Goal: Information Seeking & Learning: Learn about a topic

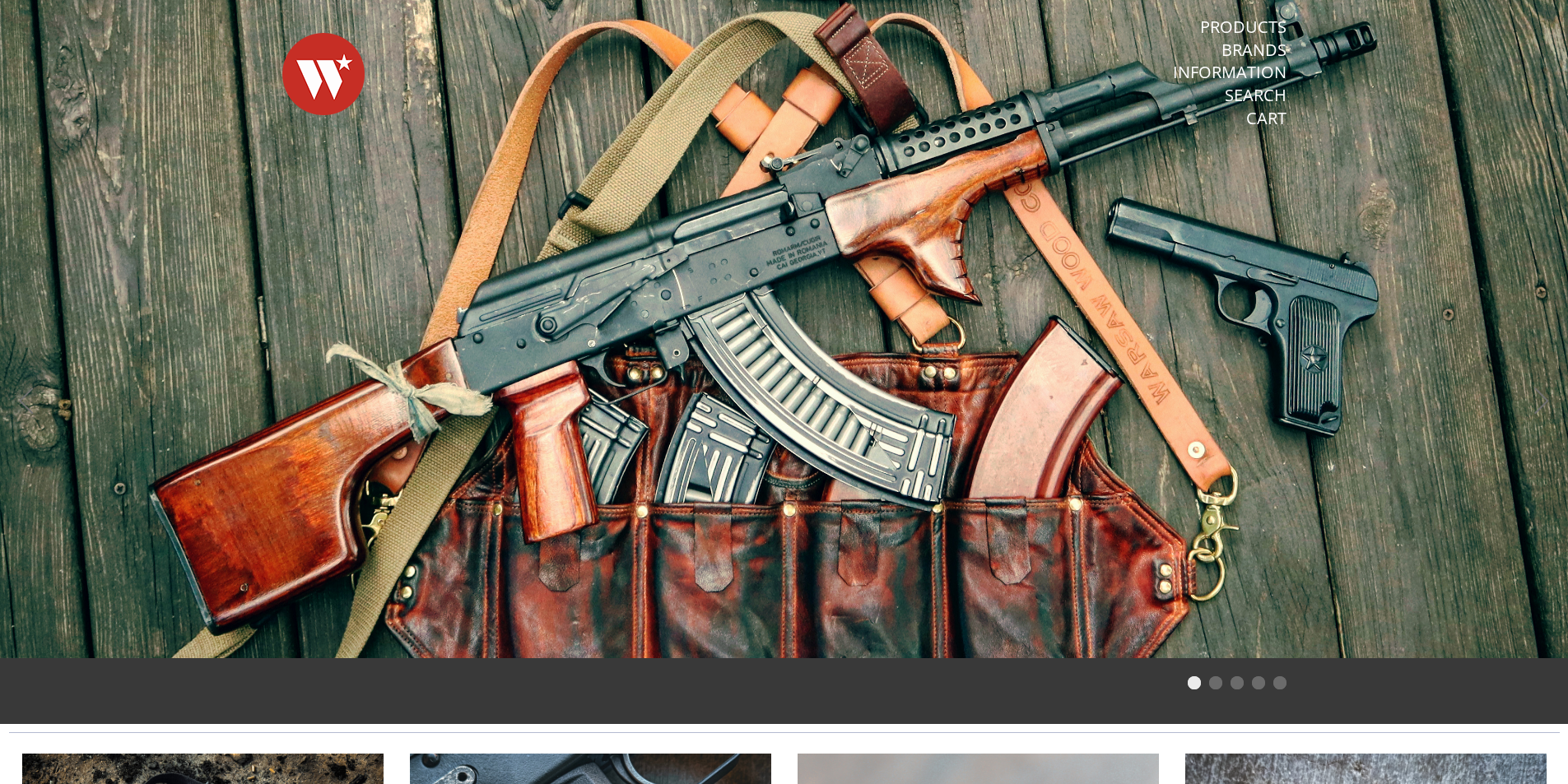
click at [912, 308] on span at bounding box center [784, 329] width 1568 height 658
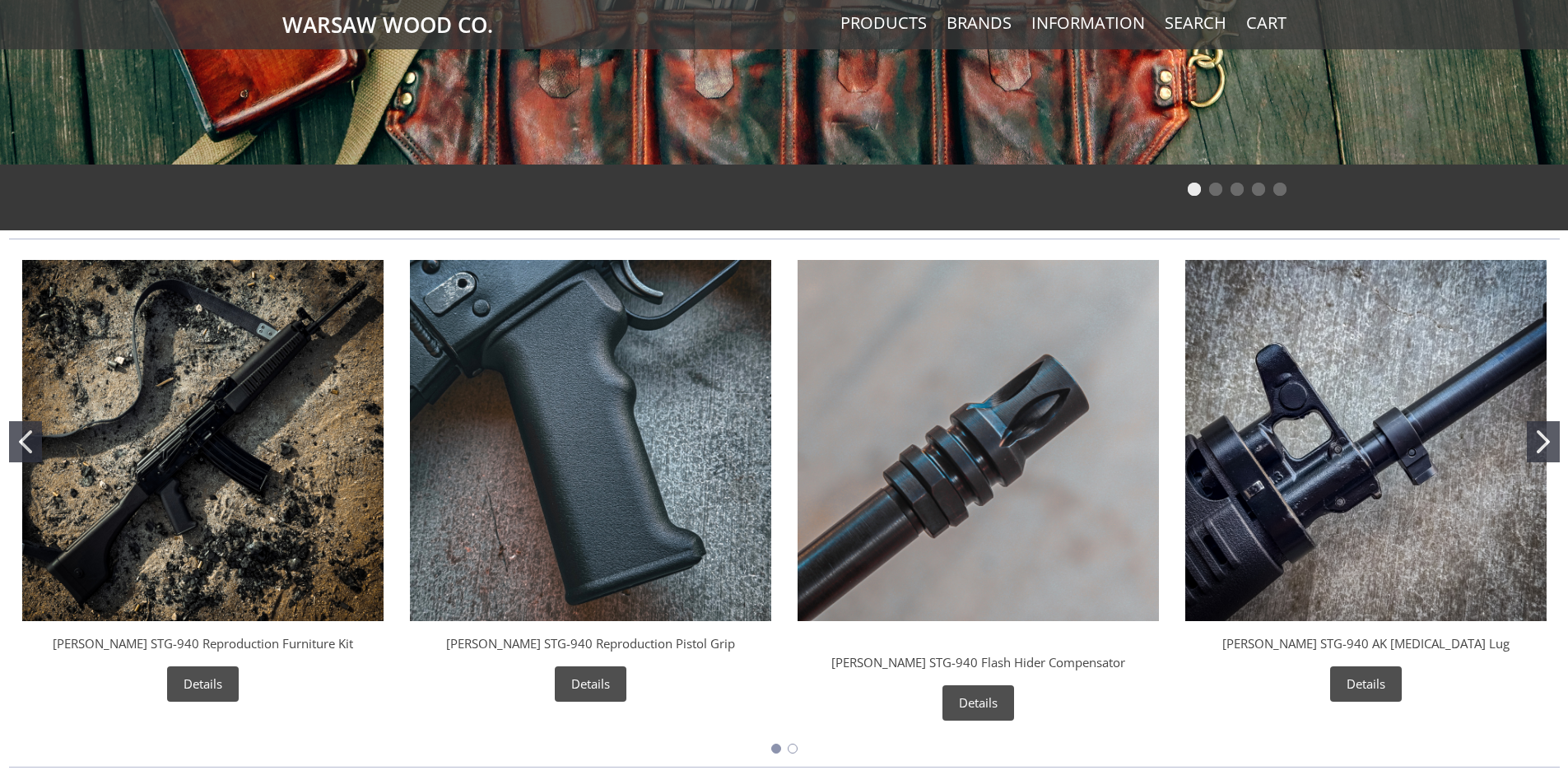
scroll to position [740, 0]
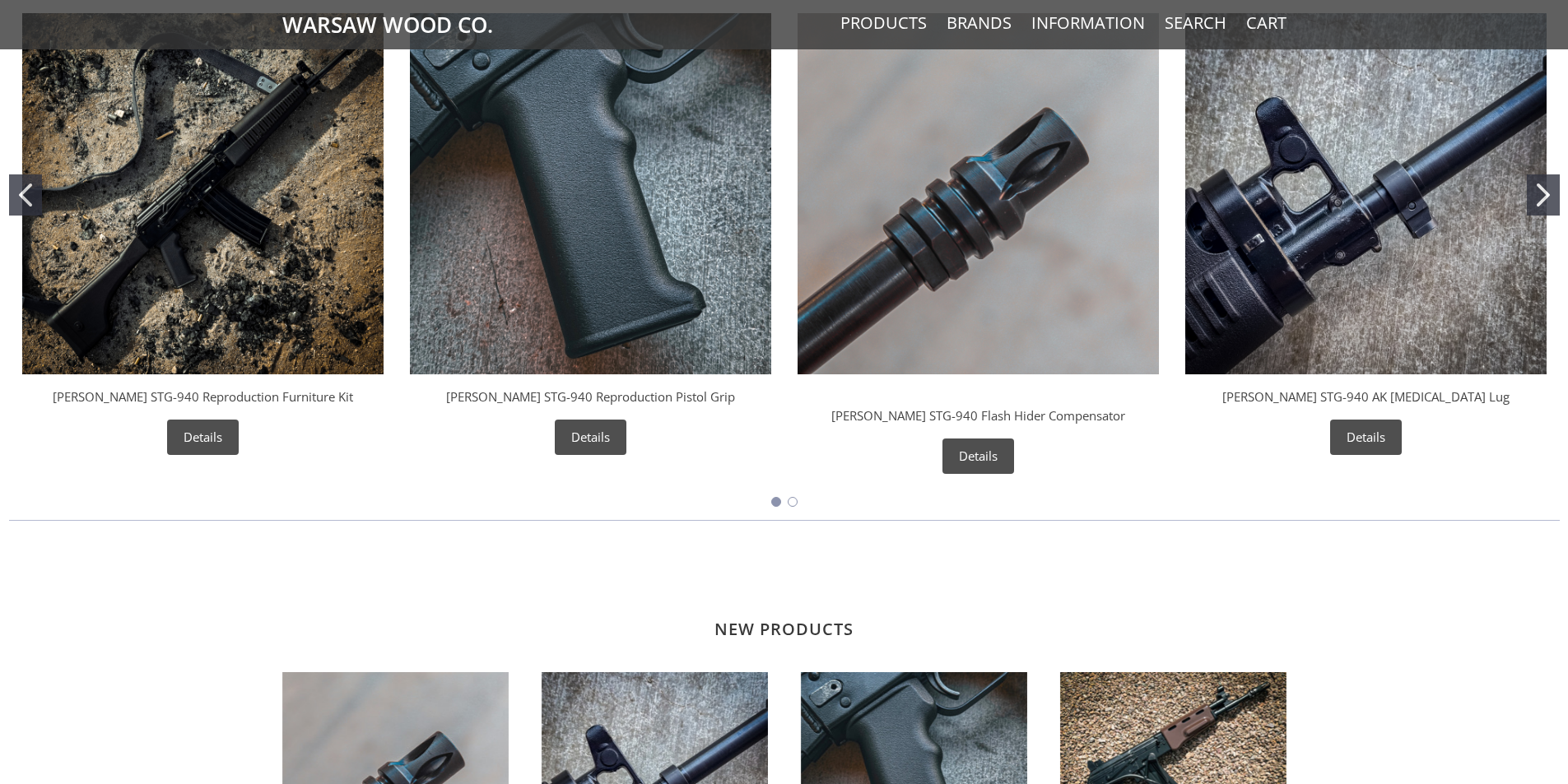
click at [1317, 243] on img "Wieger STG-940 AK Bayonet Lug" at bounding box center [1366, 194] width 362 height 361
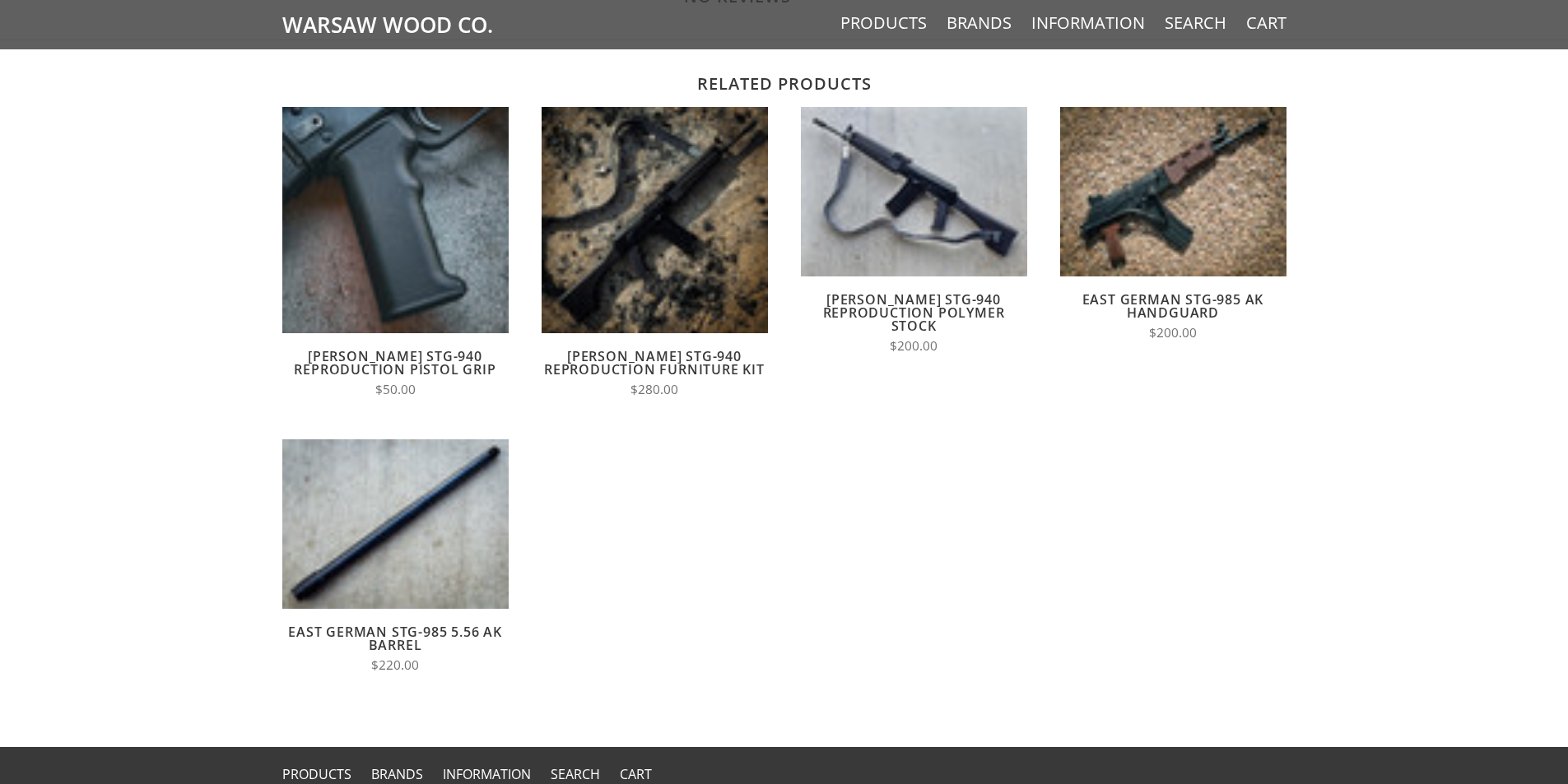
scroll to position [1398, 0]
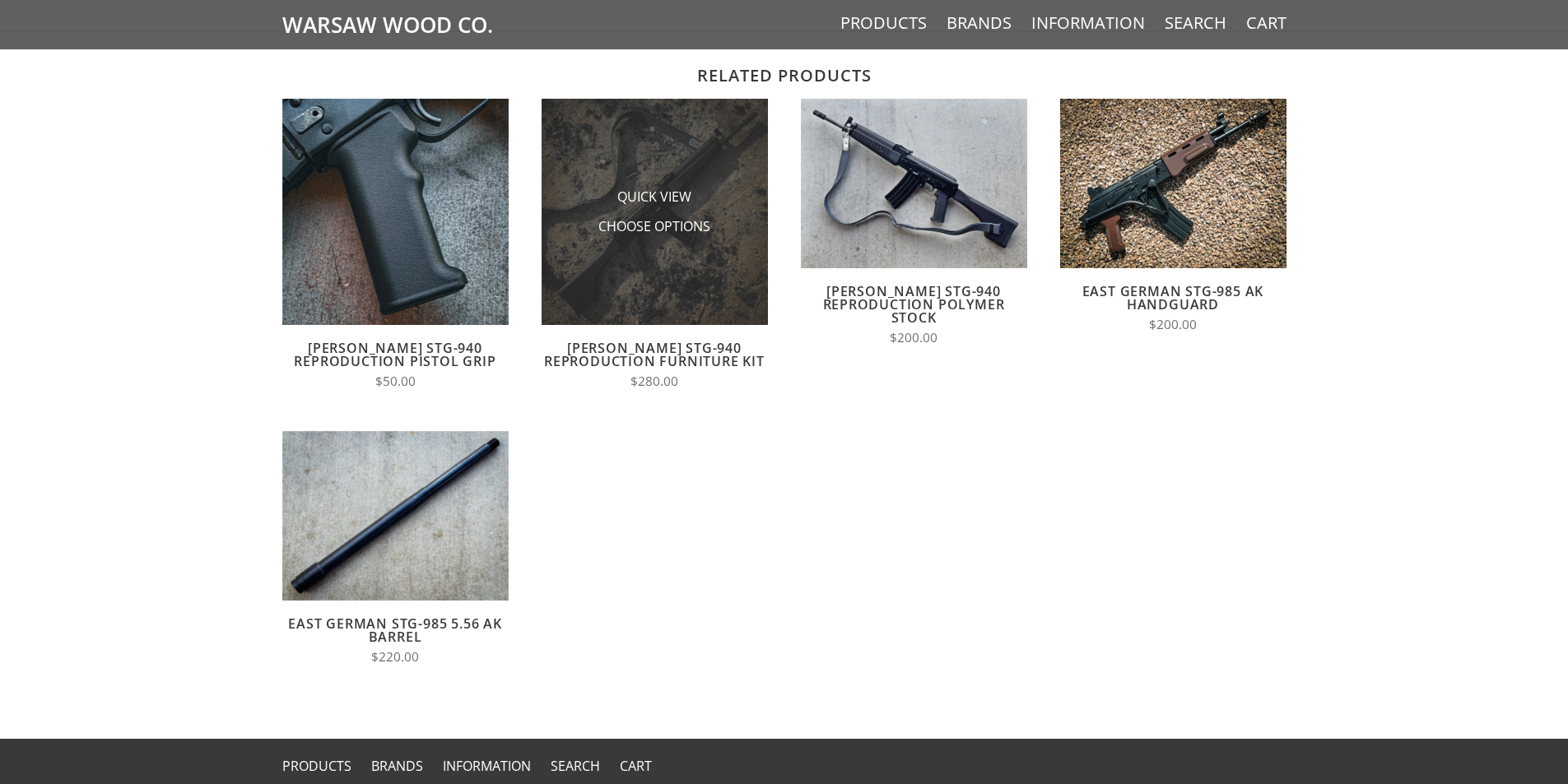
click at [706, 242] on li "Choose Options" at bounding box center [654, 227] width 164 height 31
click at [722, 261] on img at bounding box center [654, 211] width 226 height 226
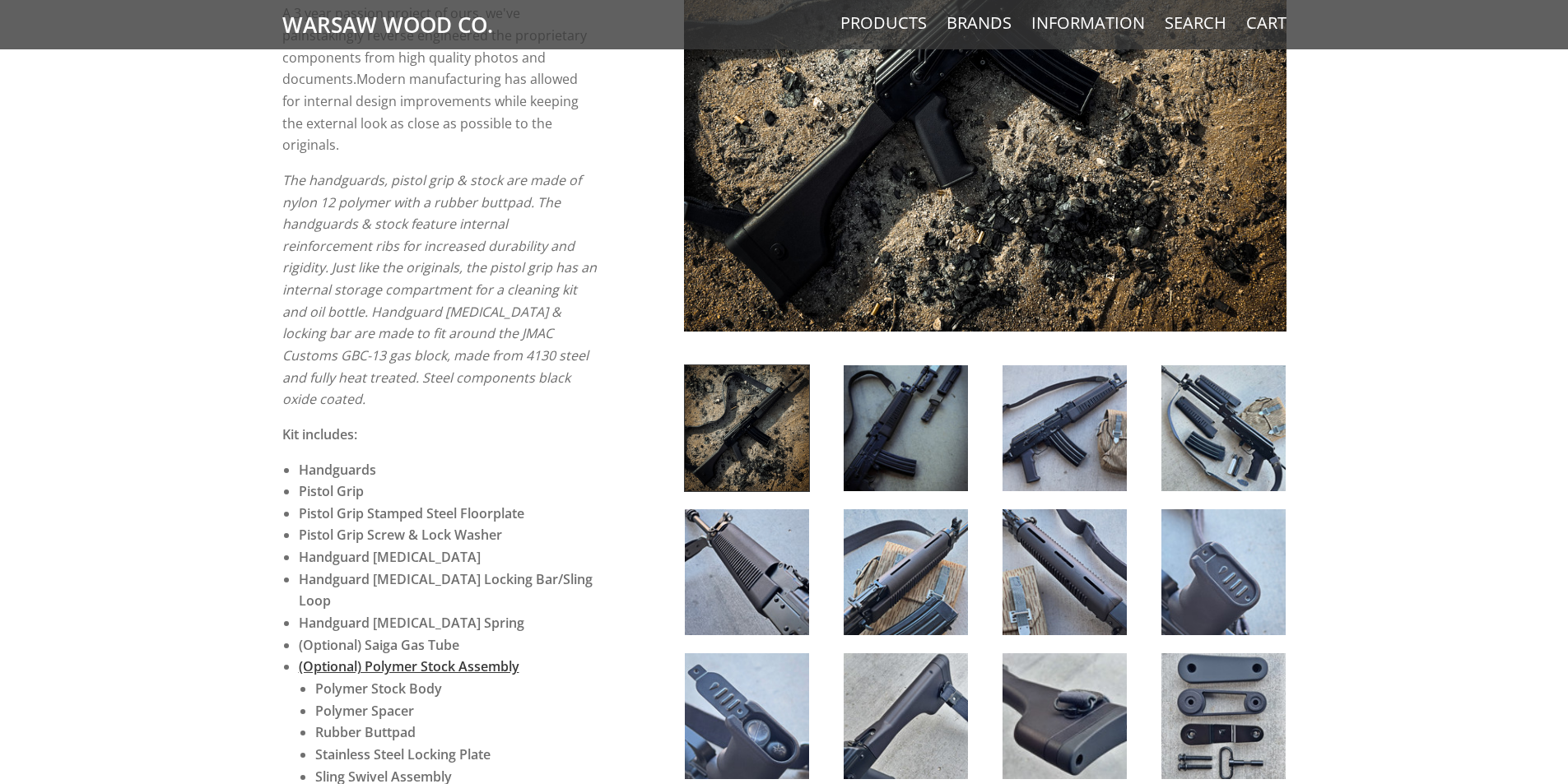
scroll to position [493, 0]
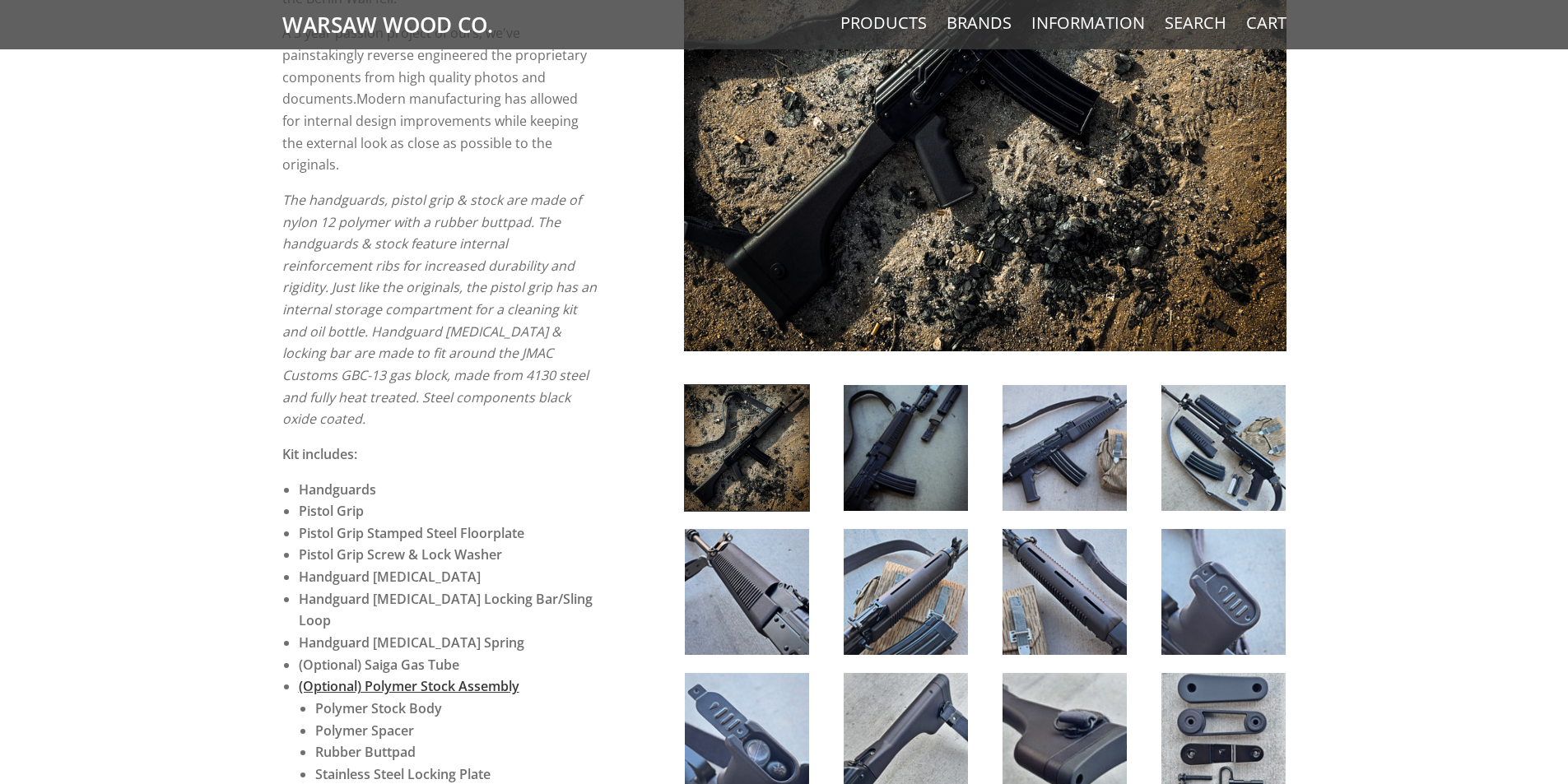
click at [762, 511] on div at bounding box center [985, 672] width 636 height 576
click at [760, 463] on img at bounding box center [746, 448] width 124 height 126
click at [763, 457] on img at bounding box center [746, 448] width 124 height 126
click at [990, 454] on div at bounding box center [1064, 448] width 158 height 128
click at [1220, 444] on img at bounding box center [1223, 448] width 124 height 126
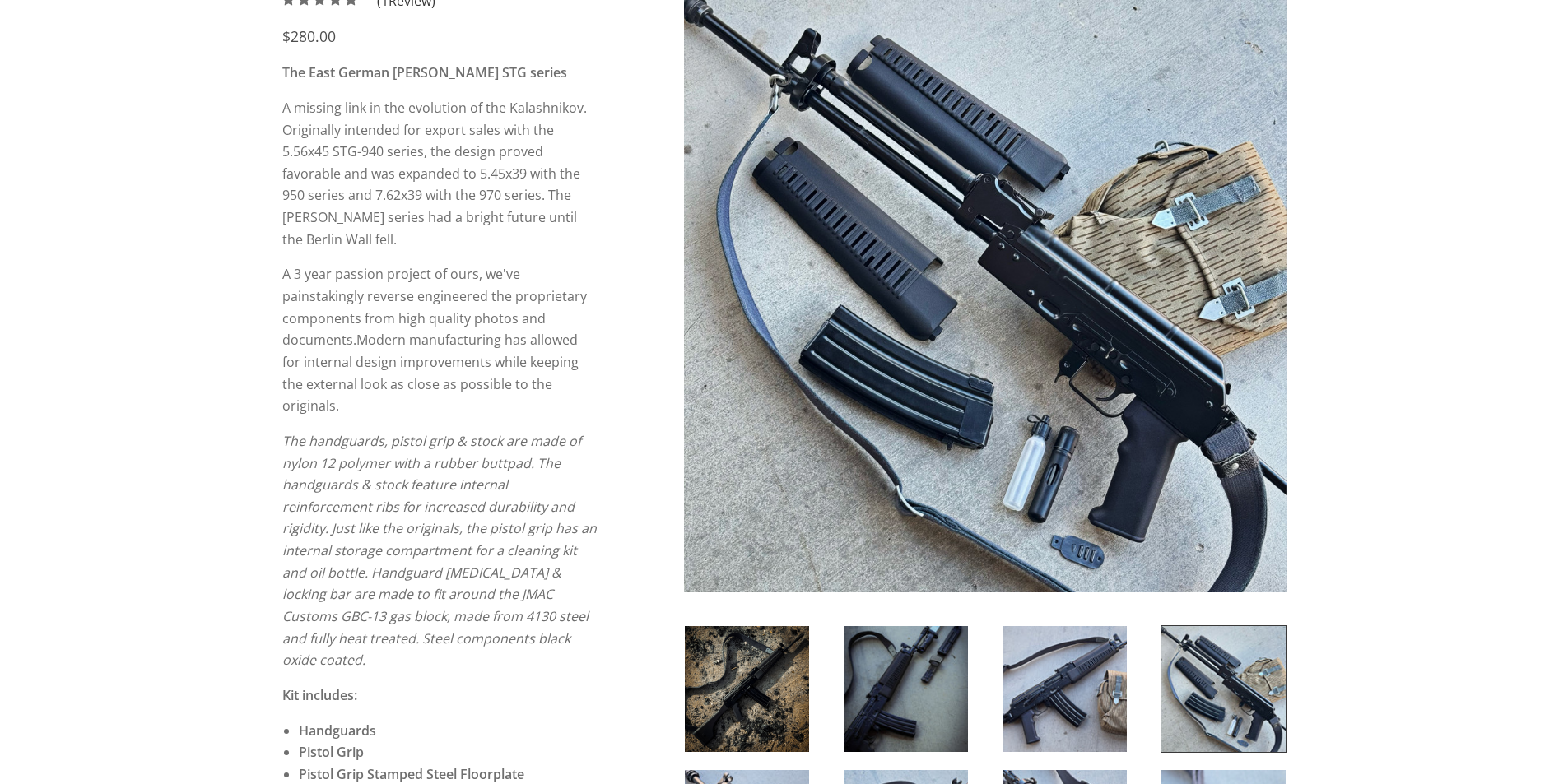
scroll to position [247, 0]
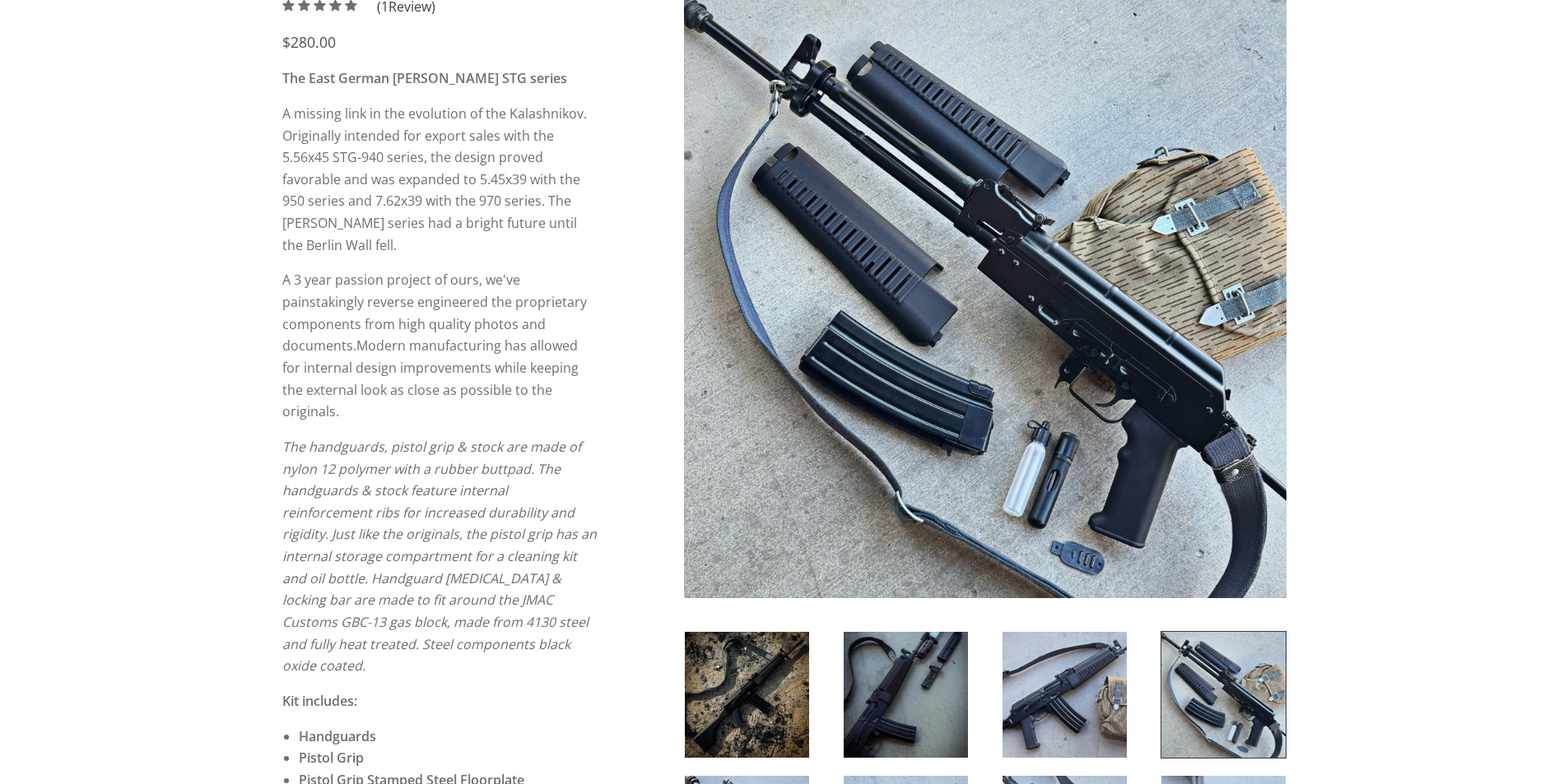
click at [960, 200] on img at bounding box center [984, 297] width 602 height 602
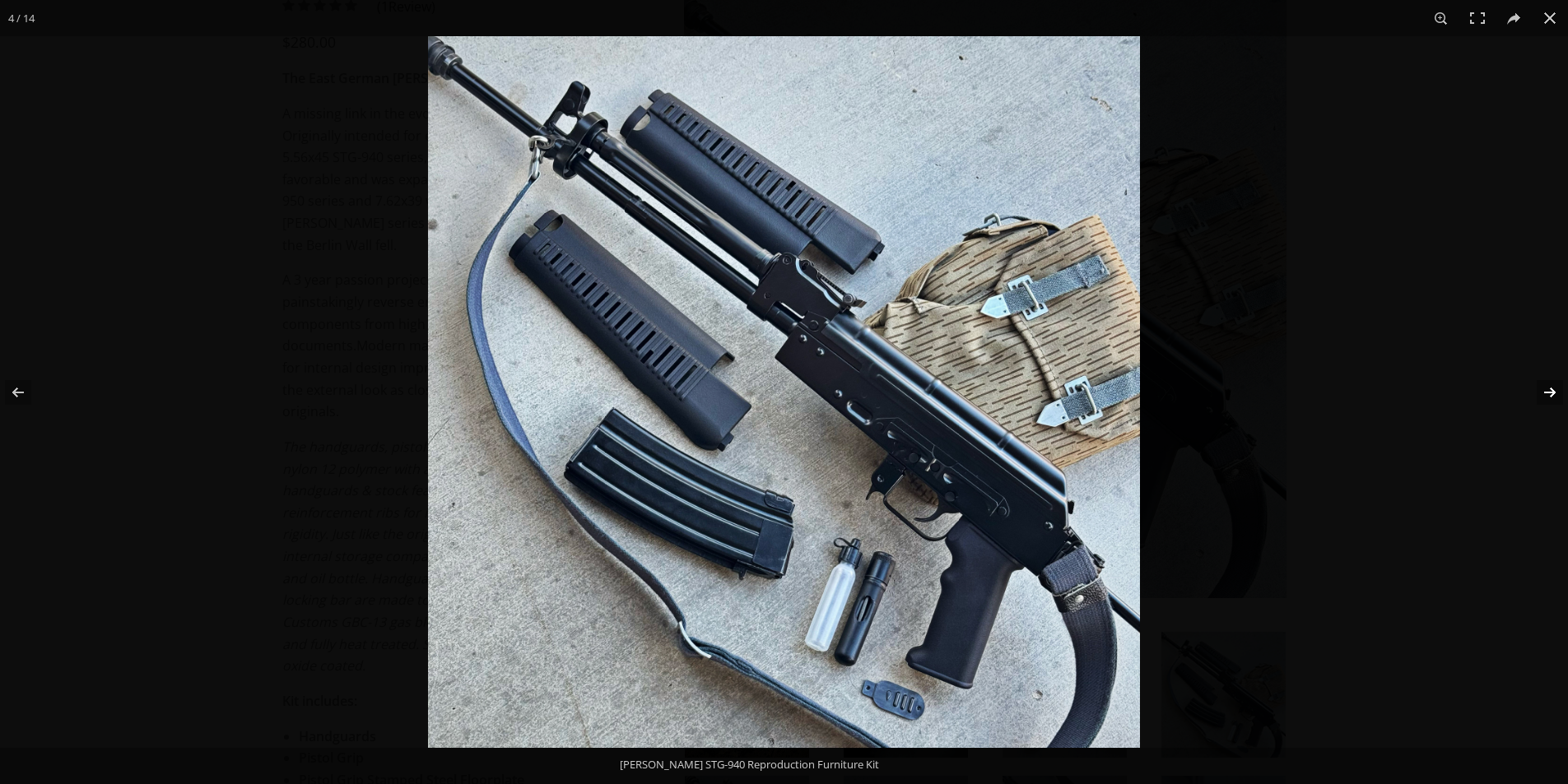
click at [1552, 391] on button at bounding box center [1538, 392] width 57 height 82
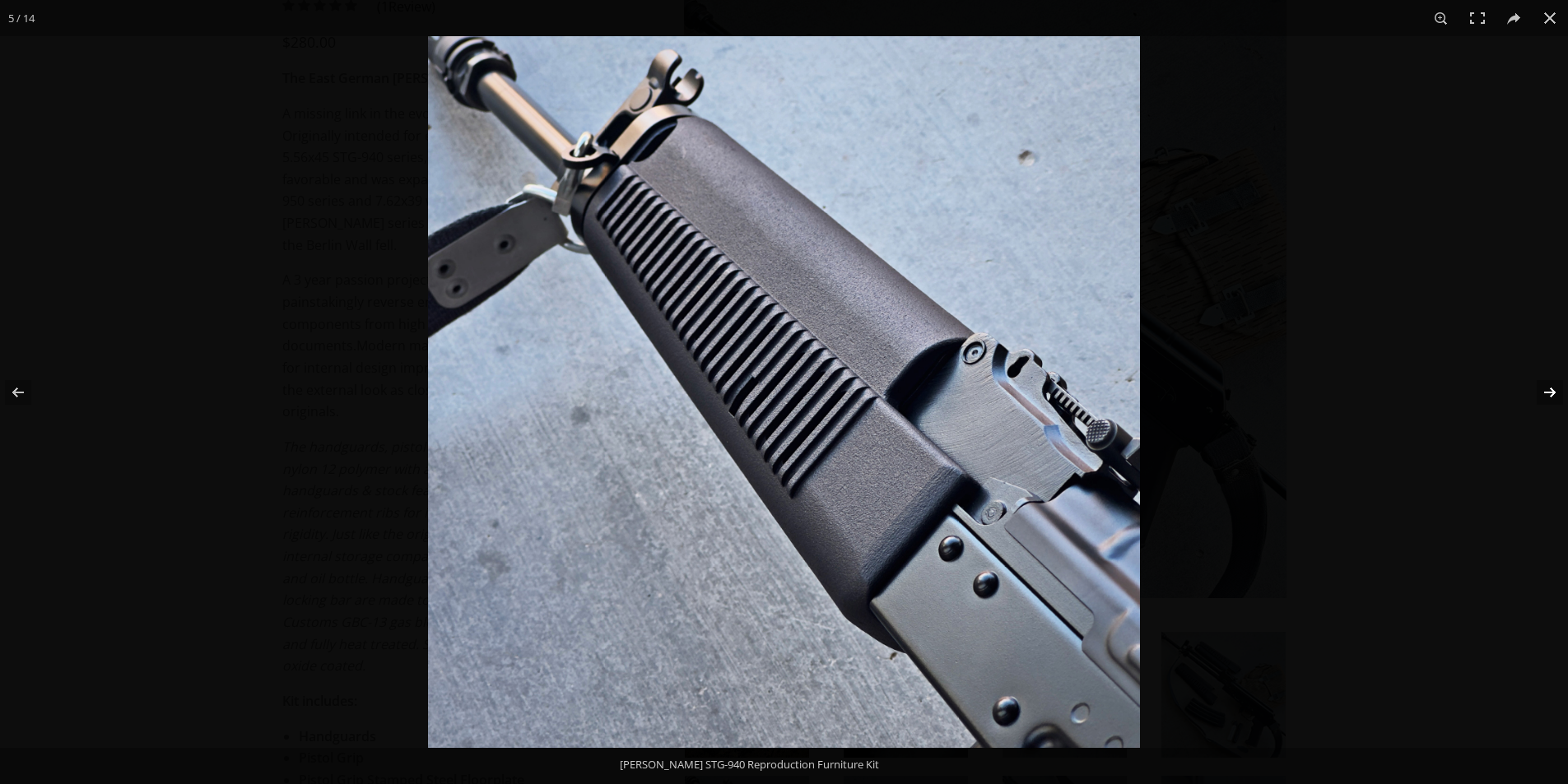
click at [1552, 391] on button at bounding box center [1538, 392] width 57 height 82
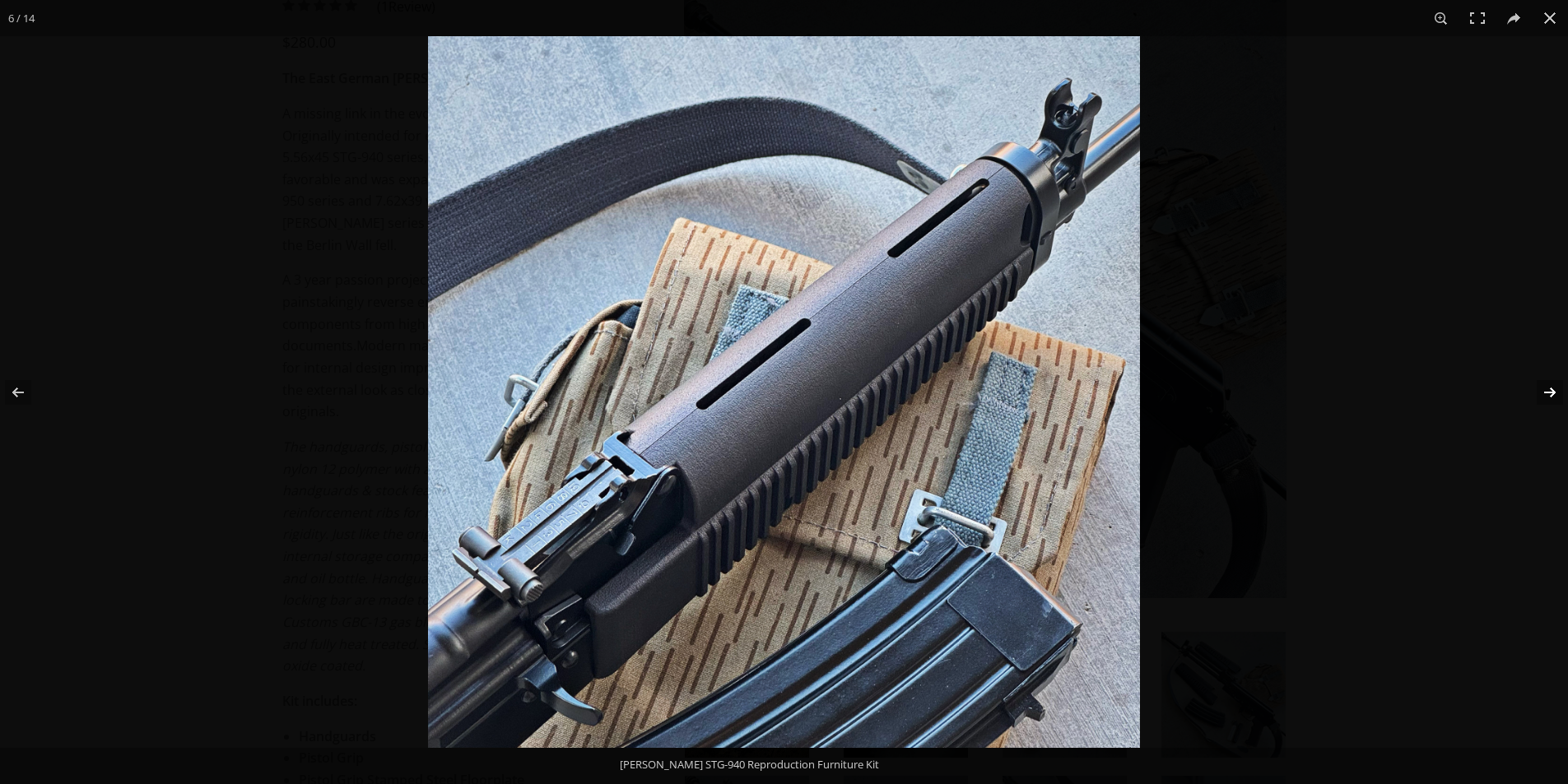
click at [1552, 391] on button at bounding box center [1538, 392] width 57 height 82
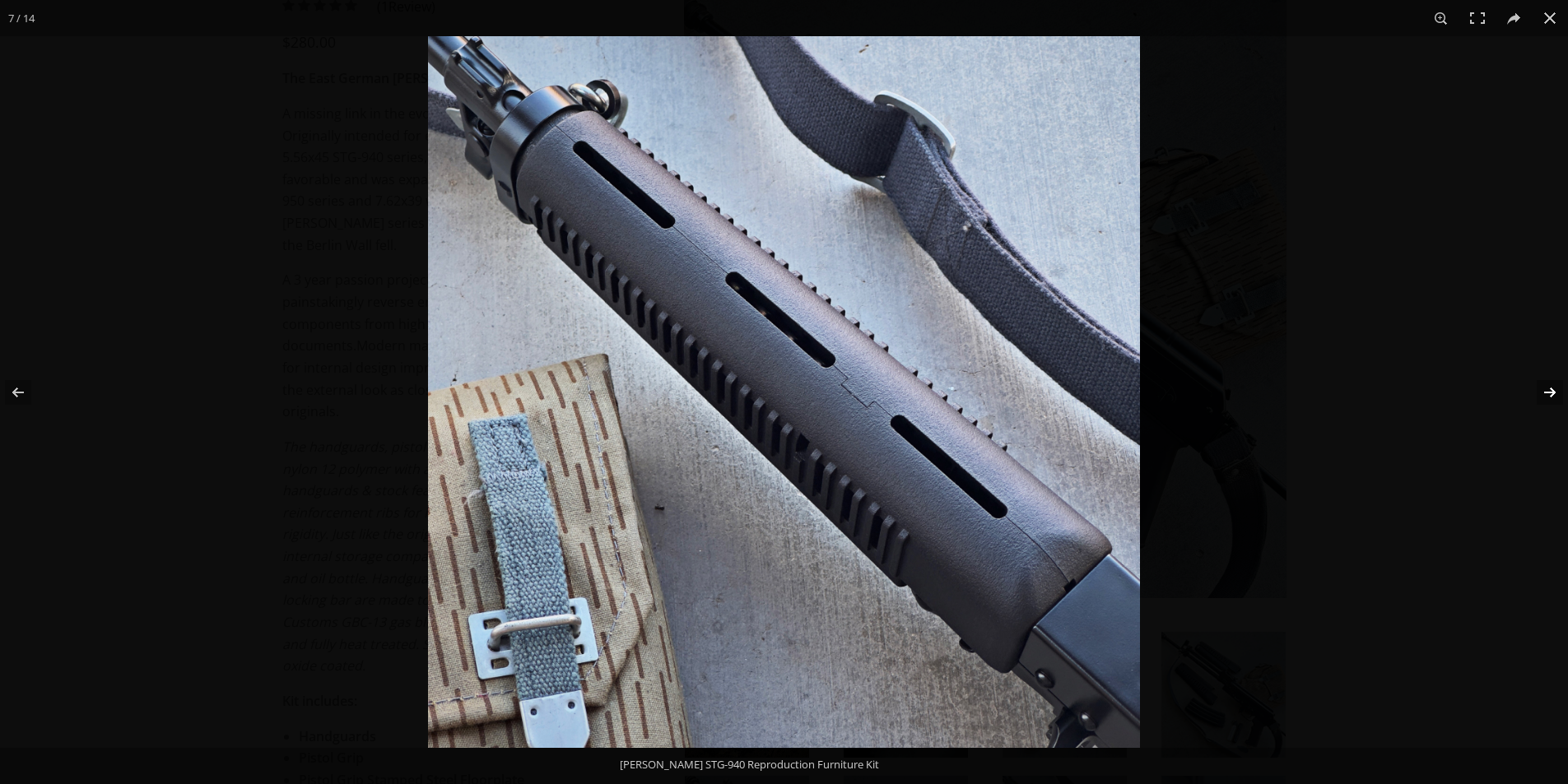
click at [1552, 391] on button at bounding box center [1538, 392] width 57 height 82
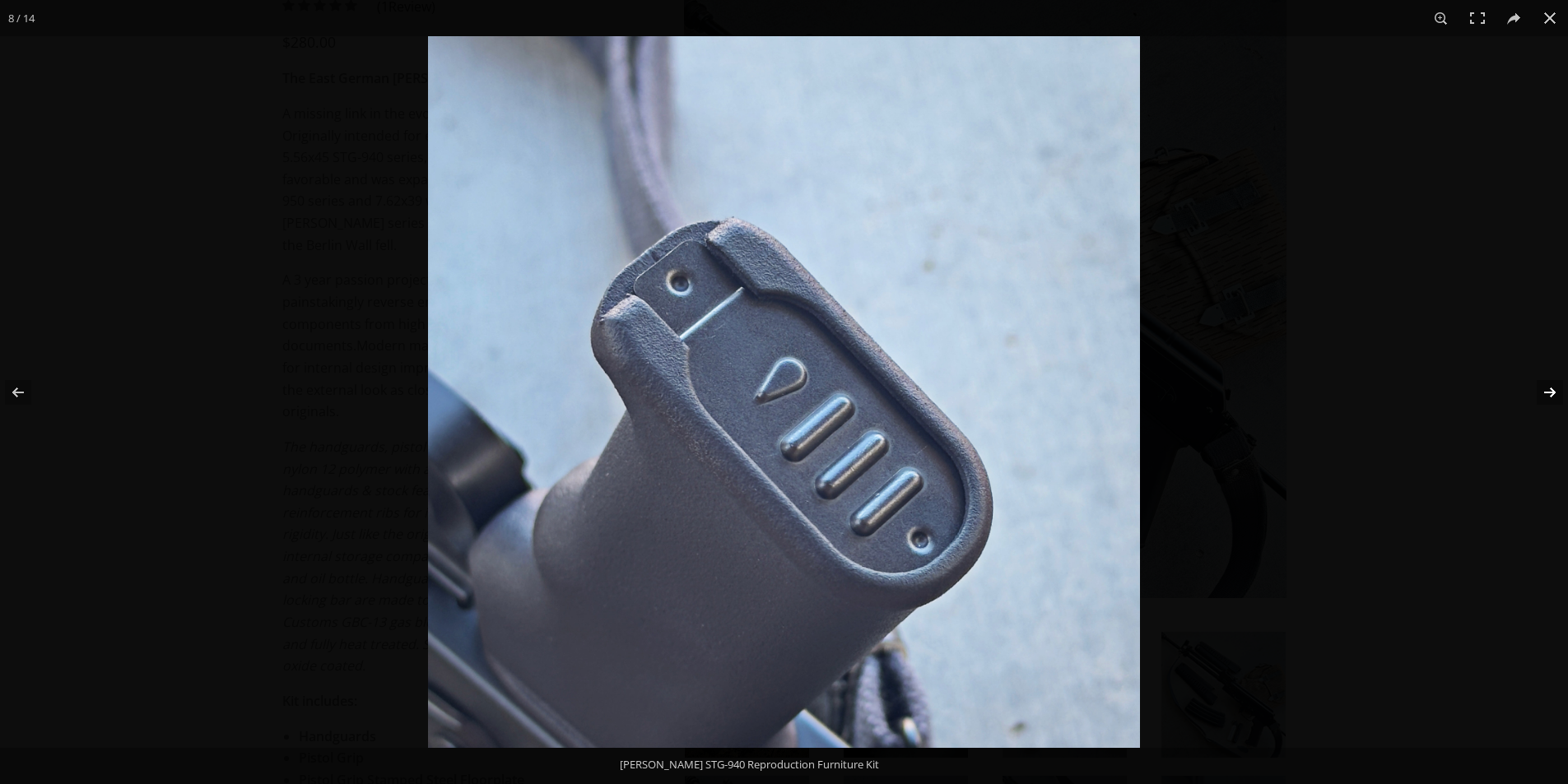
click at [1552, 391] on button at bounding box center [1538, 392] width 57 height 82
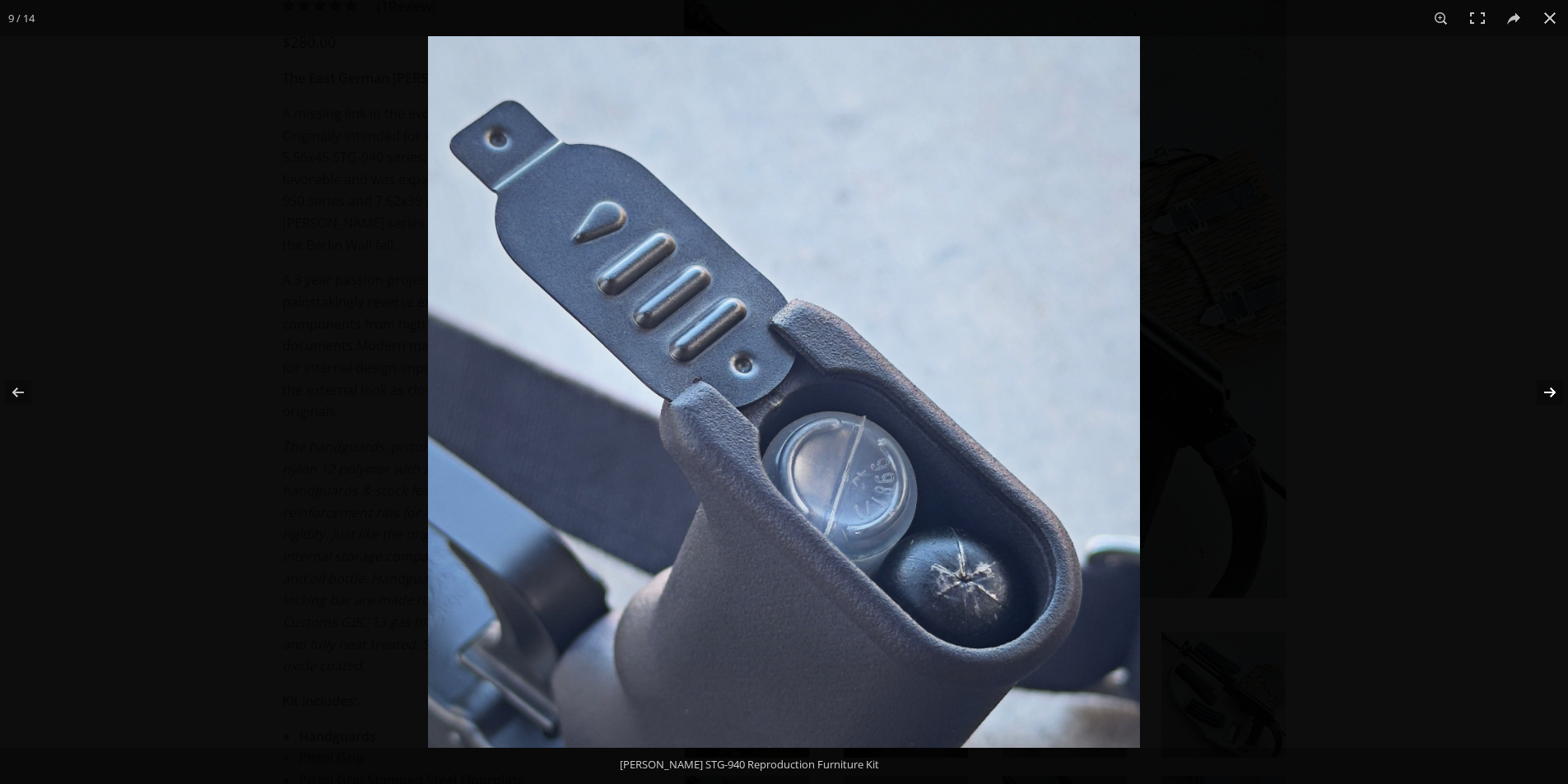
click at [1552, 391] on button at bounding box center [1538, 392] width 57 height 82
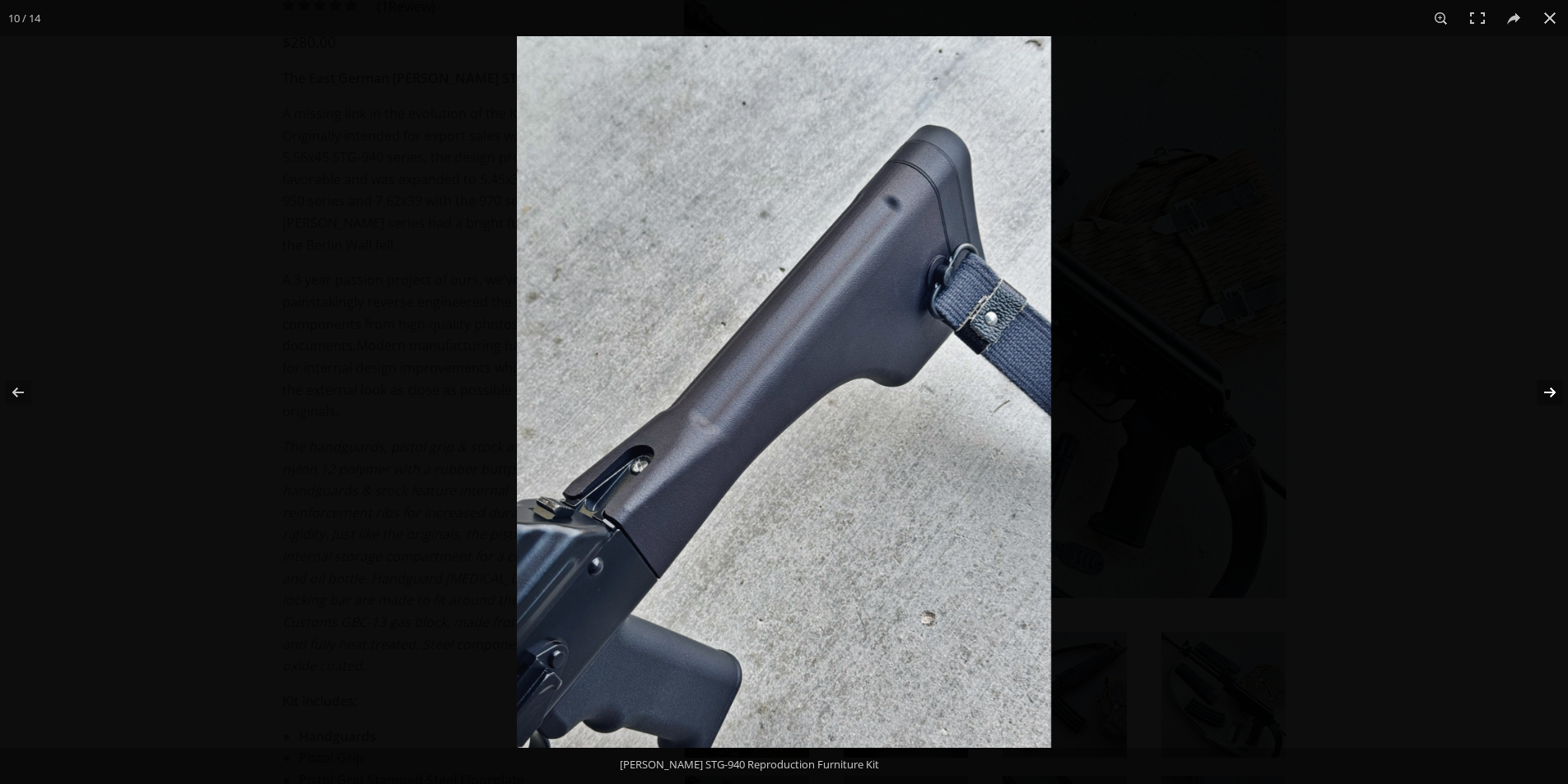
click at [1552, 391] on button at bounding box center [1538, 392] width 57 height 82
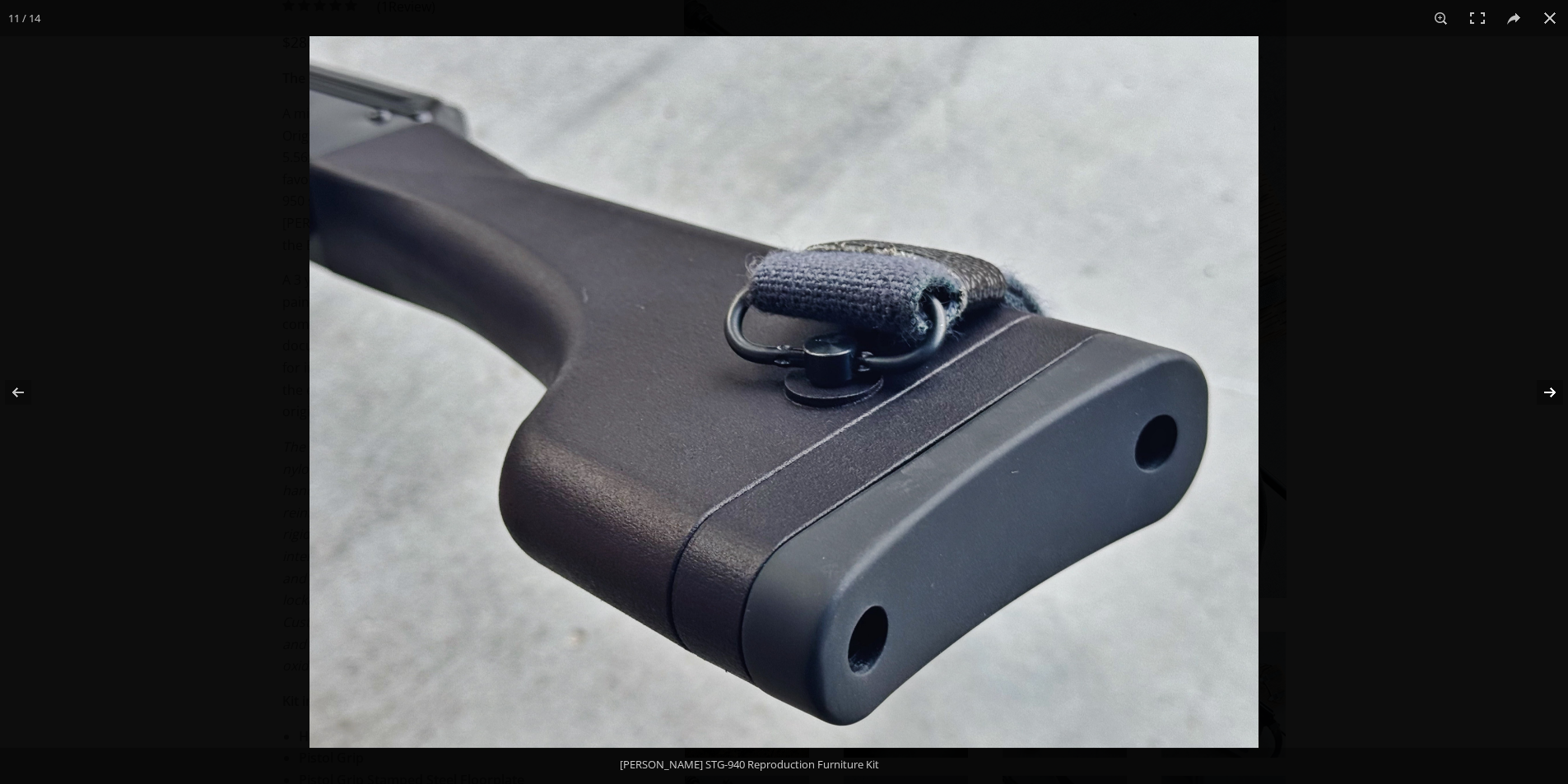
click at [1552, 391] on button at bounding box center [1538, 392] width 57 height 82
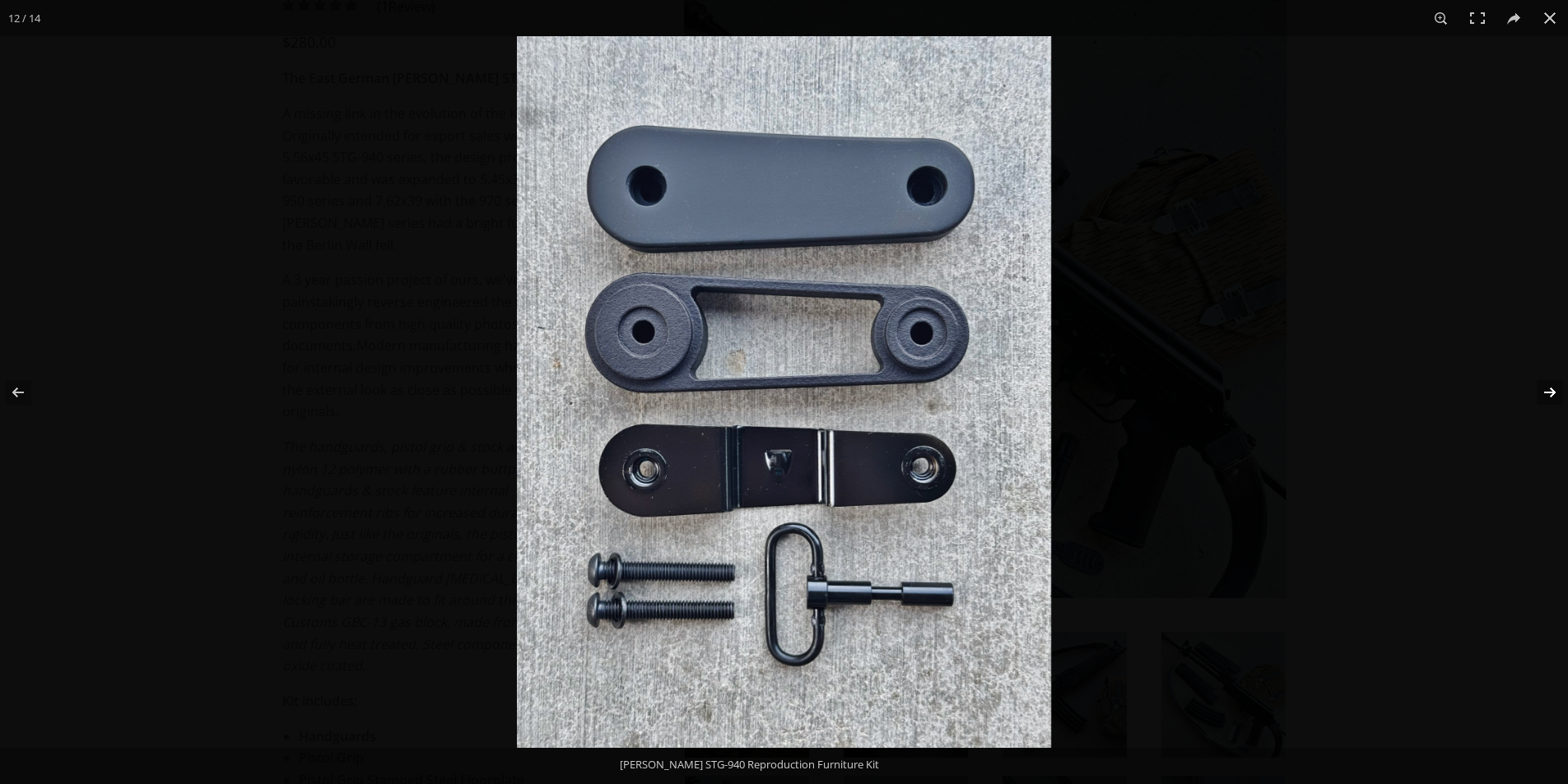
click at [1552, 391] on button at bounding box center [1538, 392] width 57 height 82
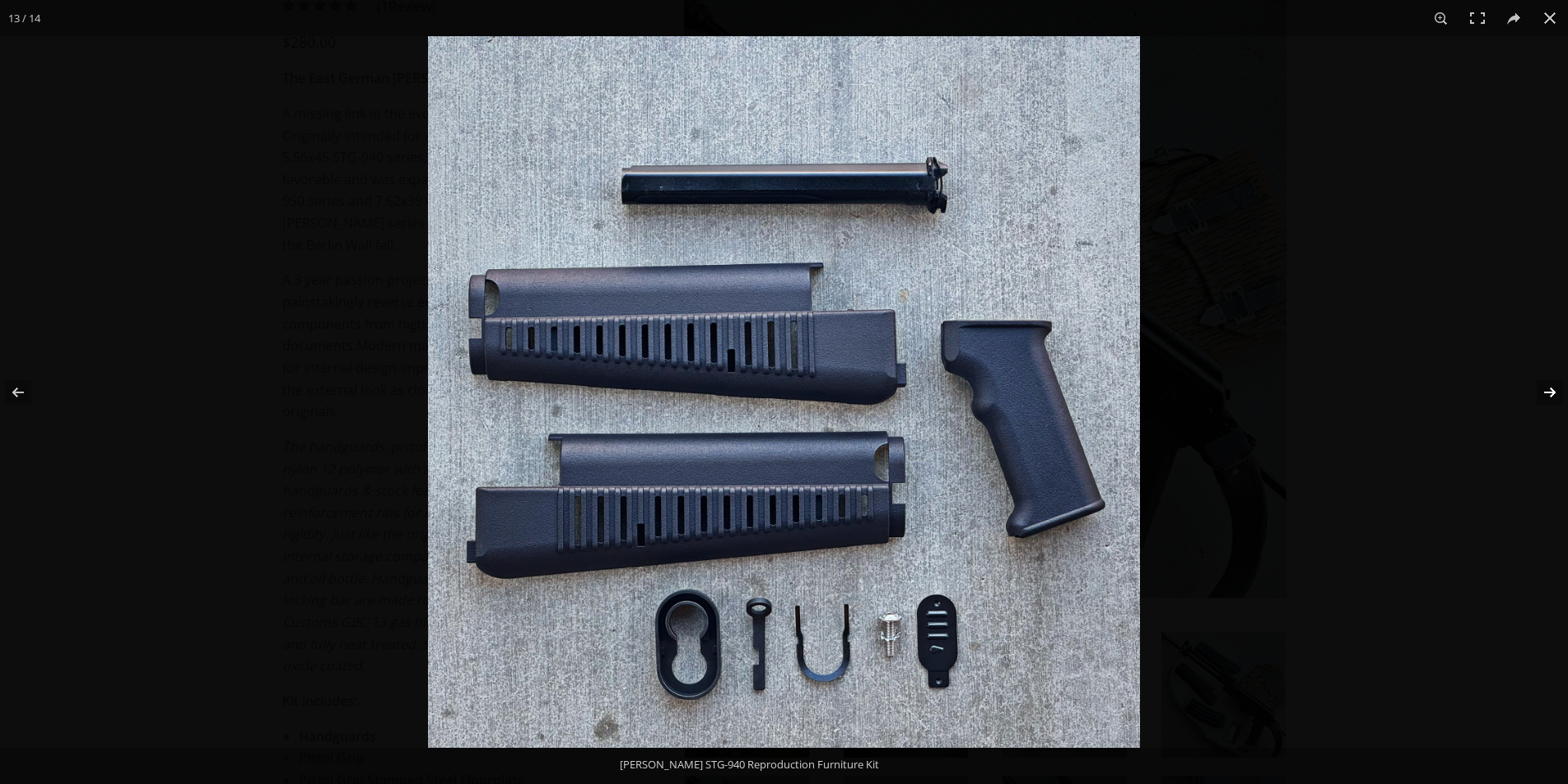
click at [1558, 388] on button at bounding box center [1538, 392] width 57 height 82
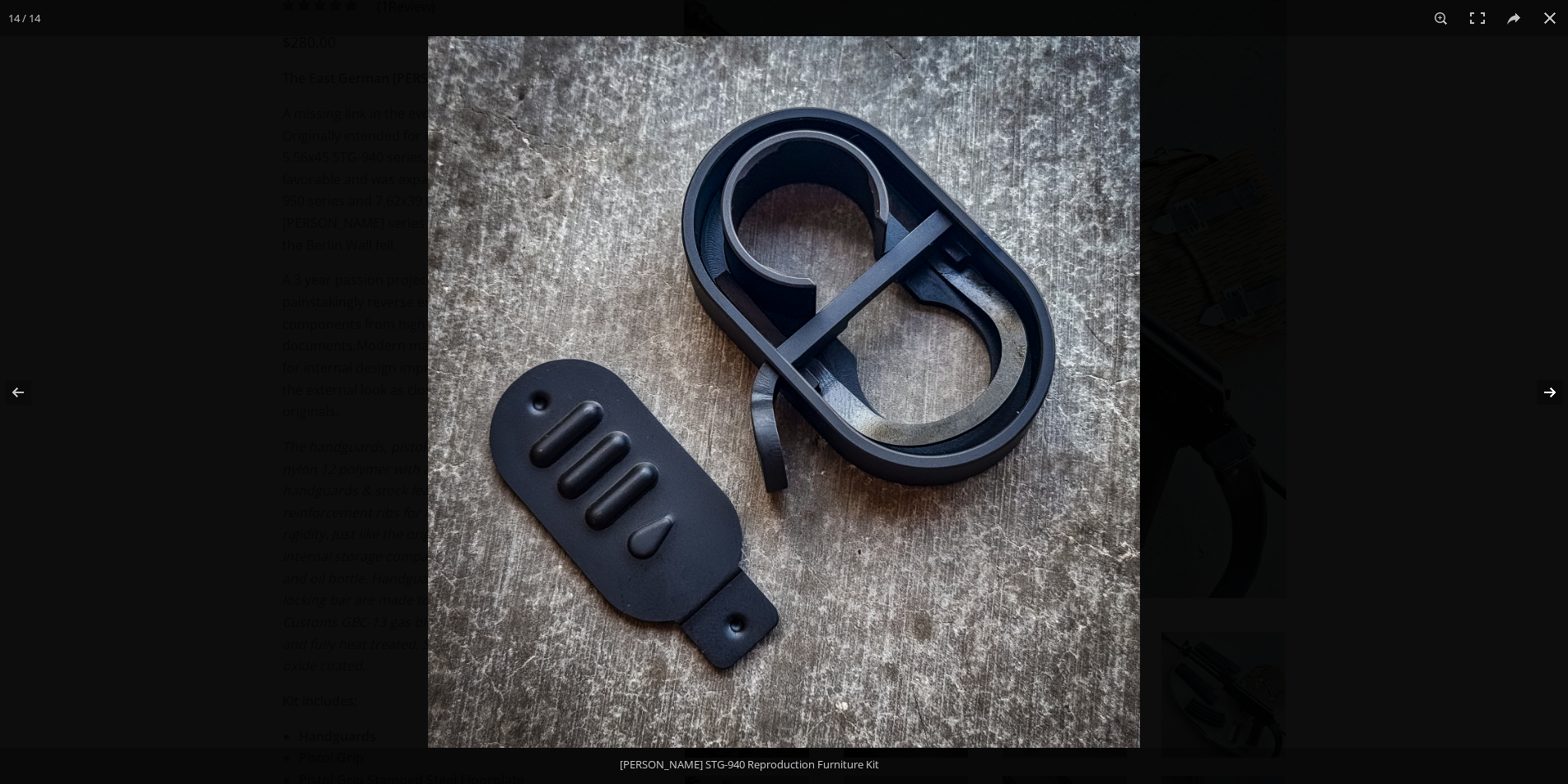
click at [1563, 385] on button at bounding box center [1538, 392] width 57 height 82
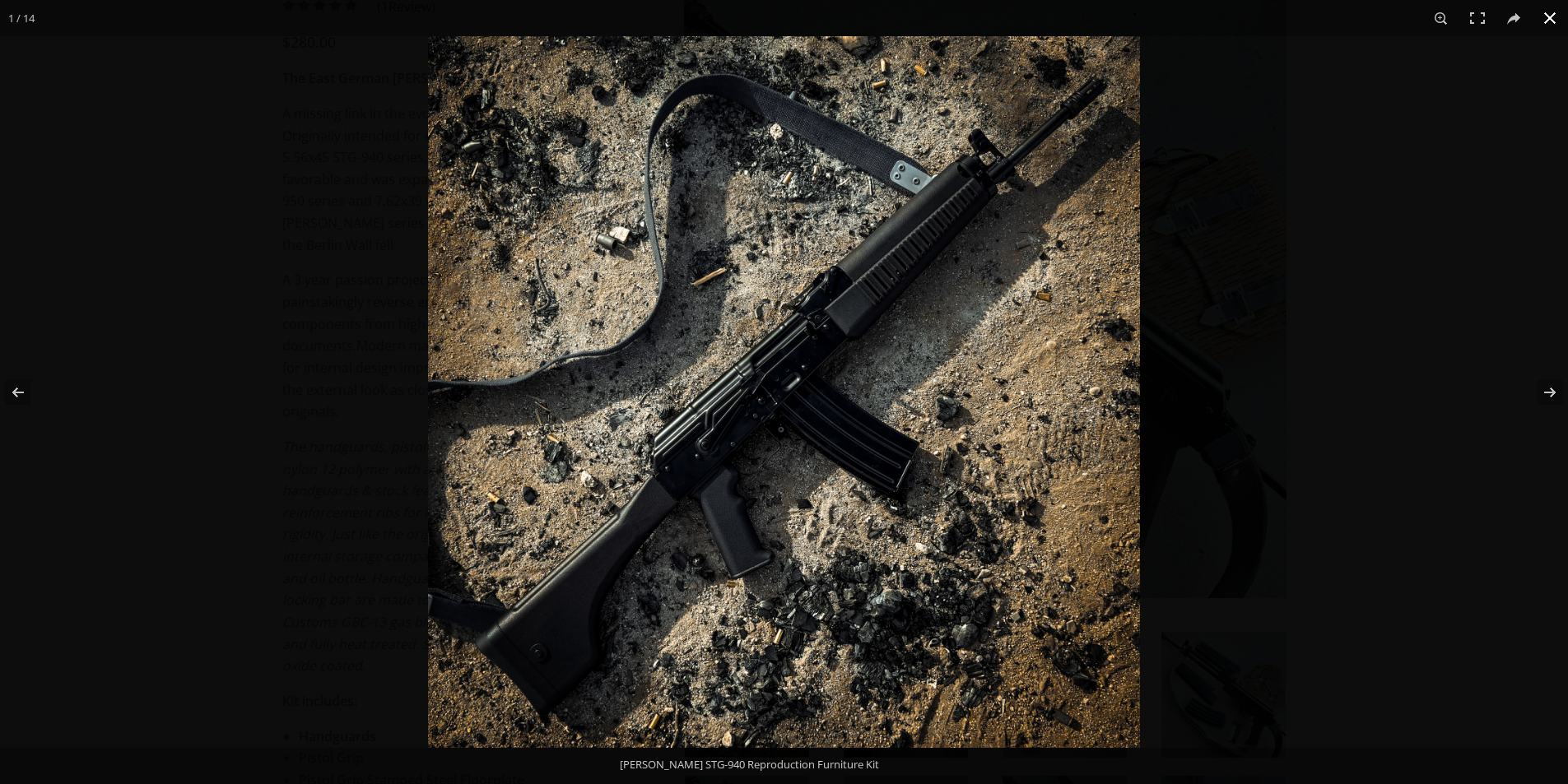
click at [1558, 20] on button at bounding box center [1550, 18] width 36 height 36
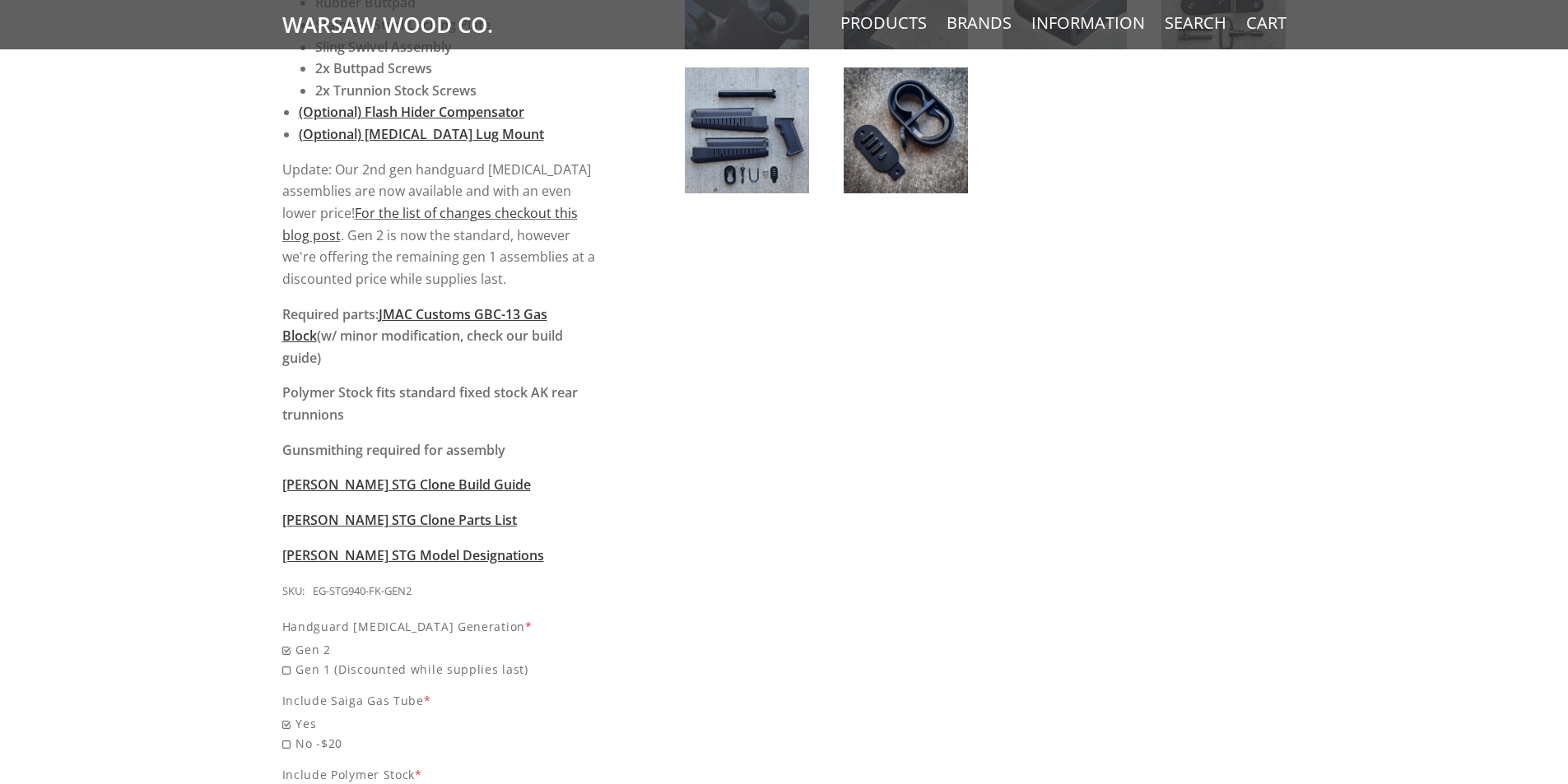
scroll to position [1234, 0]
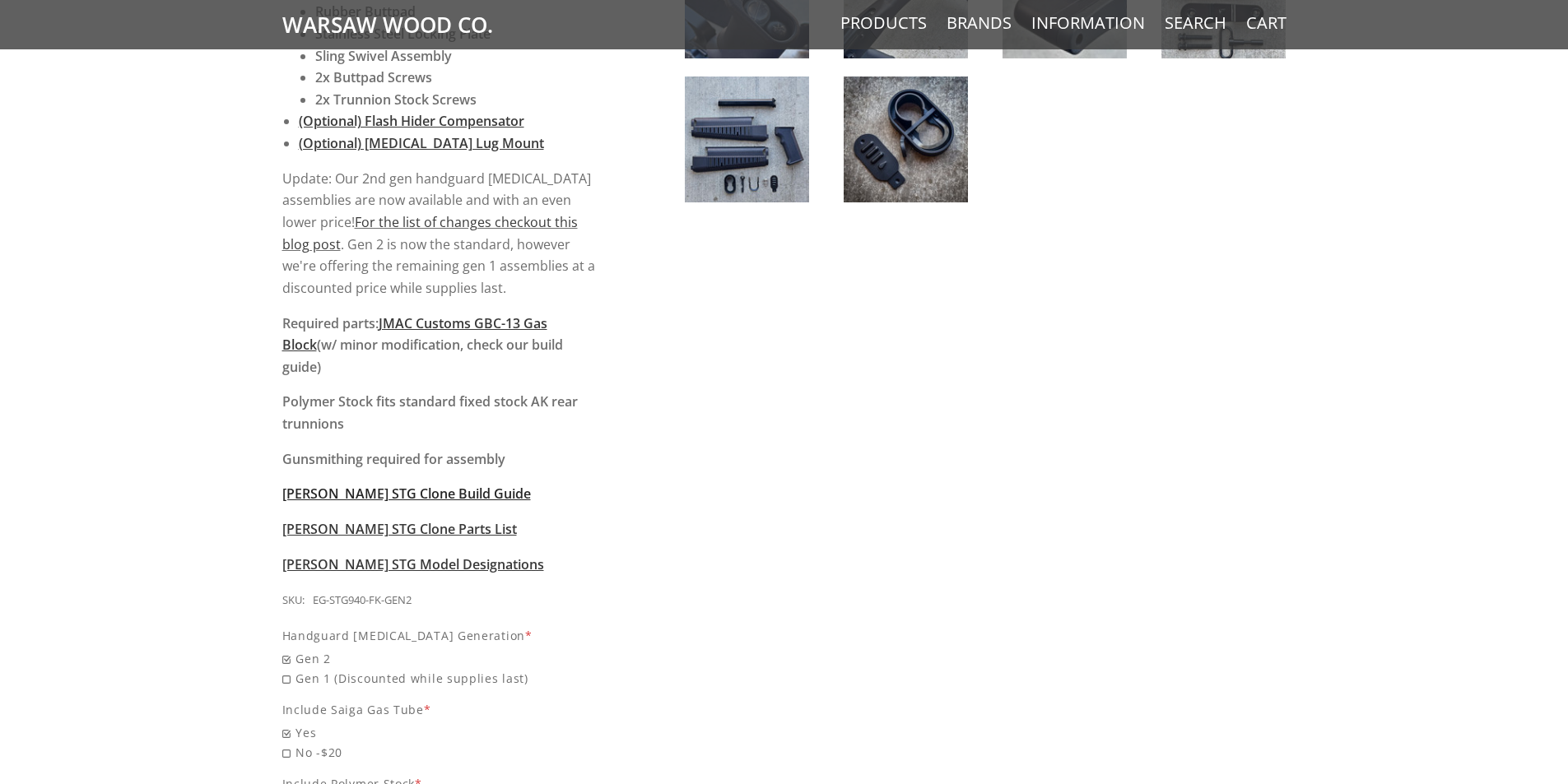
click at [394, 485] on span "[PERSON_NAME] STG Clone Build Guide" at bounding box center [407, 493] width 248 height 18
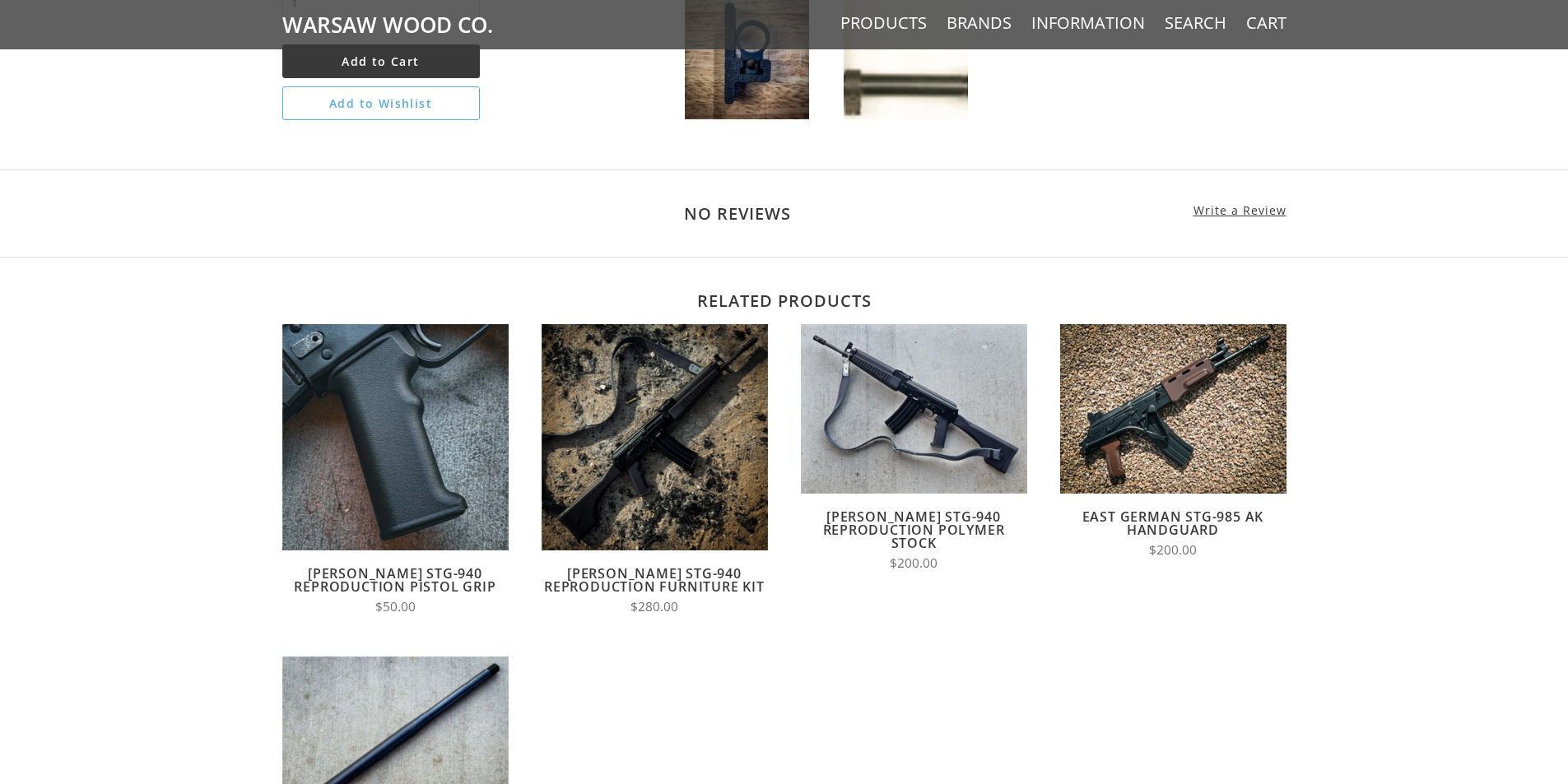
scroll to position [1389, 0]
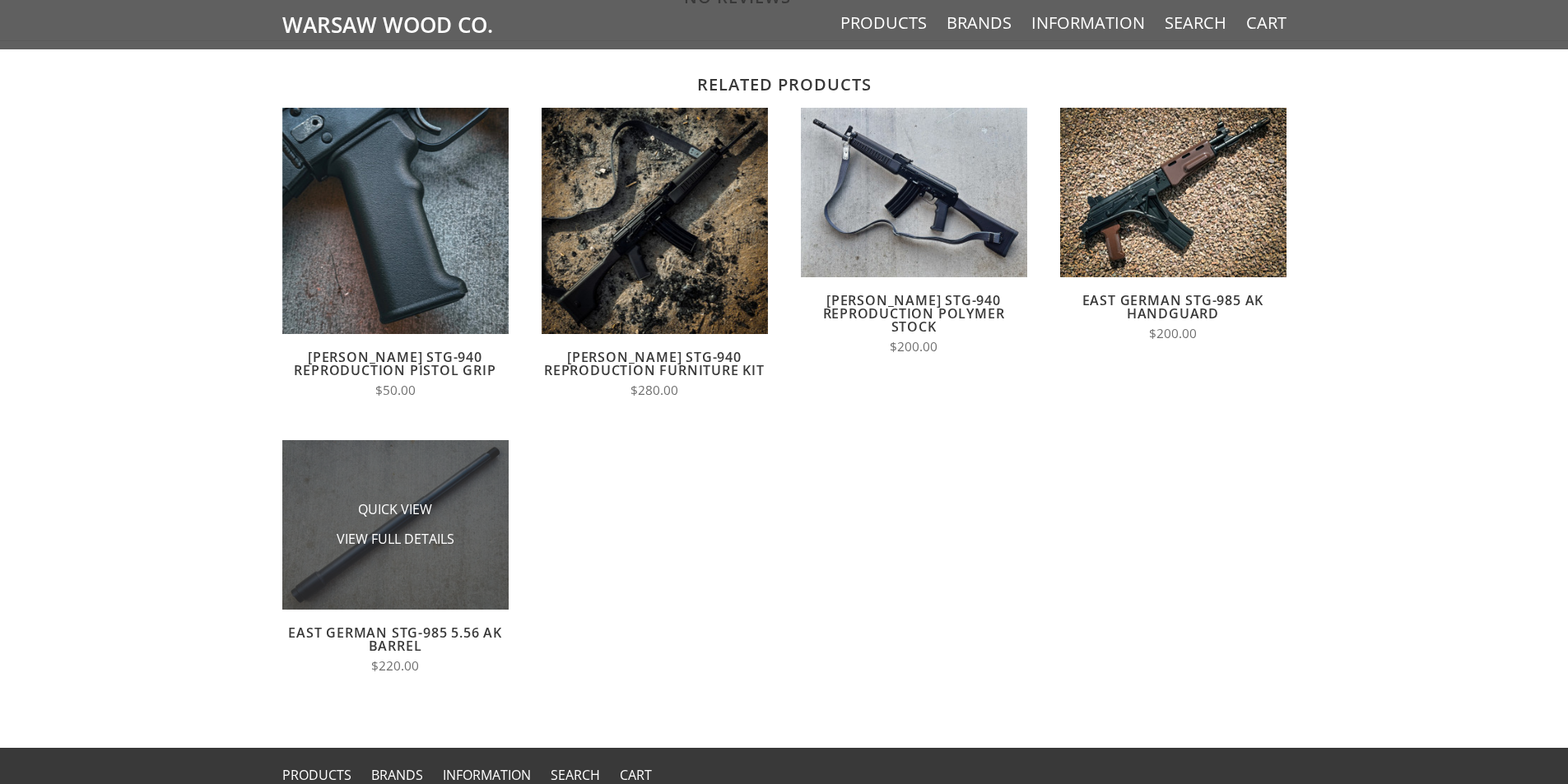
click at [340, 508] on li "Quick View" at bounding box center [395, 509] width 164 height 31
click at [445, 516] on li "Quick View" at bounding box center [395, 509] width 164 height 31
click at [422, 573] on img at bounding box center [395, 525] width 226 height 170
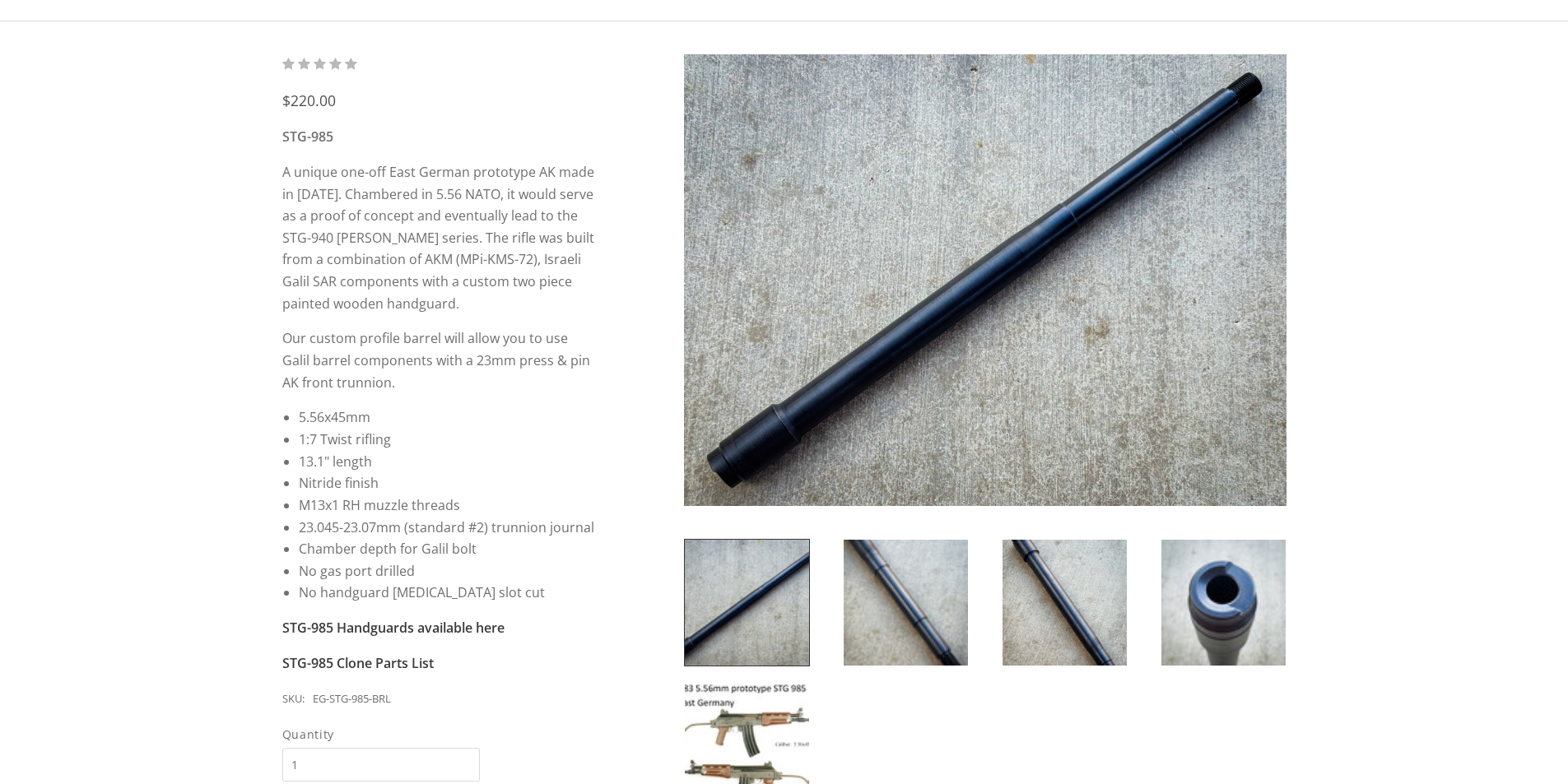
scroll to position [164, 0]
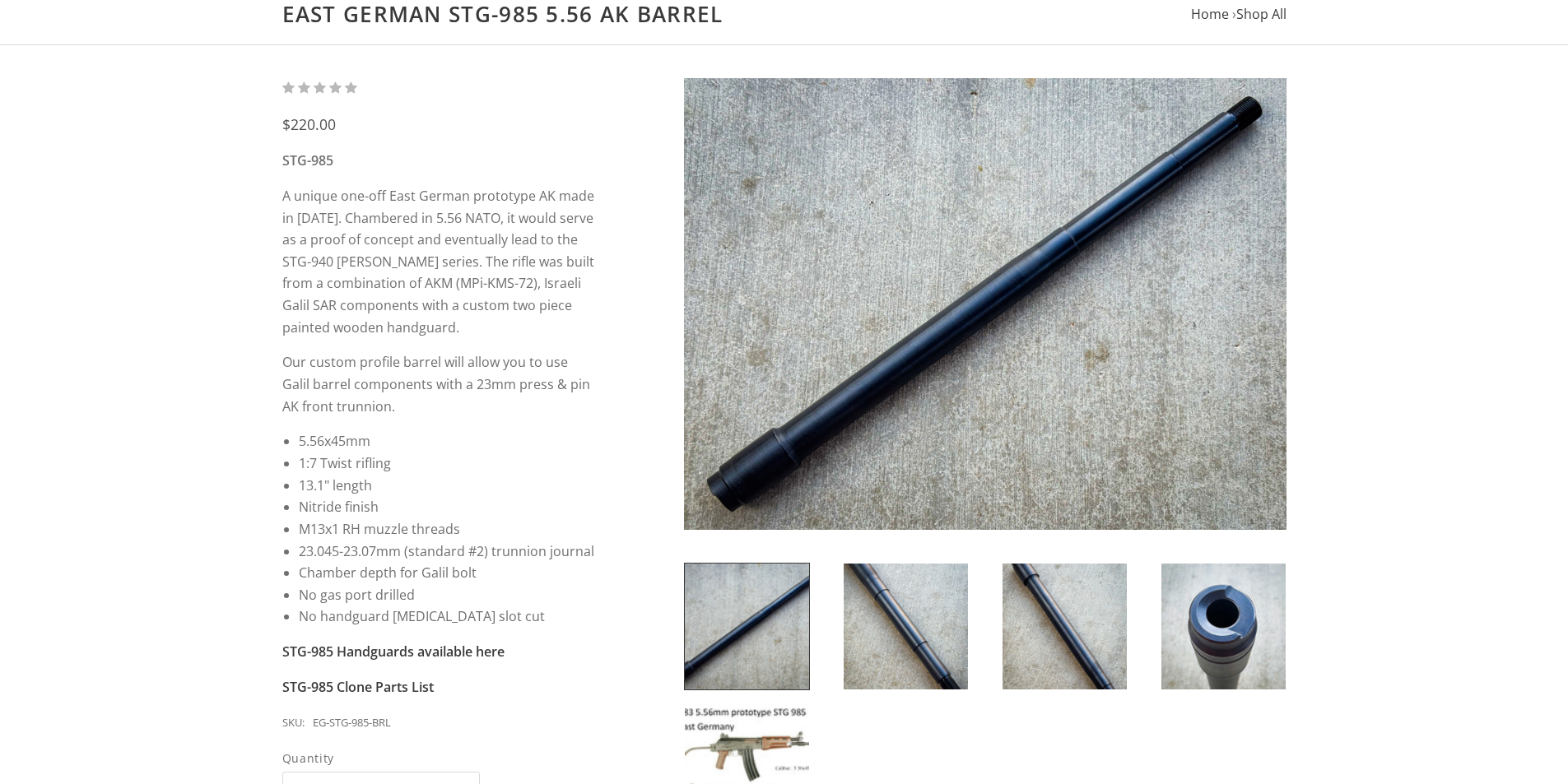
click at [1197, 621] on img at bounding box center [1223, 627] width 124 height 126
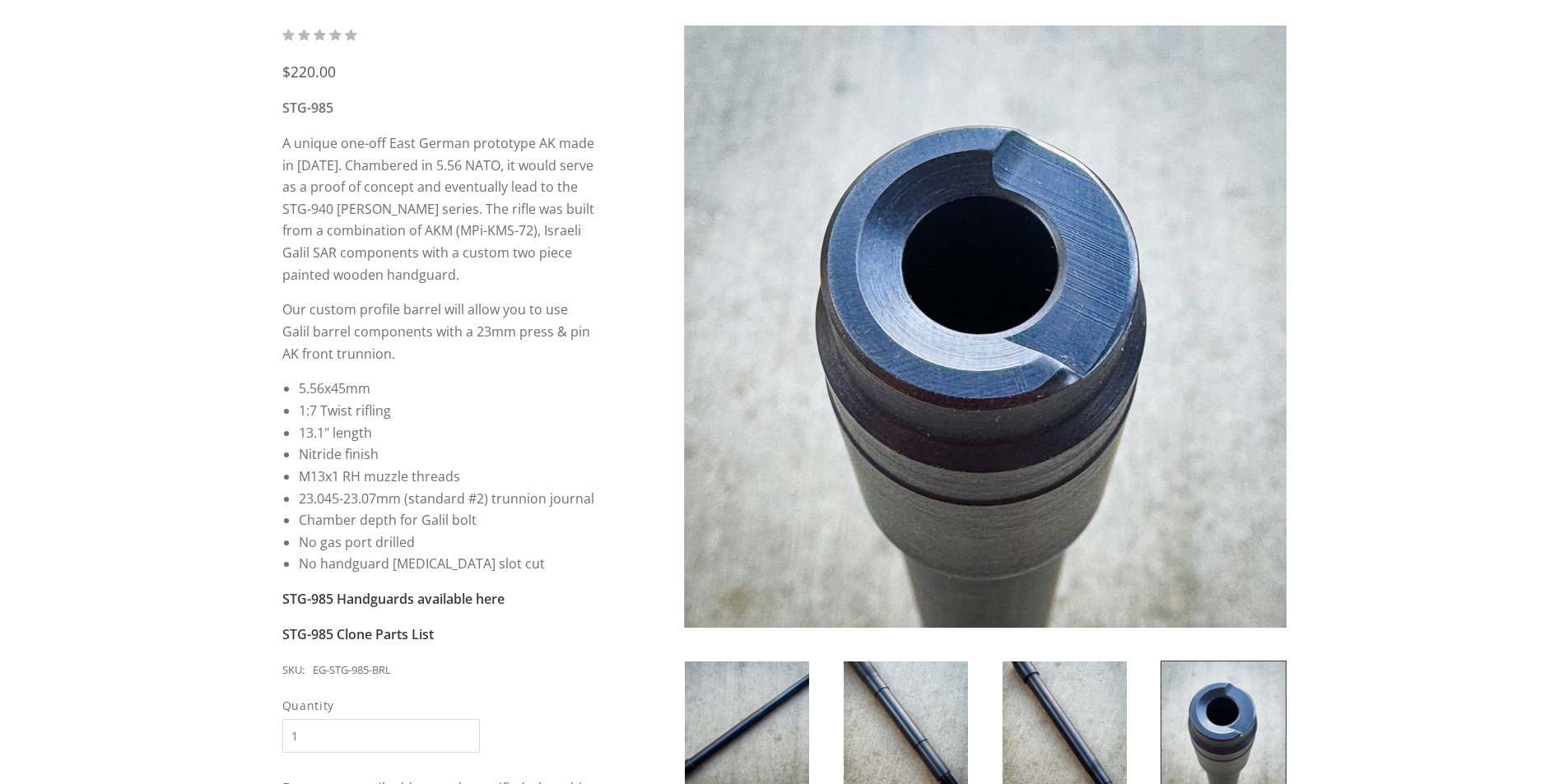
scroll to position [247, 0]
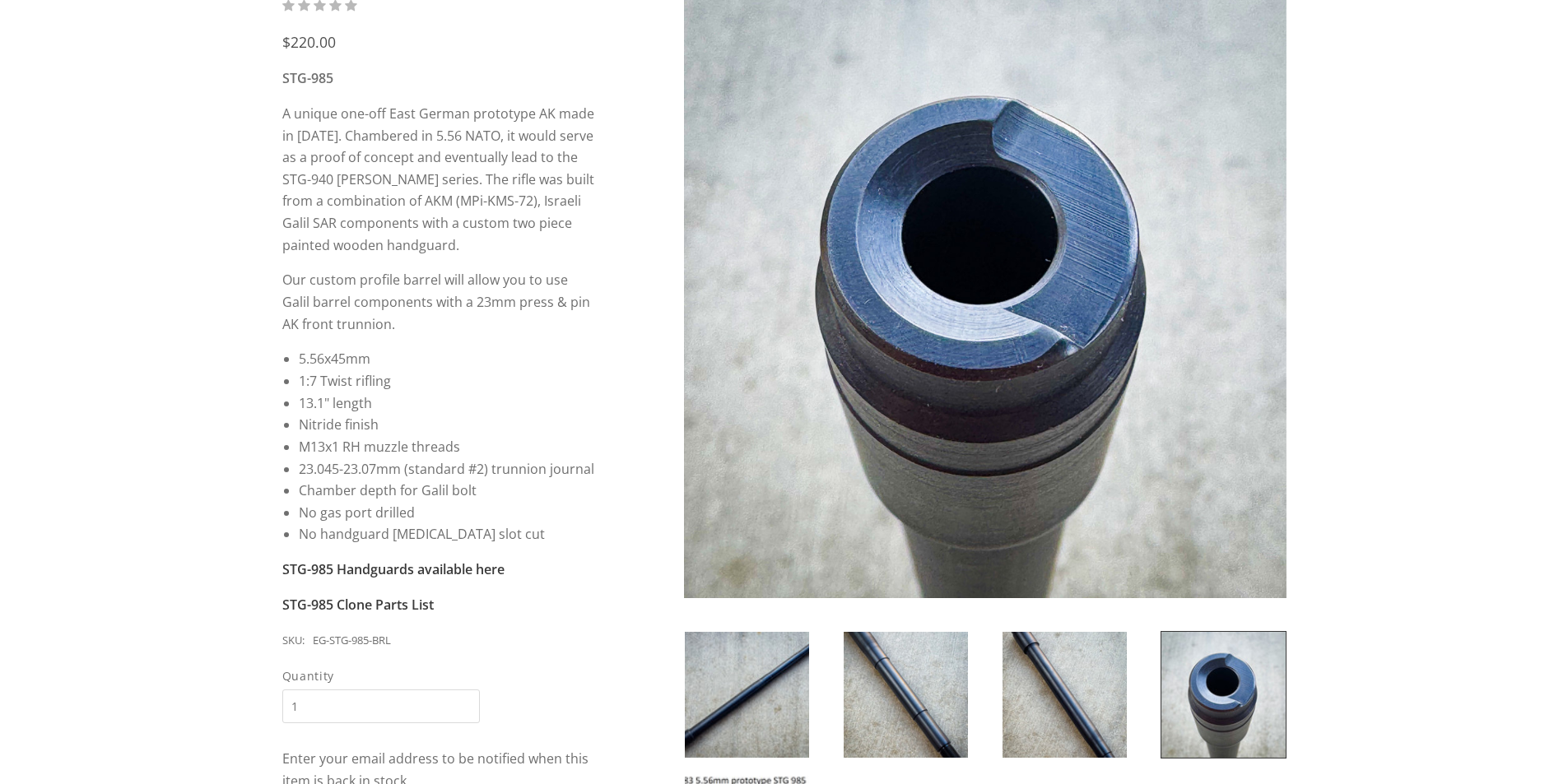
click at [1062, 684] on img at bounding box center [1064, 694] width 124 height 126
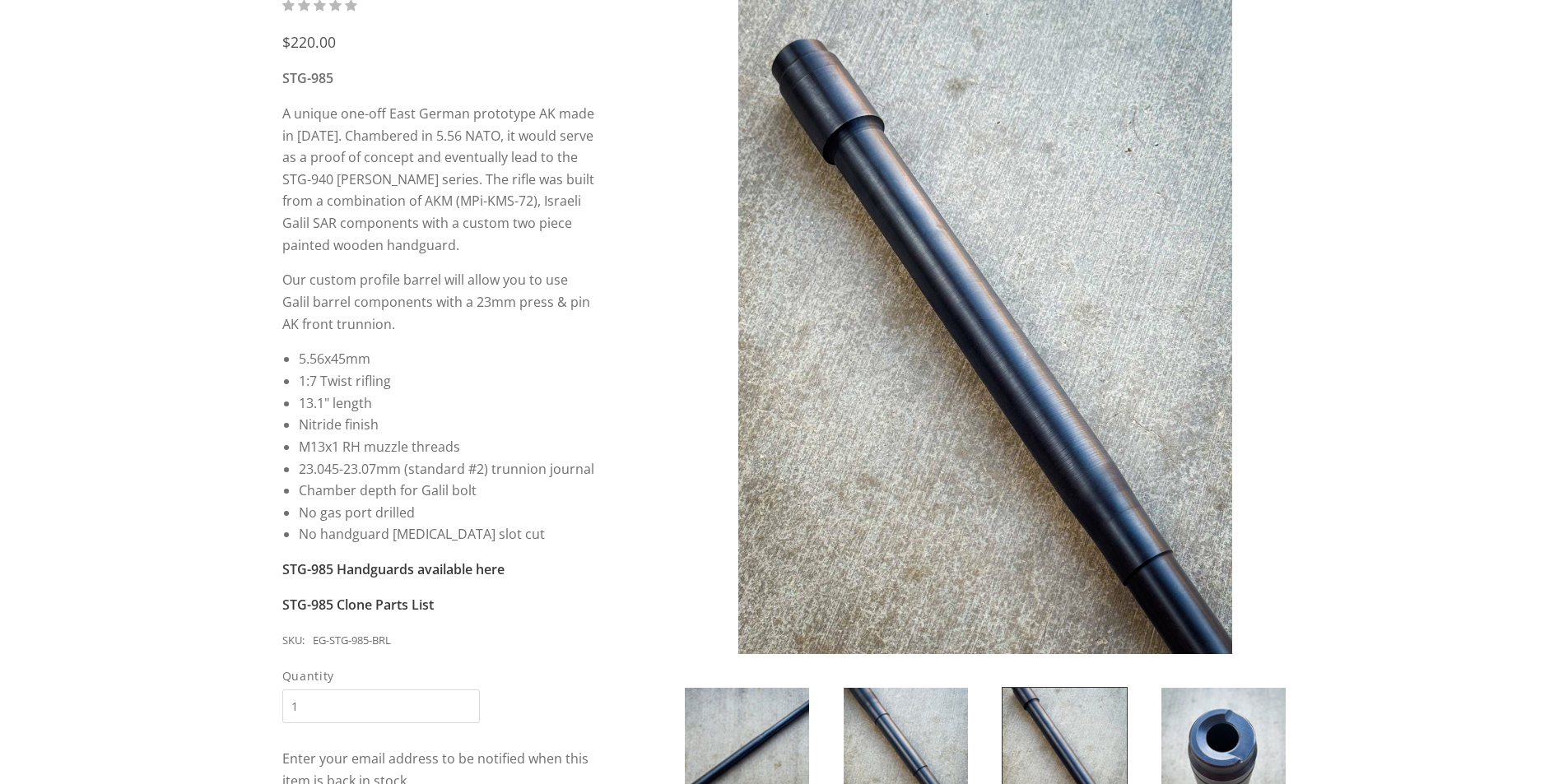
click at [957, 755] on img at bounding box center [906, 751] width 124 height 126
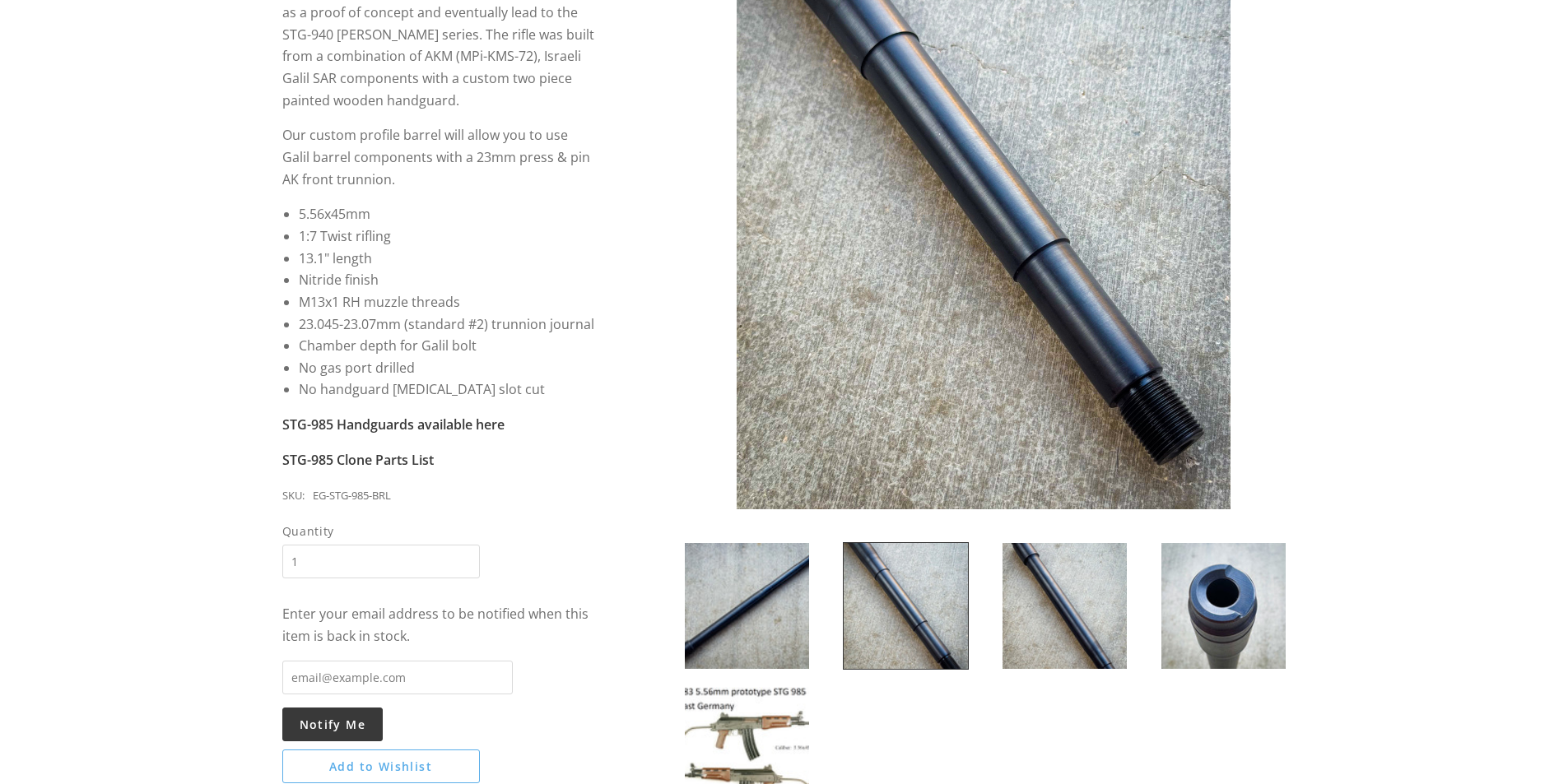
scroll to position [576, 0]
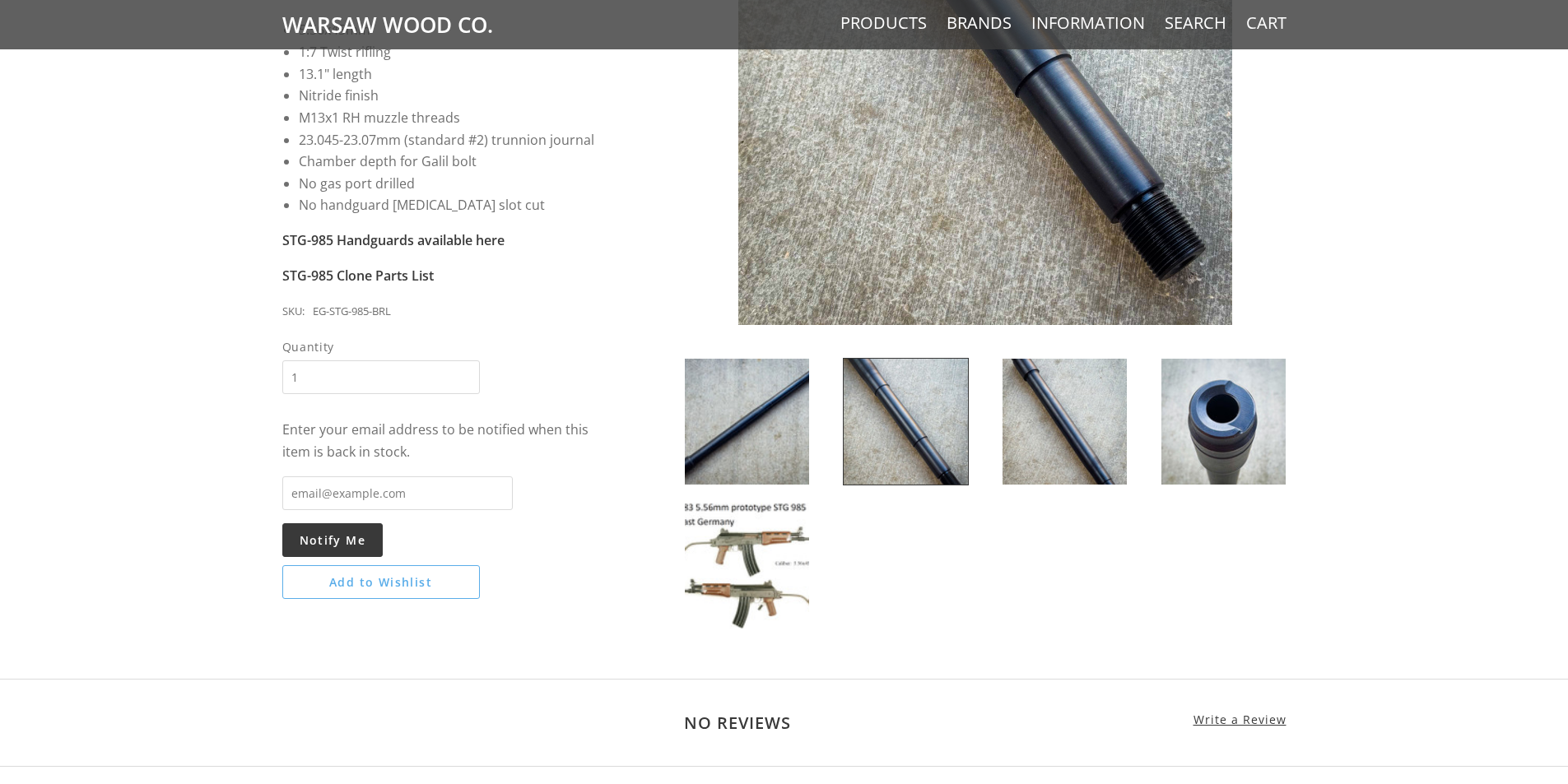
click at [757, 555] on img at bounding box center [746, 566] width 124 height 126
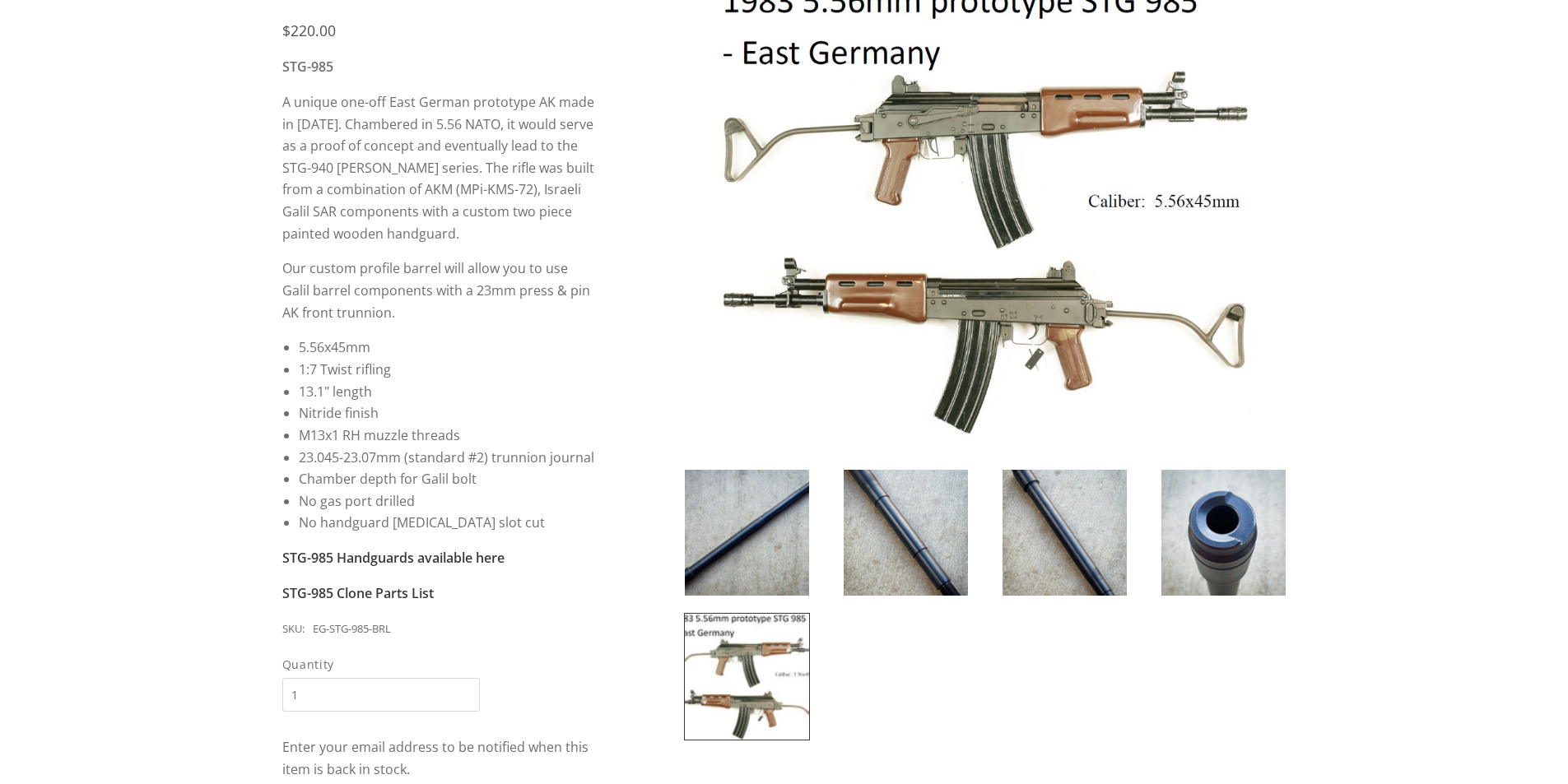
scroll to position [164, 0]
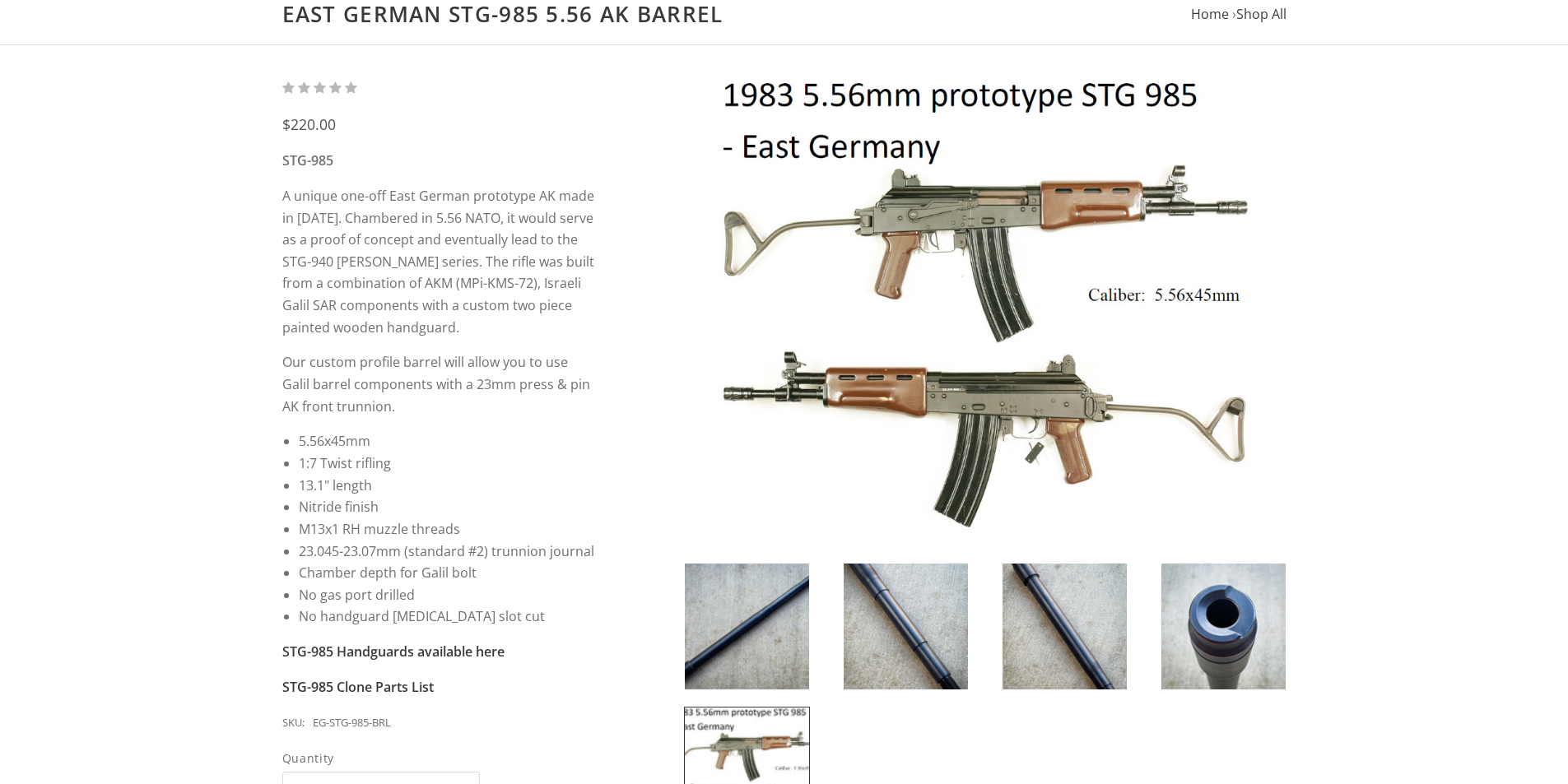
click at [952, 397] on img at bounding box center [984, 303] width 602 height 451
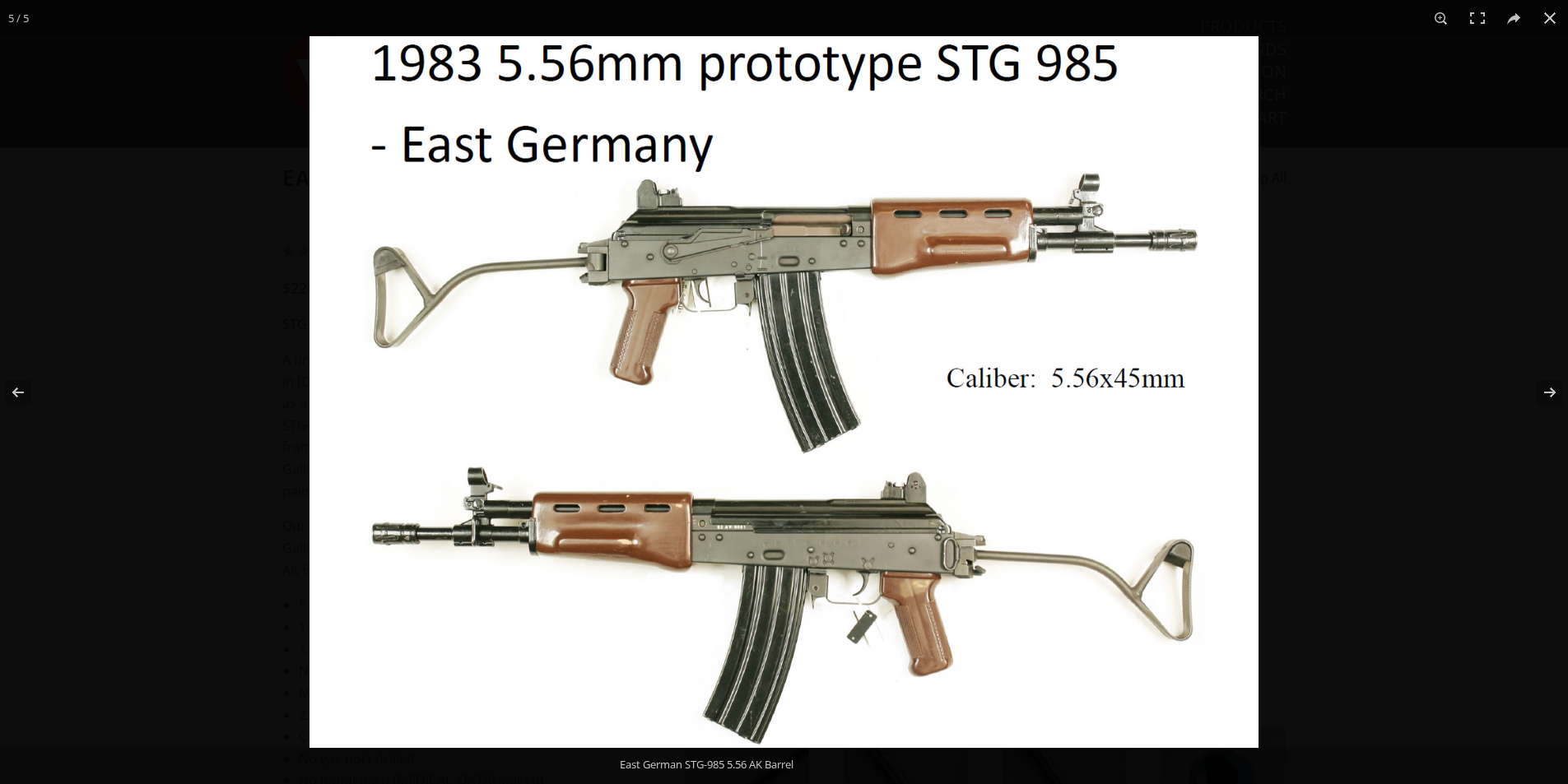
scroll to position [0, 0]
click at [721, 538] on img at bounding box center [784, 392] width 949 height 712
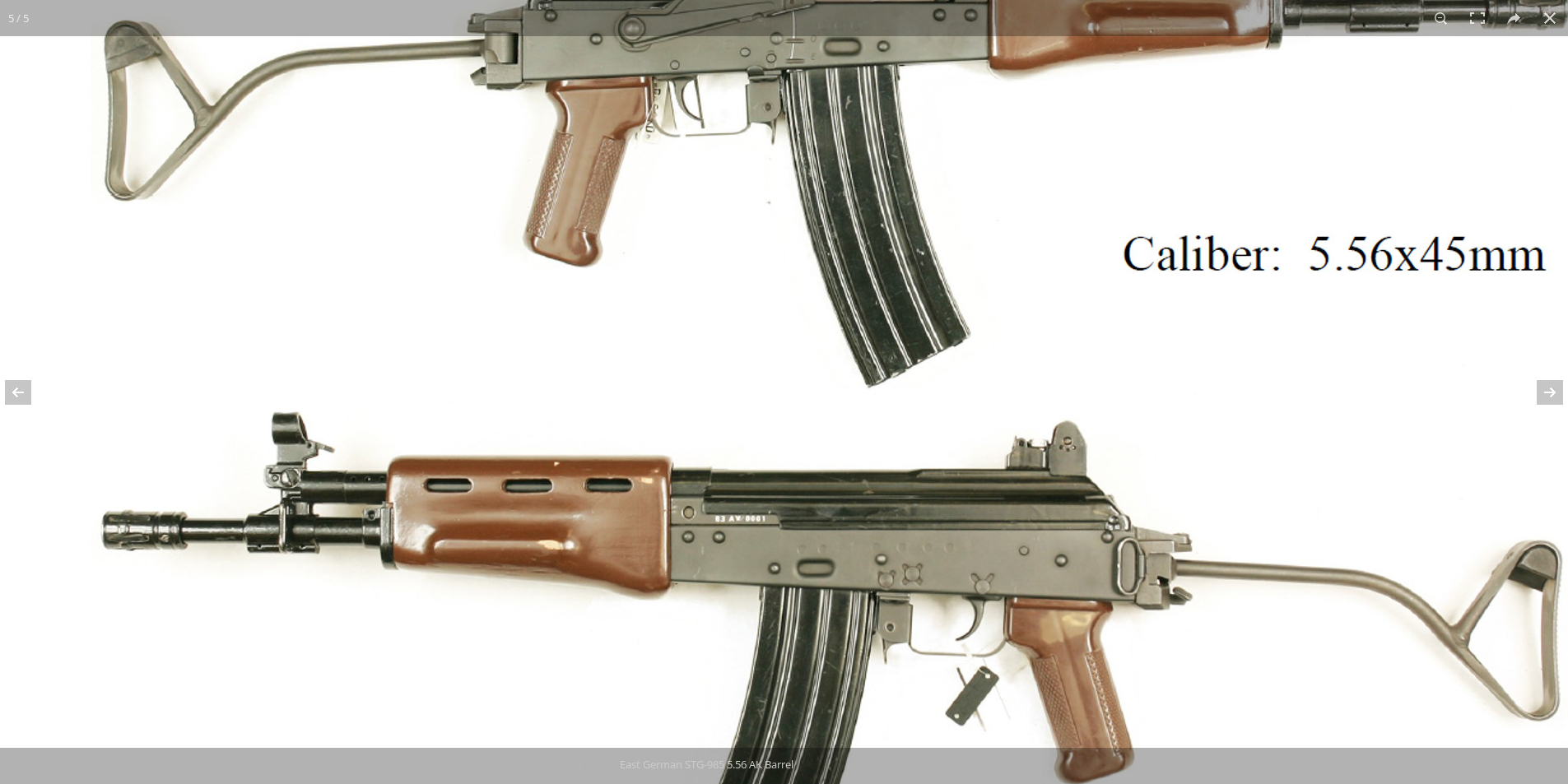
scroll to position [329, 0]
click at [1552, 39] on img at bounding box center [834, 279] width 1685 height 1264
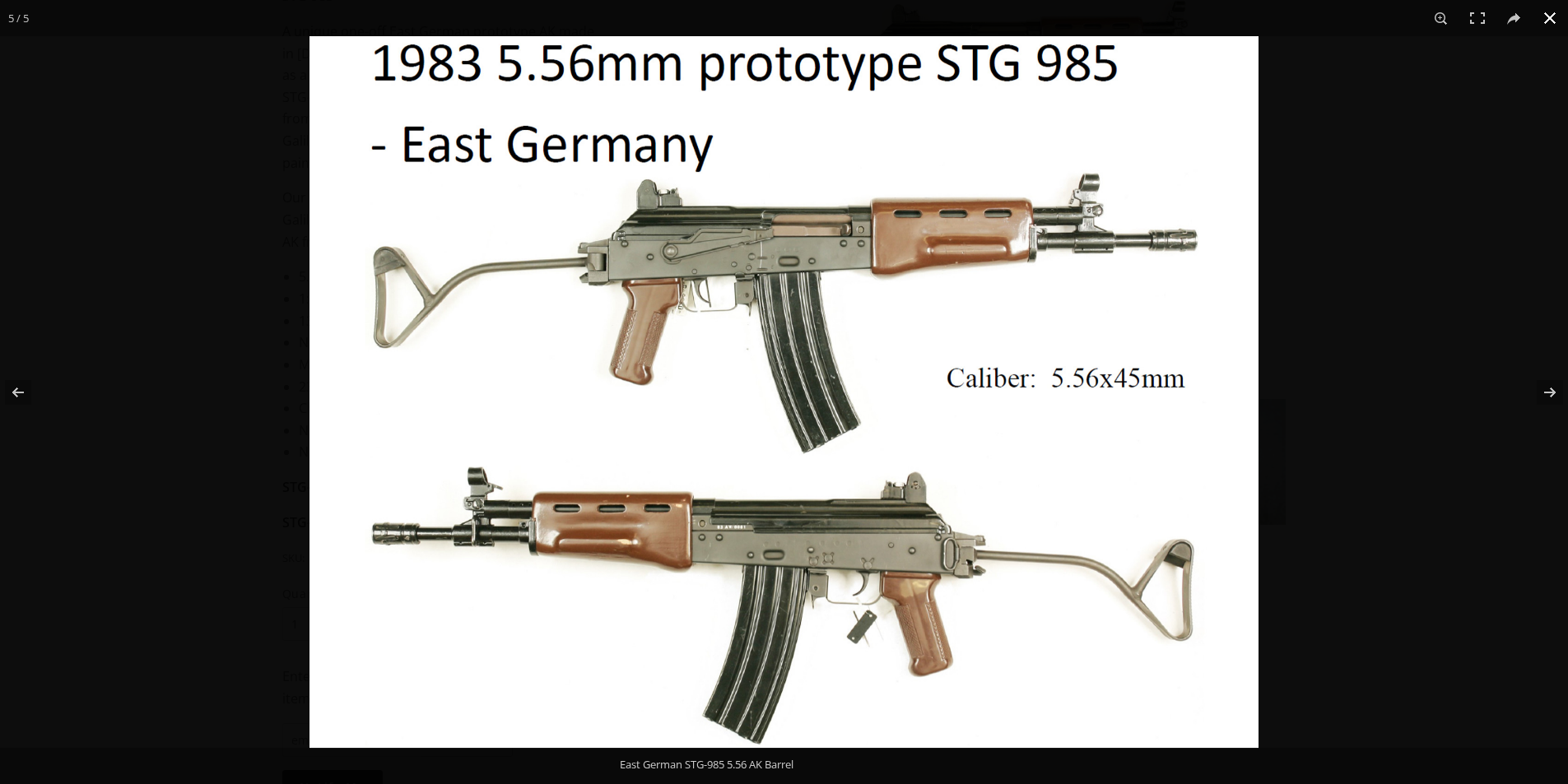
click at [1546, 15] on button at bounding box center [1550, 18] width 36 height 36
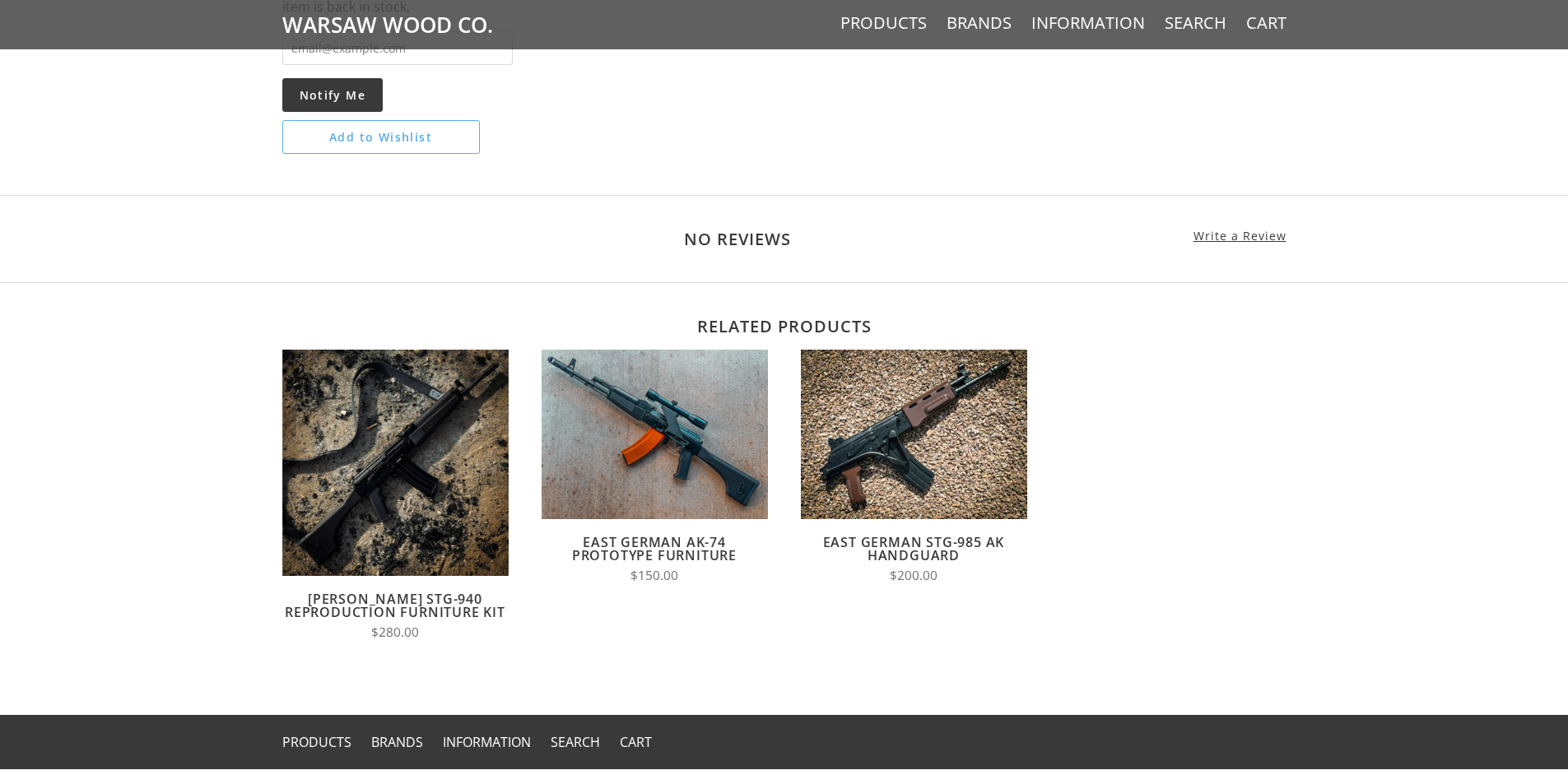
scroll to position [1151, 0]
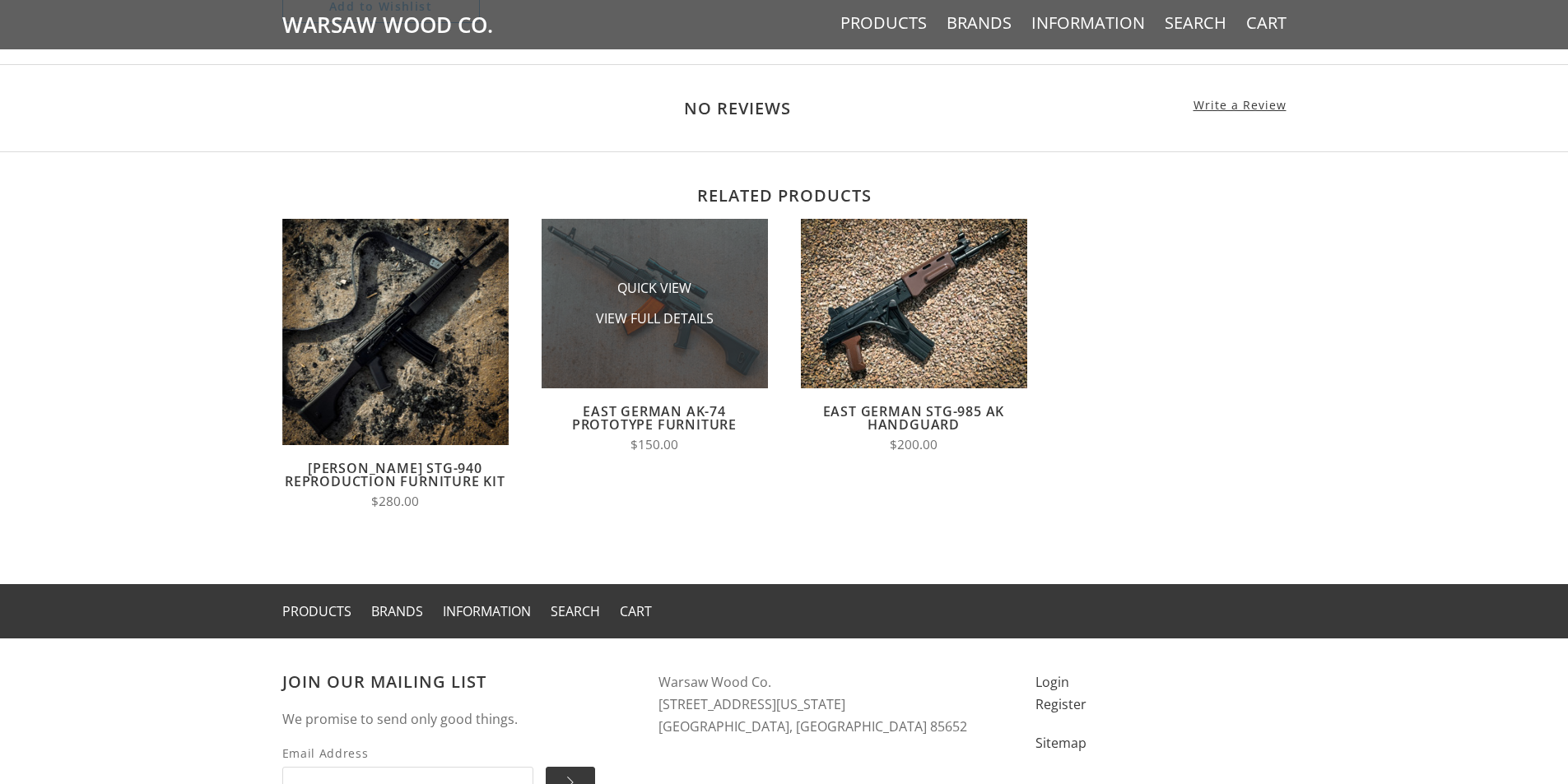
click at [693, 352] on img at bounding box center [654, 303] width 226 height 170
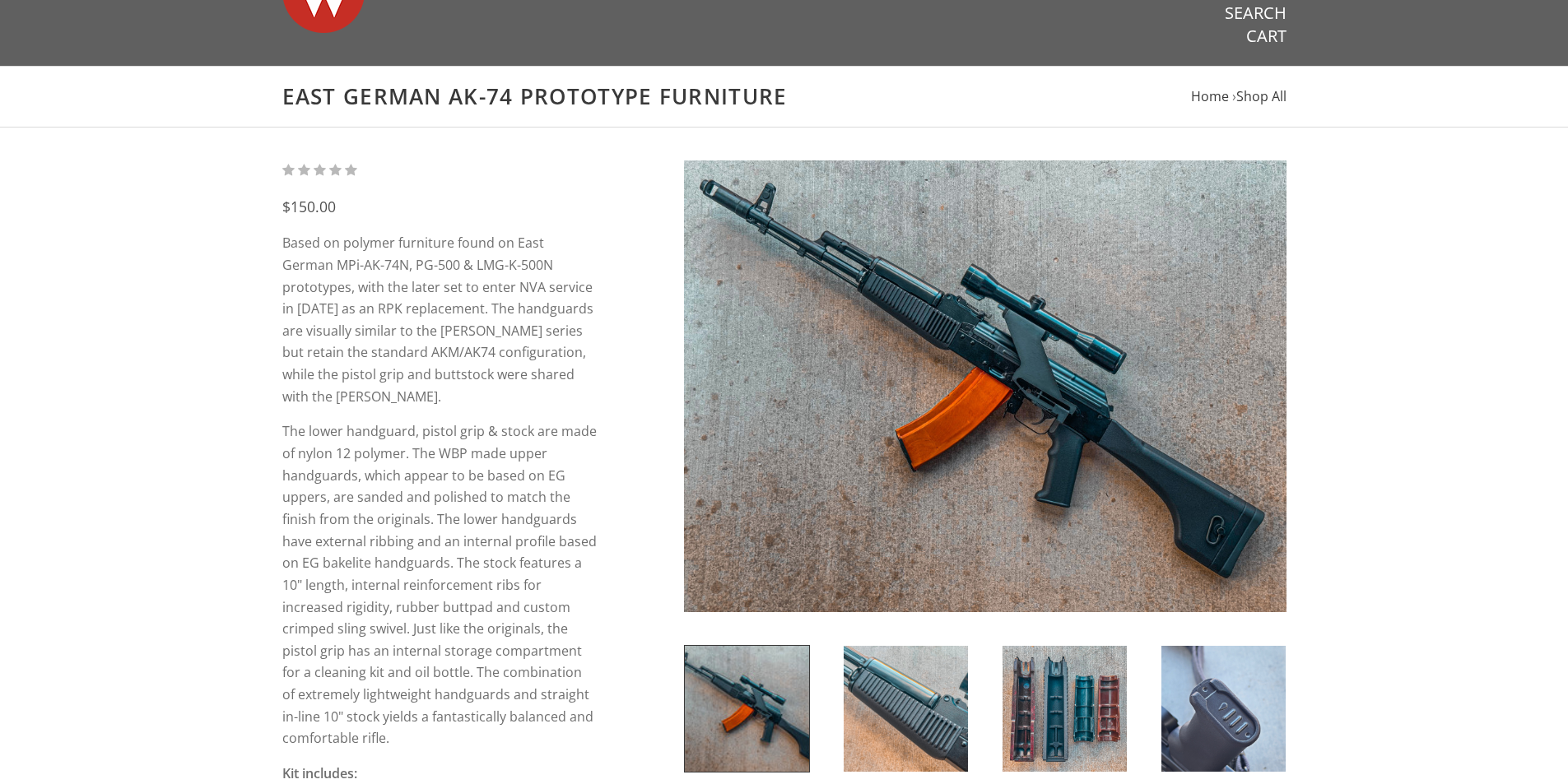
scroll to position [164, 0]
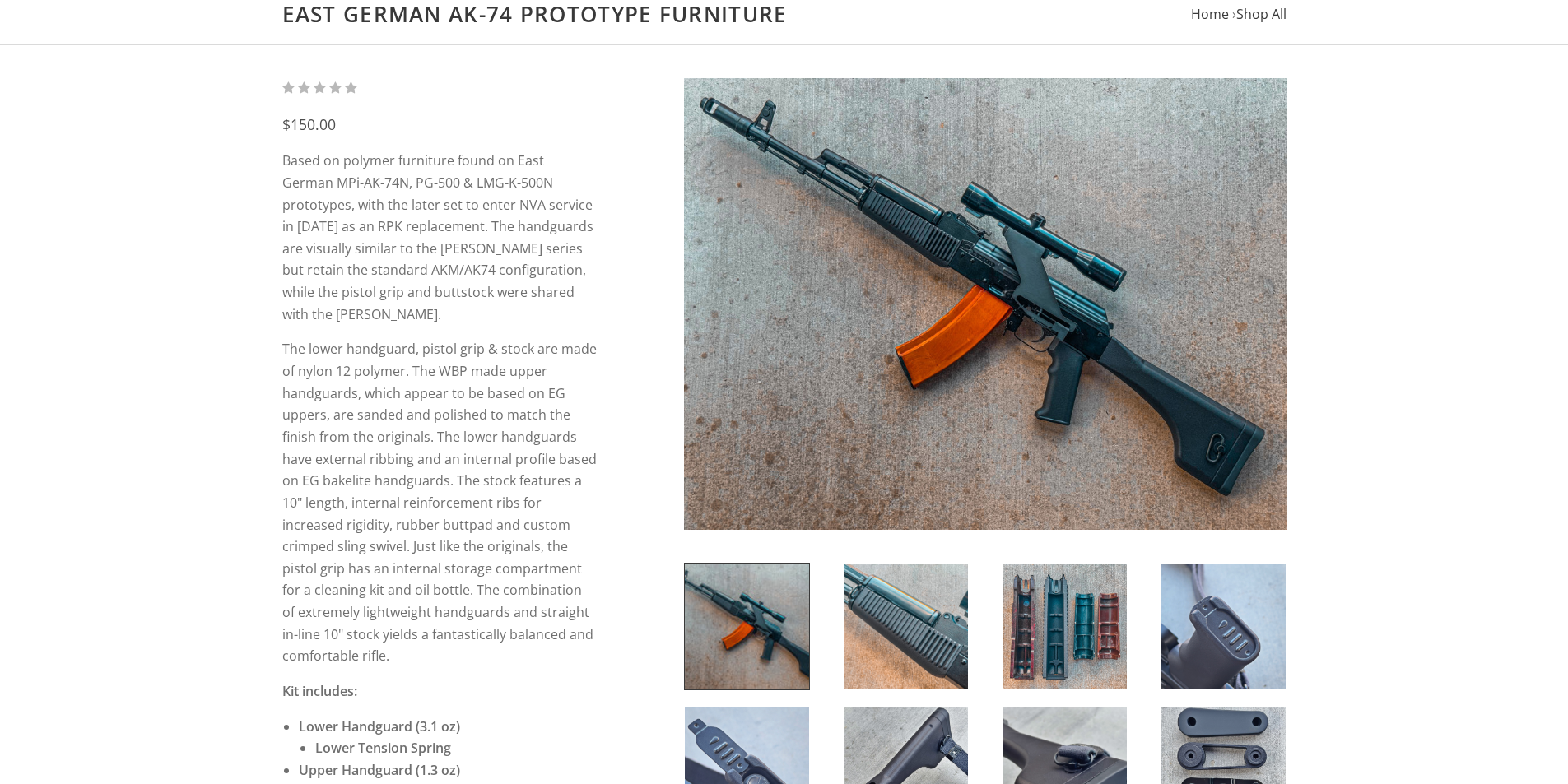
click at [973, 268] on img at bounding box center [985, 303] width 602 height 451
click at [772, 653] on img at bounding box center [746, 627] width 124 height 126
click at [970, 667] on div at bounding box center [906, 627] width 158 height 128
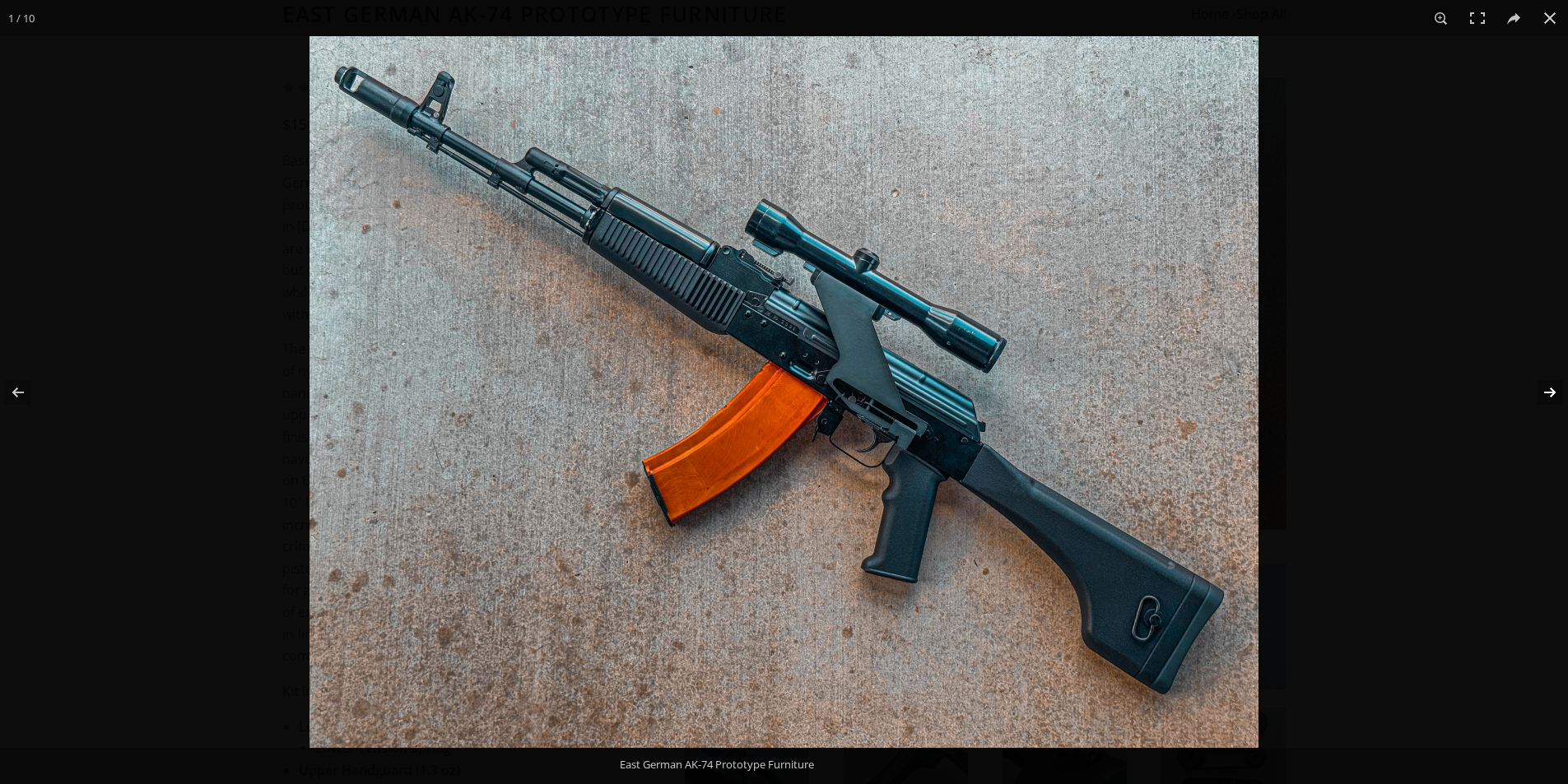
click at [1563, 380] on button at bounding box center [1538, 392] width 57 height 82
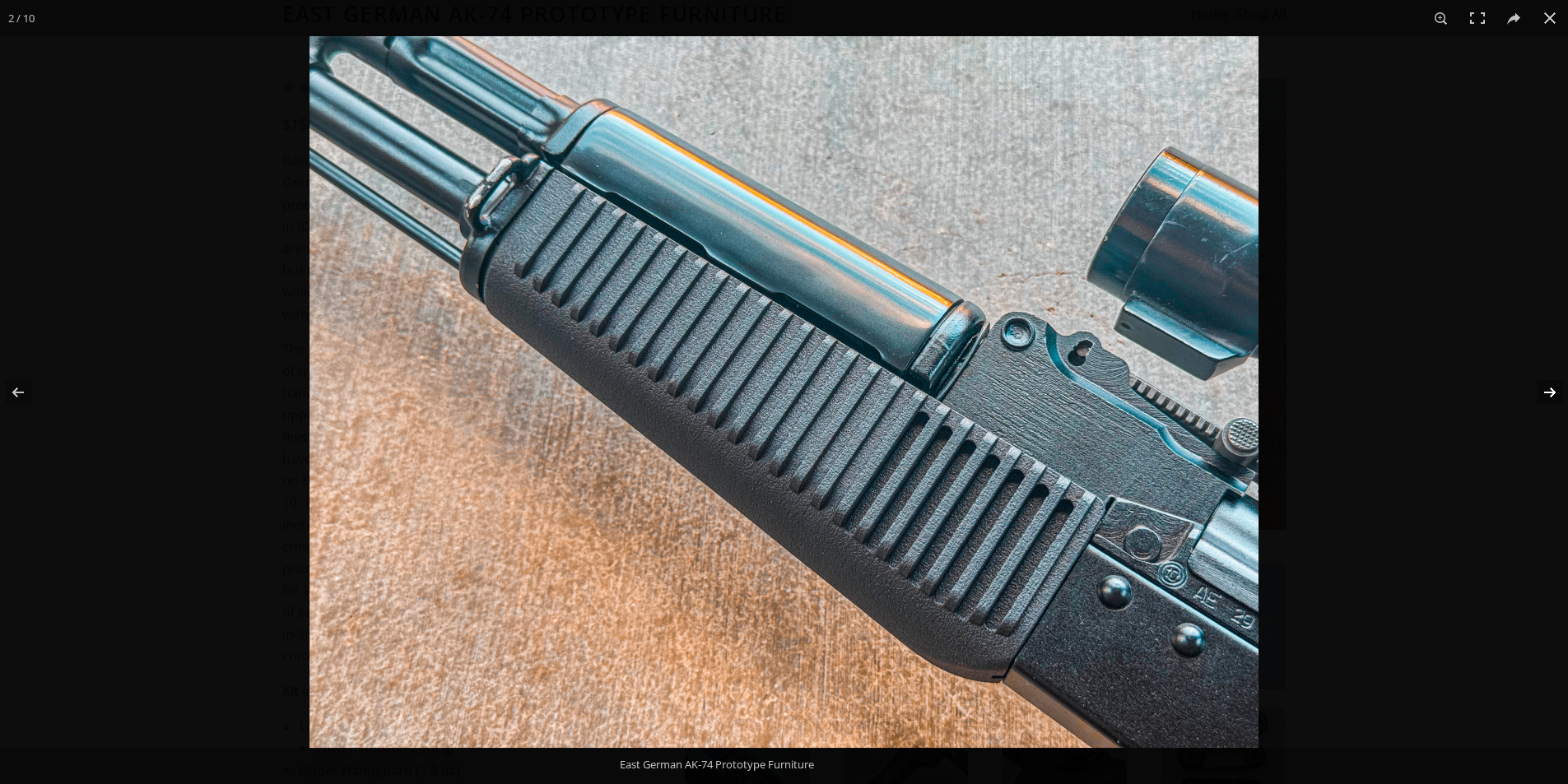
click at [1563, 389] on button at bounding box center [1538, 392] width 57 height 82
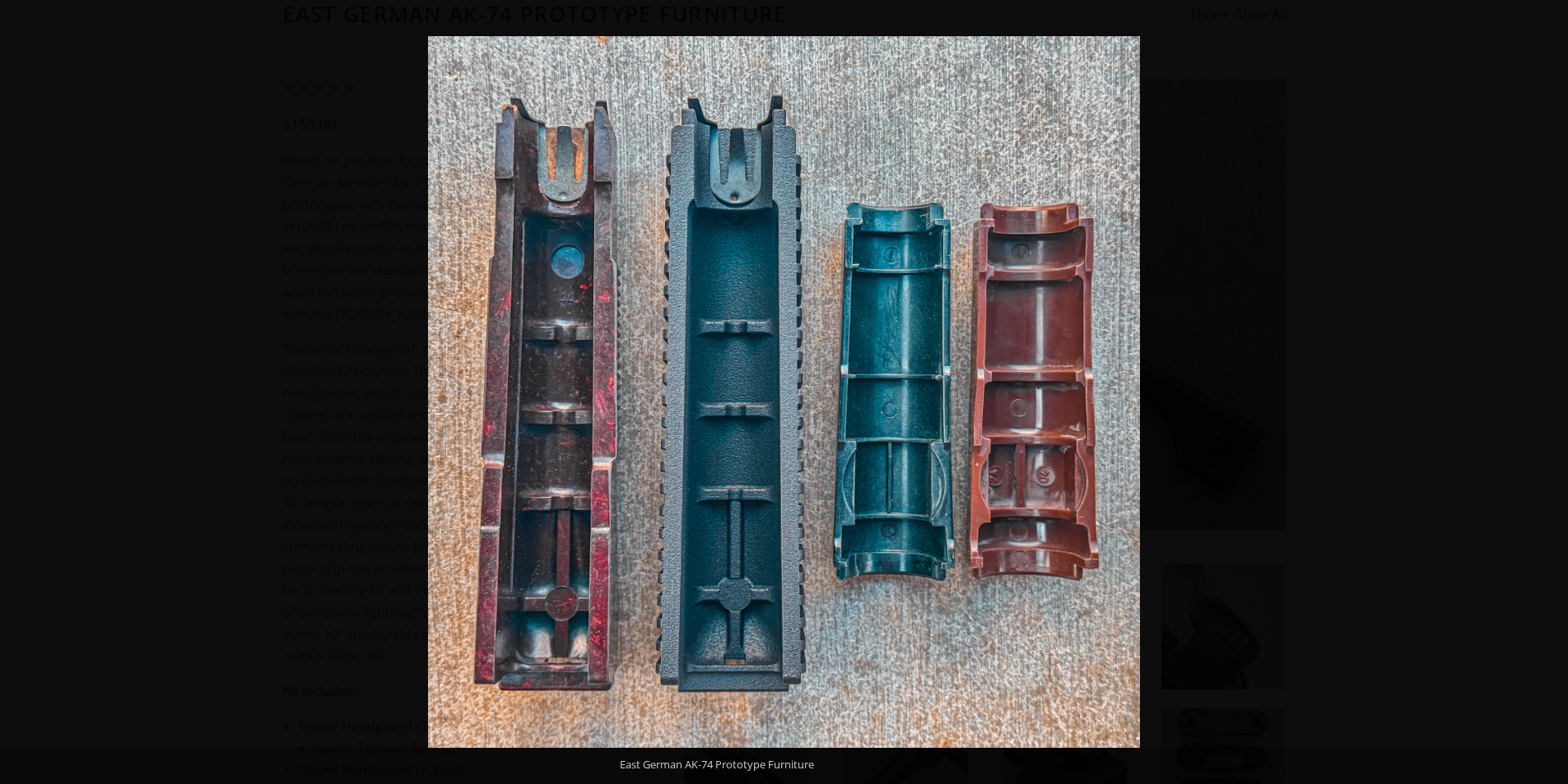
click at [1563, 389] on button at bounding box center [1538, 392] width 57 height 82
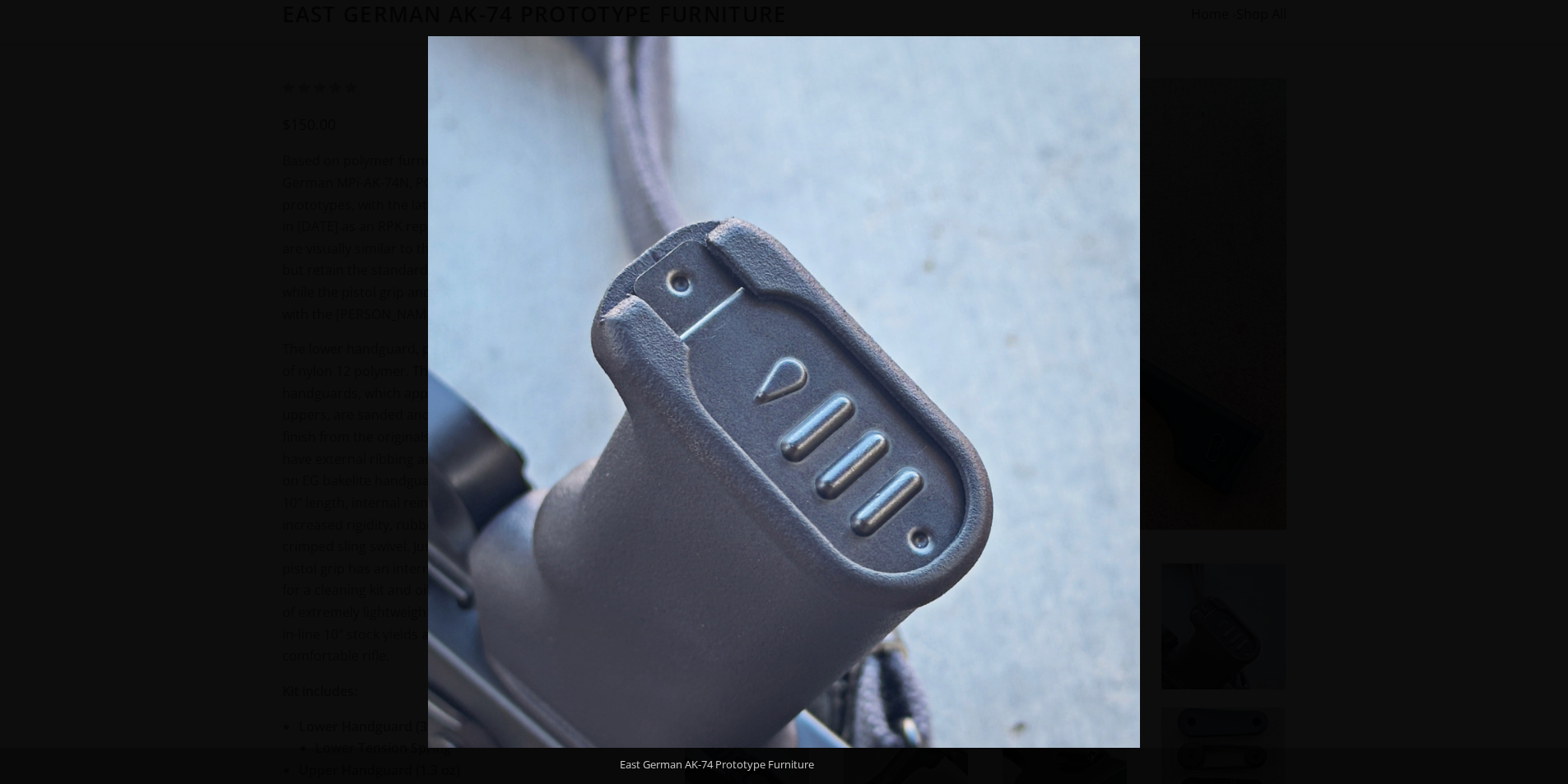
click at [1563, 389] on button at bounding box center [1538, 392] width 57 height 82
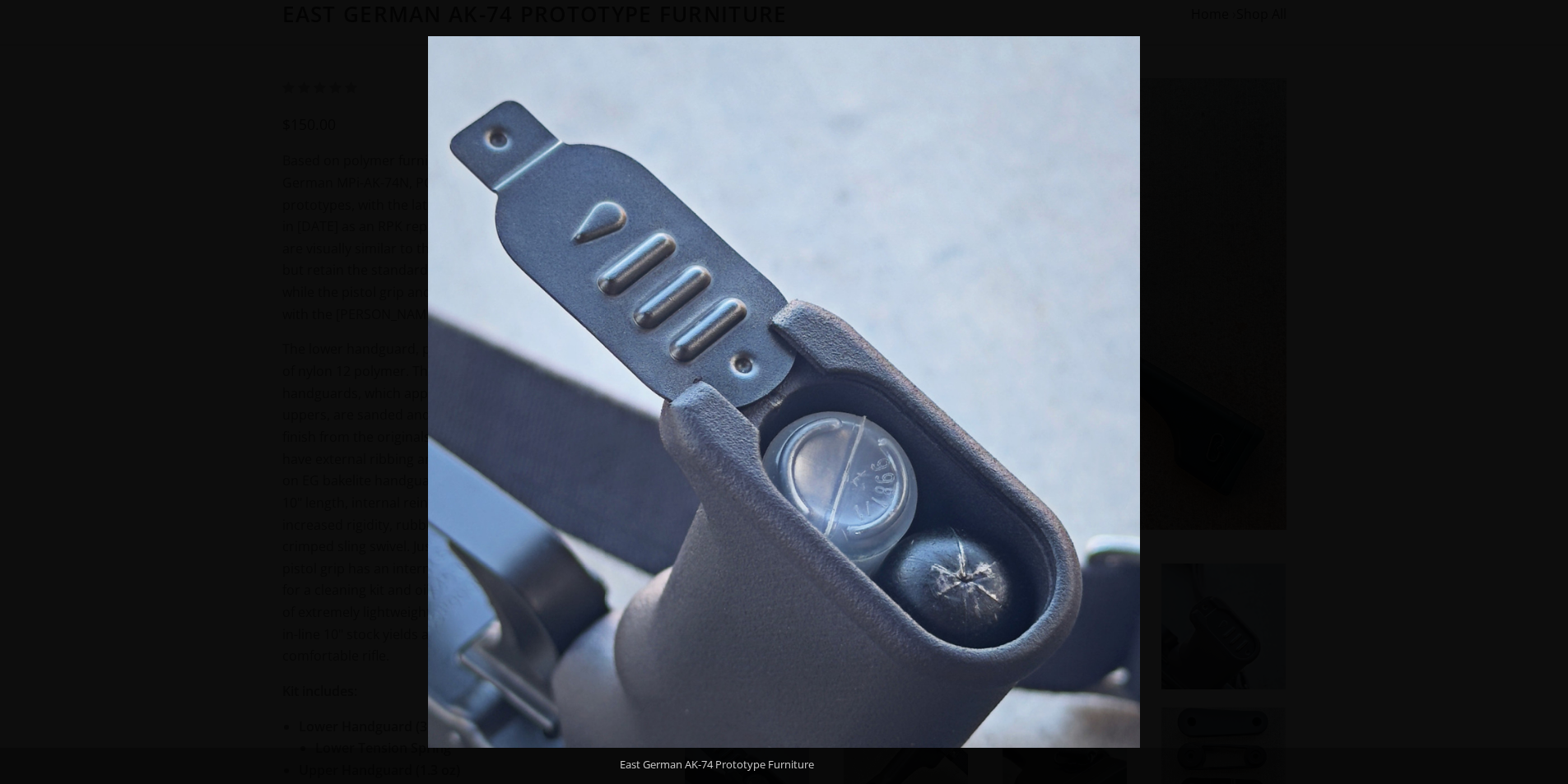
click at [1563, 389] on button at bounding box center [1538, 392] width 57 height 82
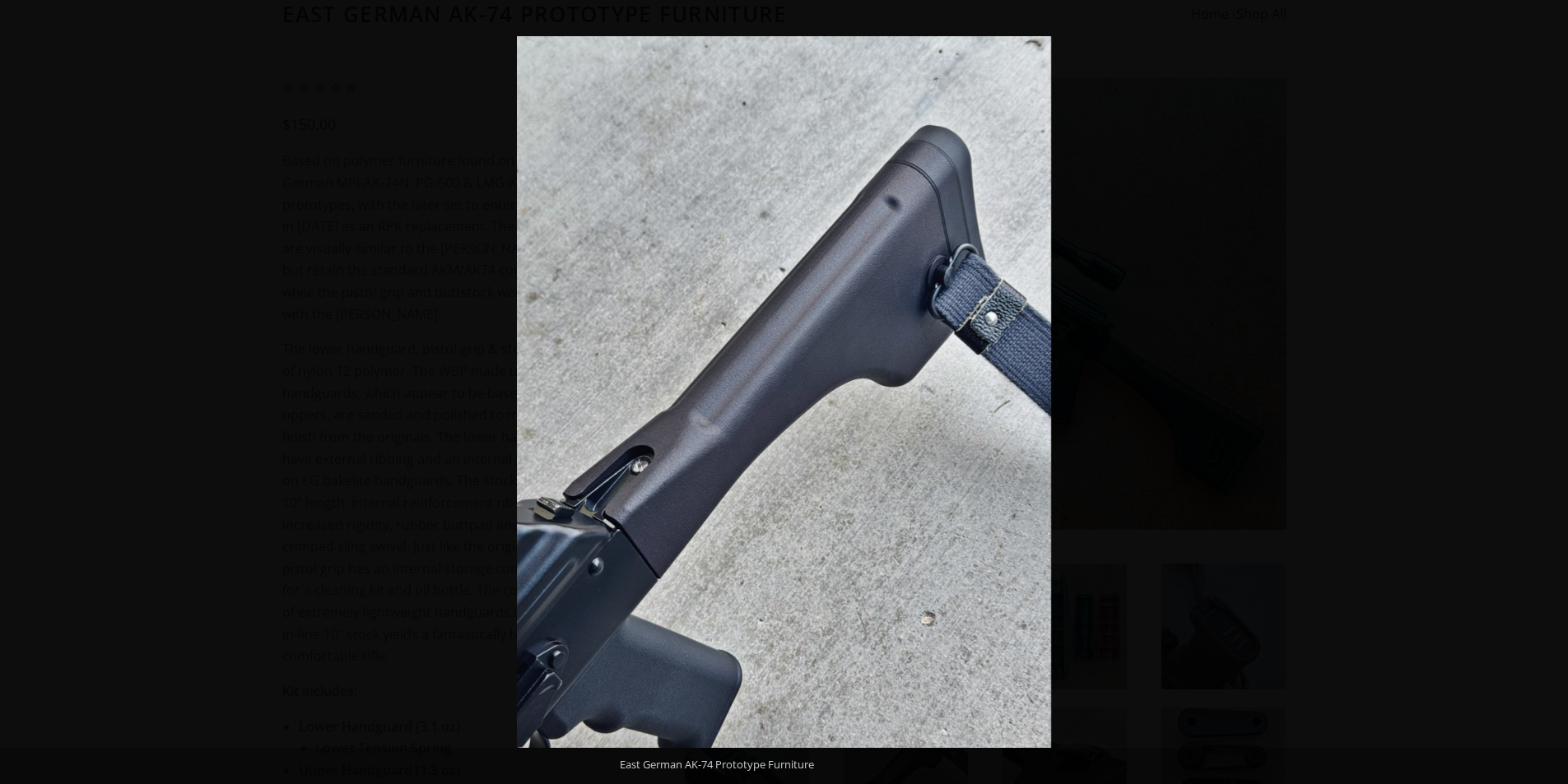
click at [1563, 389] on button at bounding box center [1538, 392] width 57 height 82
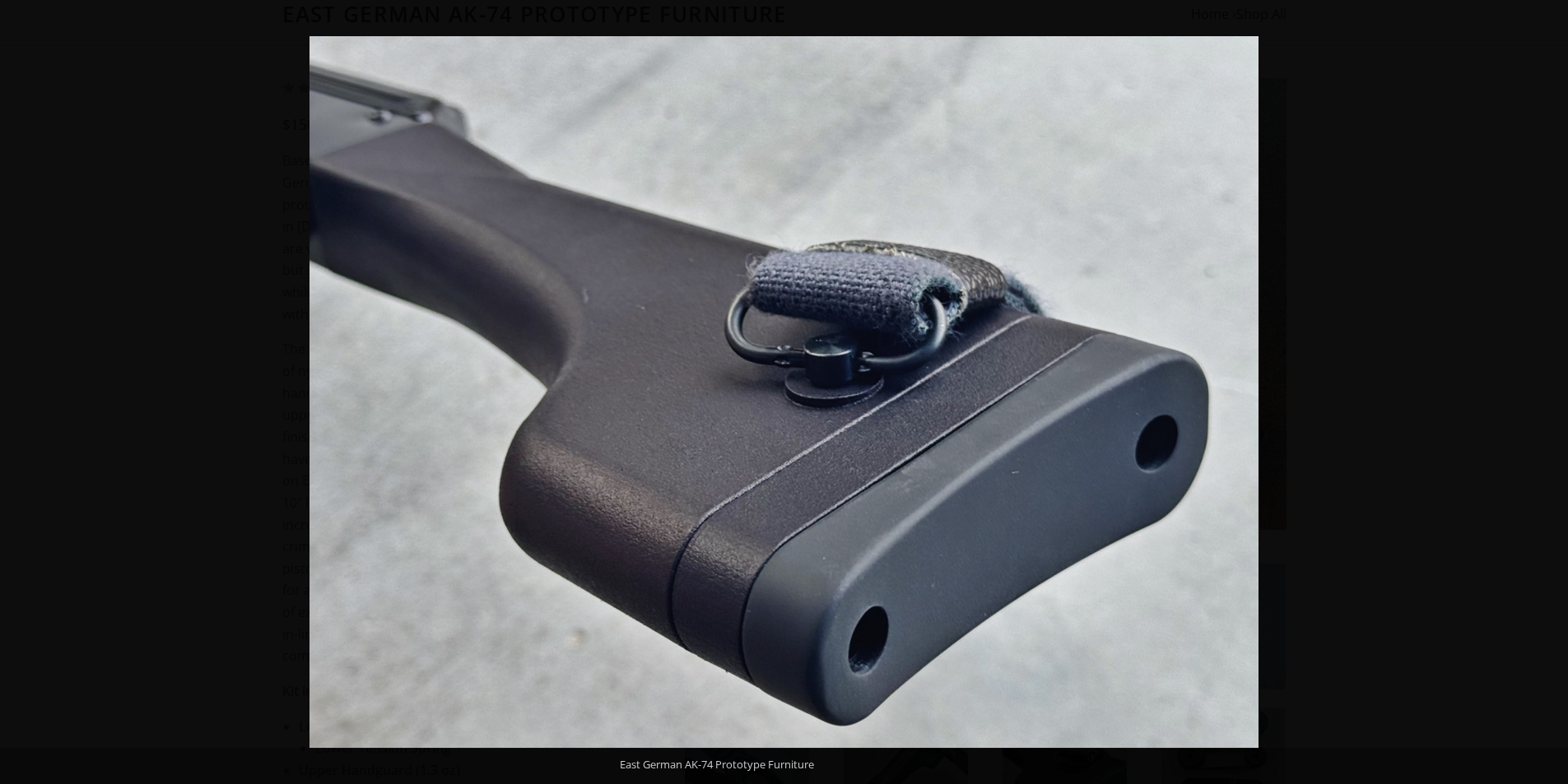
click at [1563, 389] on button at bounding box center [1538, 392] width 57 height 82
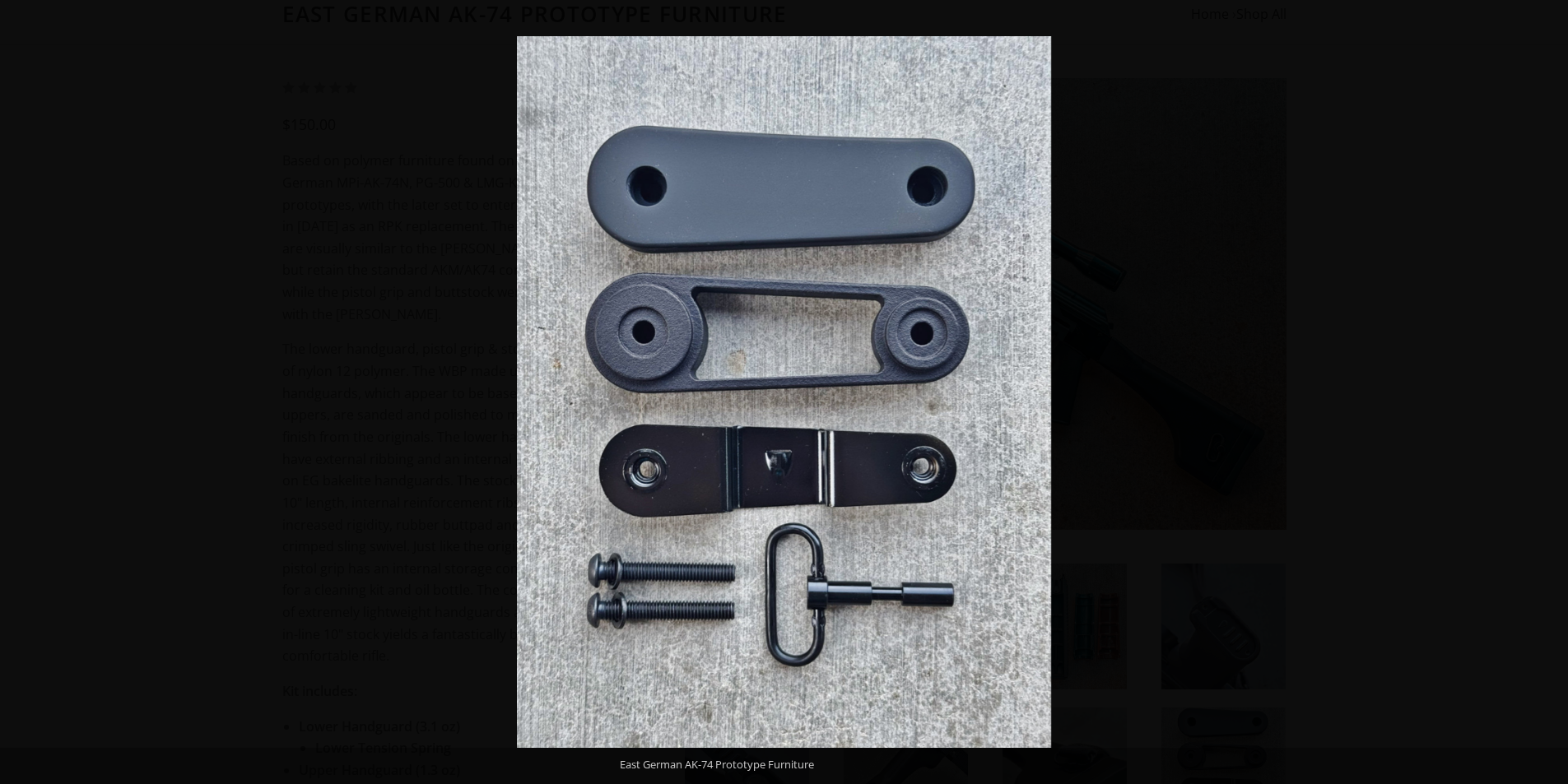
click at [1563, 389] on button at bounding box center [1538, 392] width 57 height 82
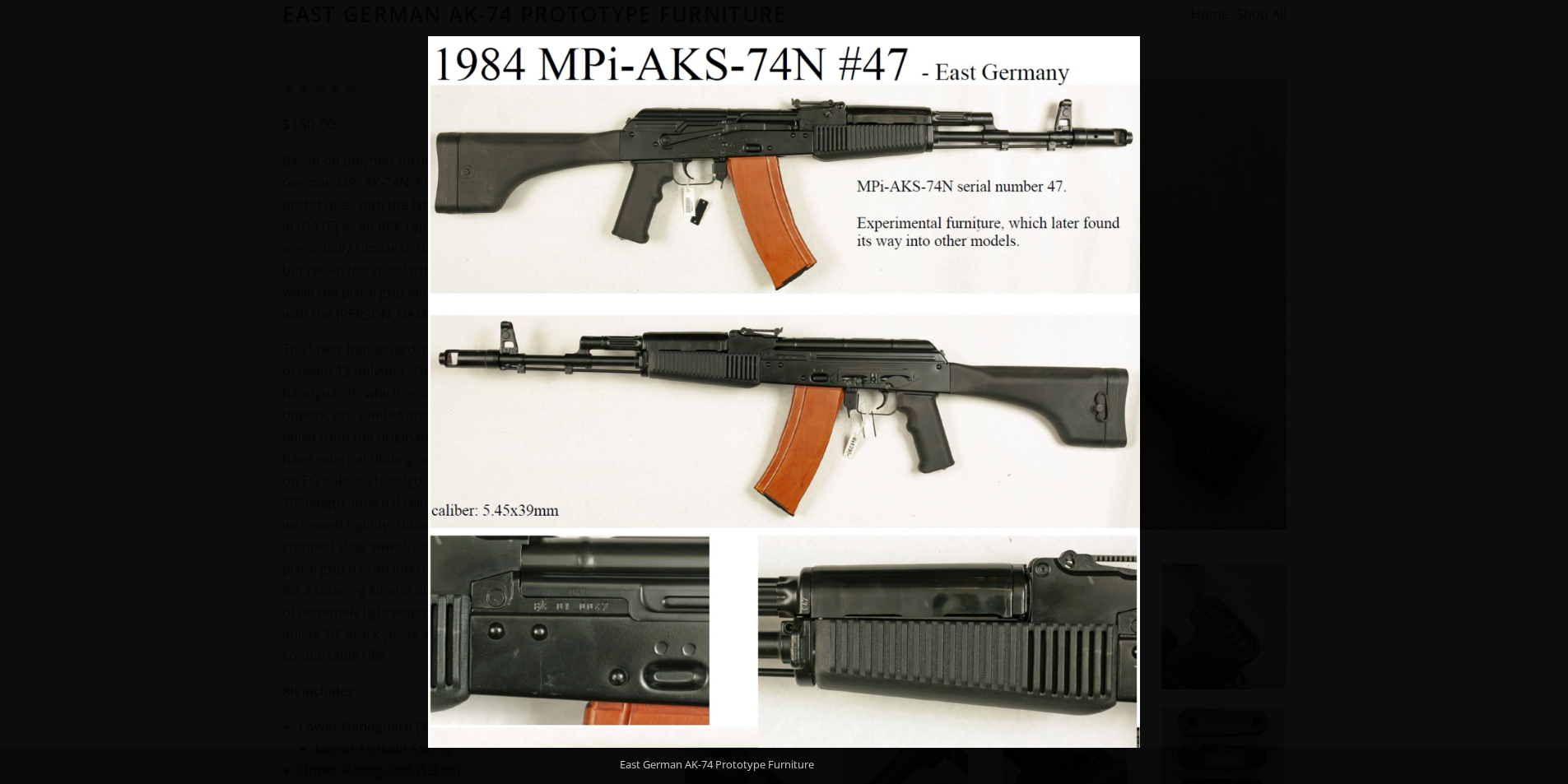
click at [1563, 389] on button at bounding box center [1538, 392] width 57 height 82
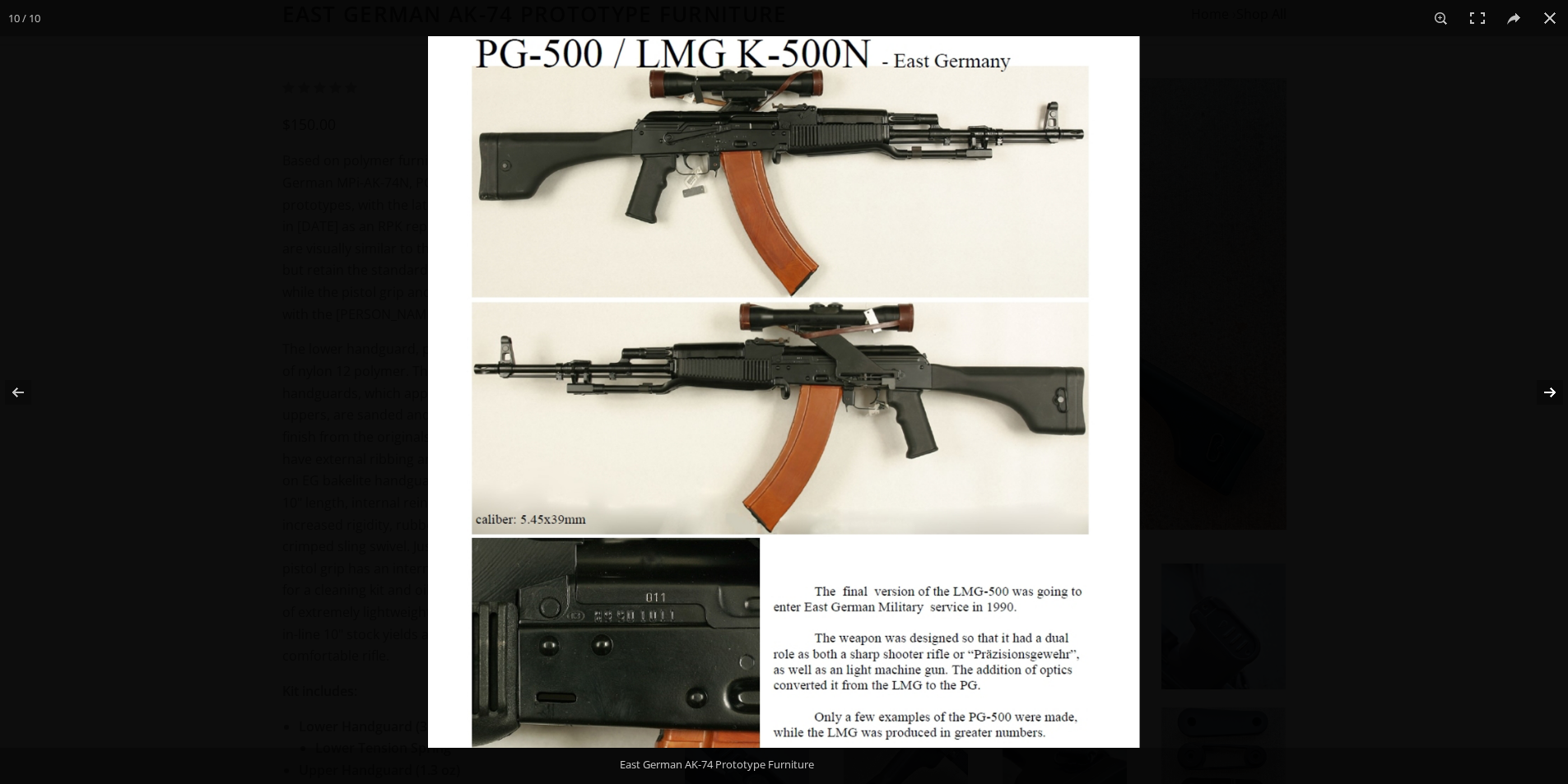
click at [1562, 385] on button at bounding box center [1538, 392] width 57 height 82
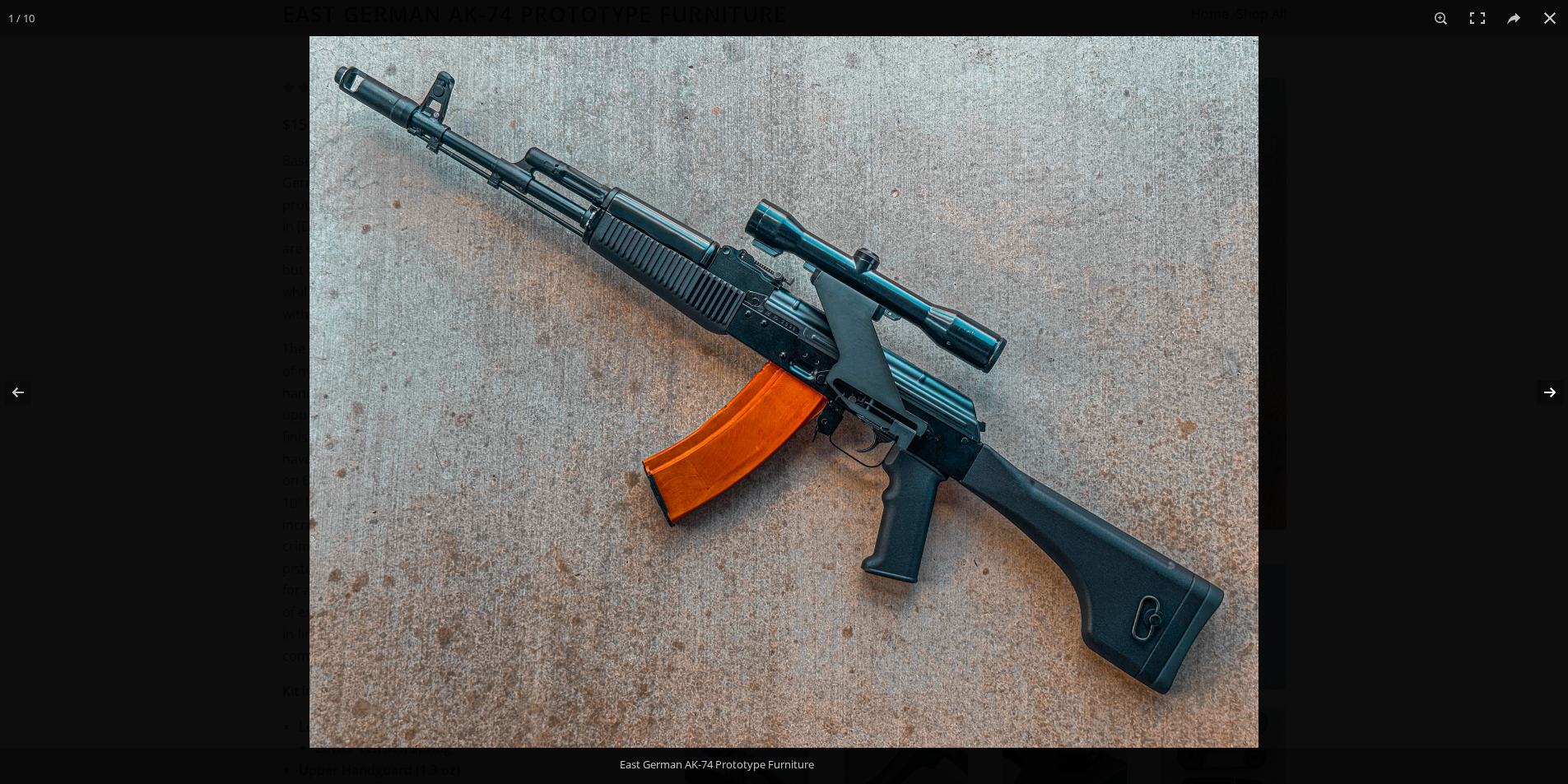
click at [1562, 385] on button at bounding box center [1538, 392] width 57 height 82
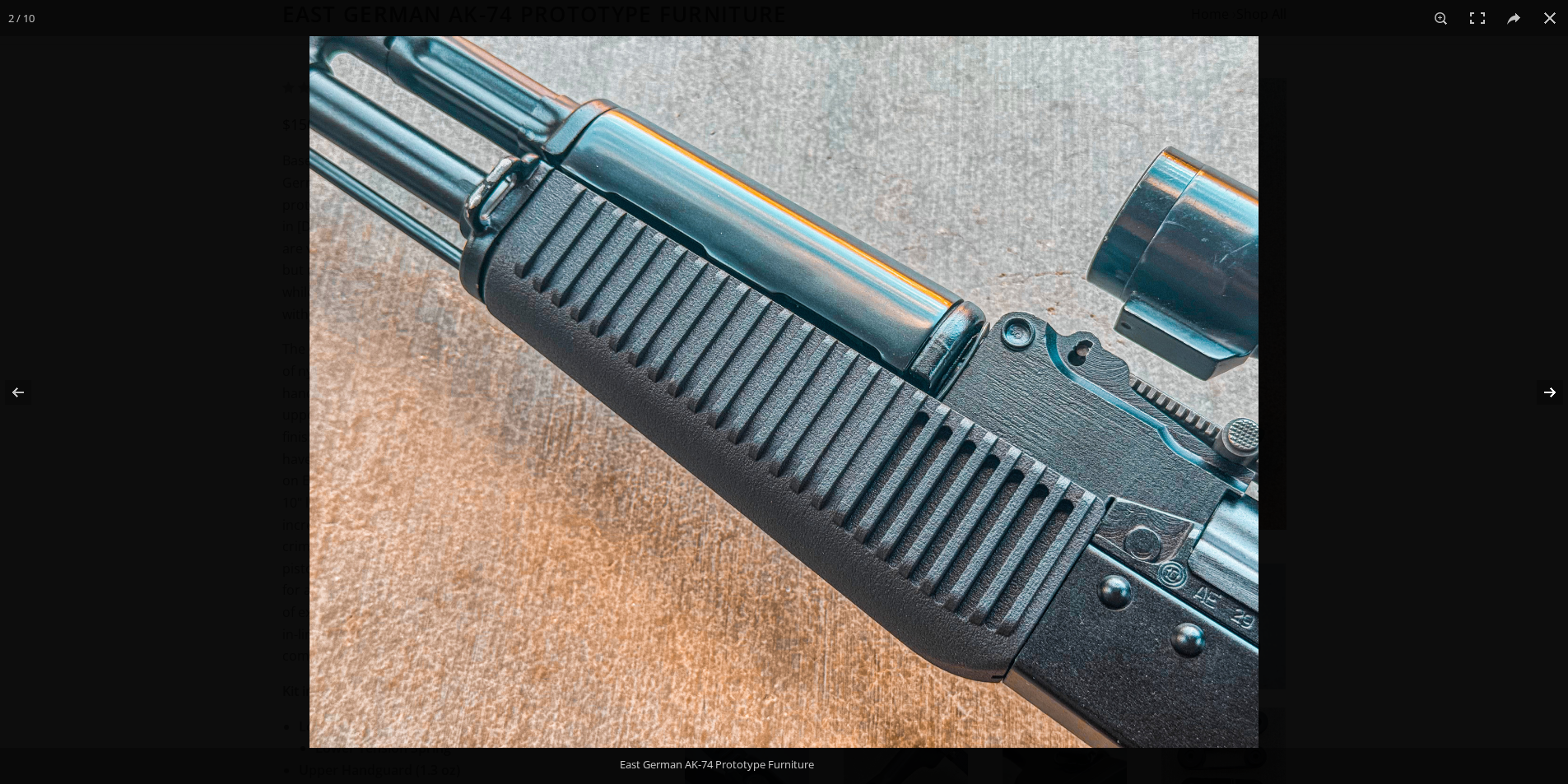
click at [1562, 385] on button at bounding box center [1538, 392] width 57 height 82
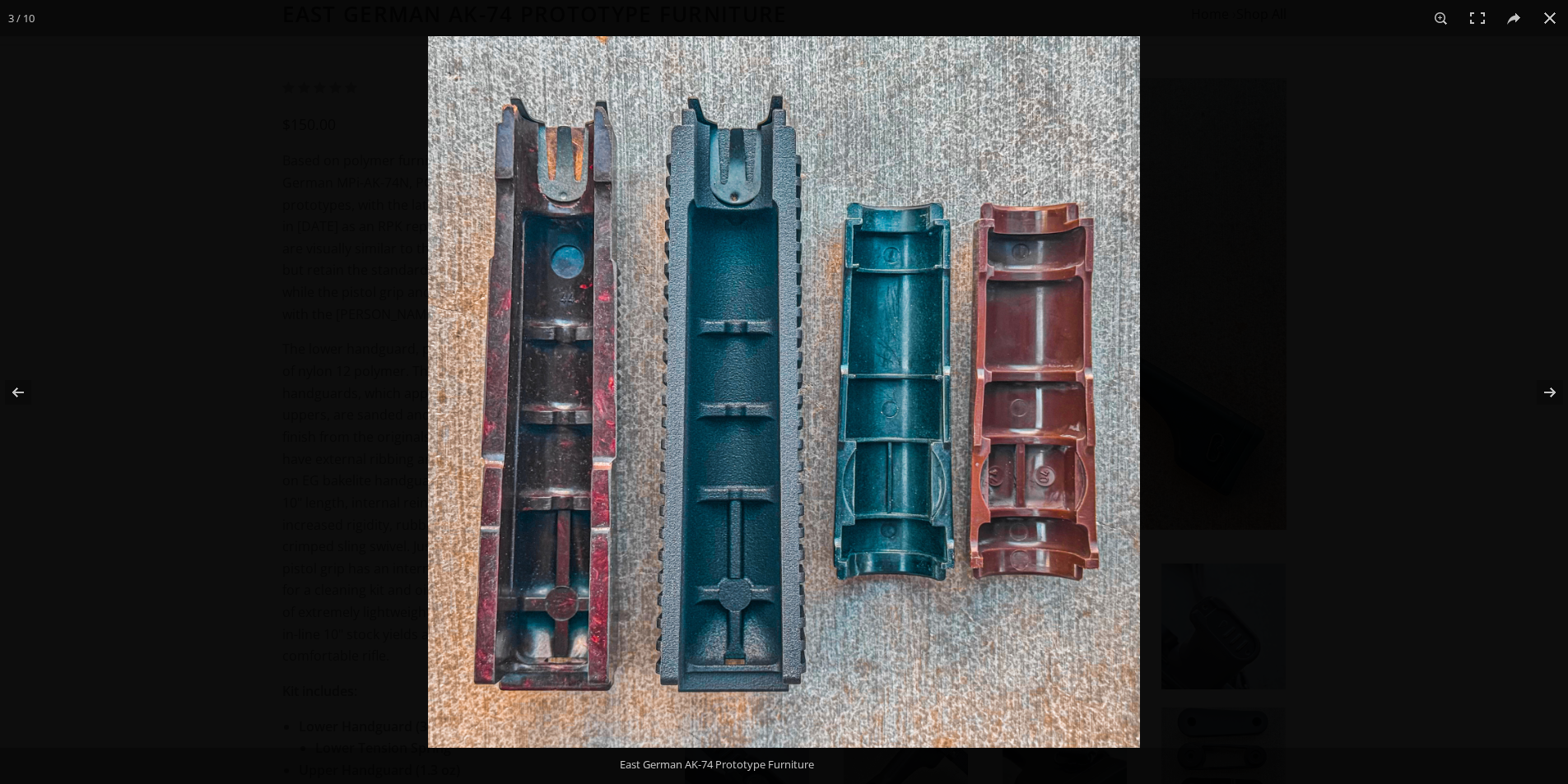
click at [1370, 361] on div at bounding box center [1211, 428] width 1568 height 784
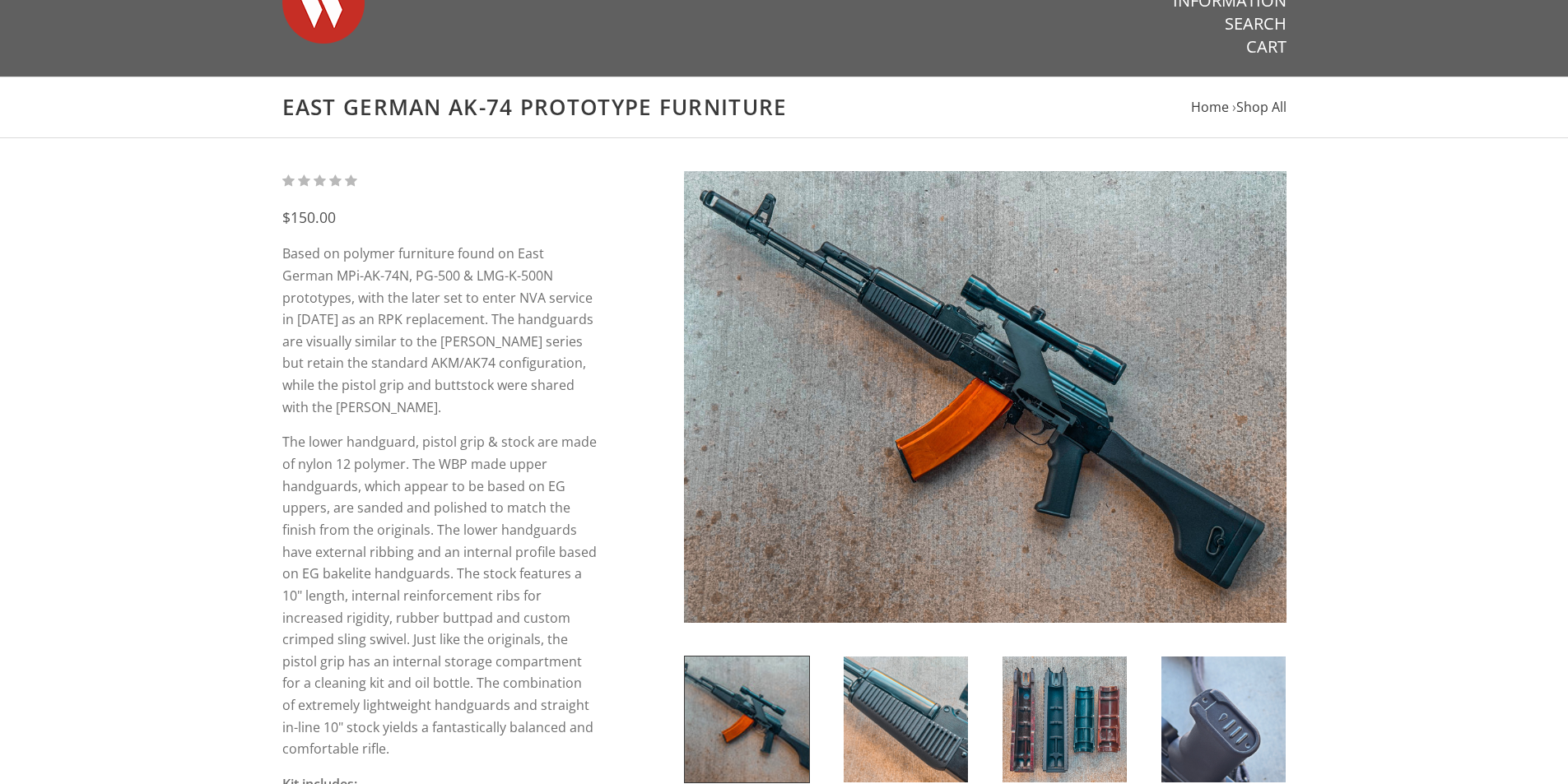
scroll to position [0, 0]
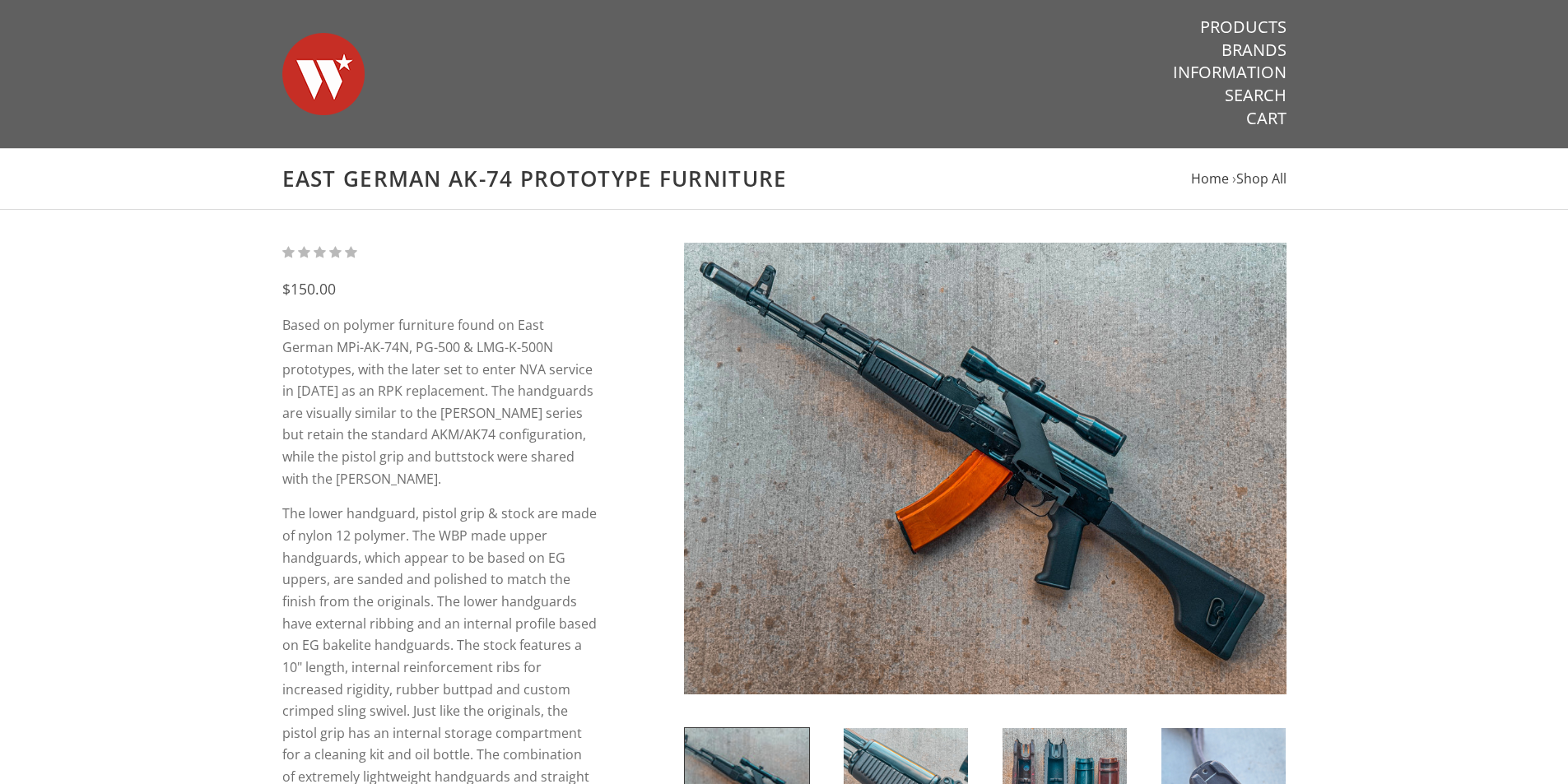
click at [348, 63] on img at bounding box center [324, 73] width 82 height 115
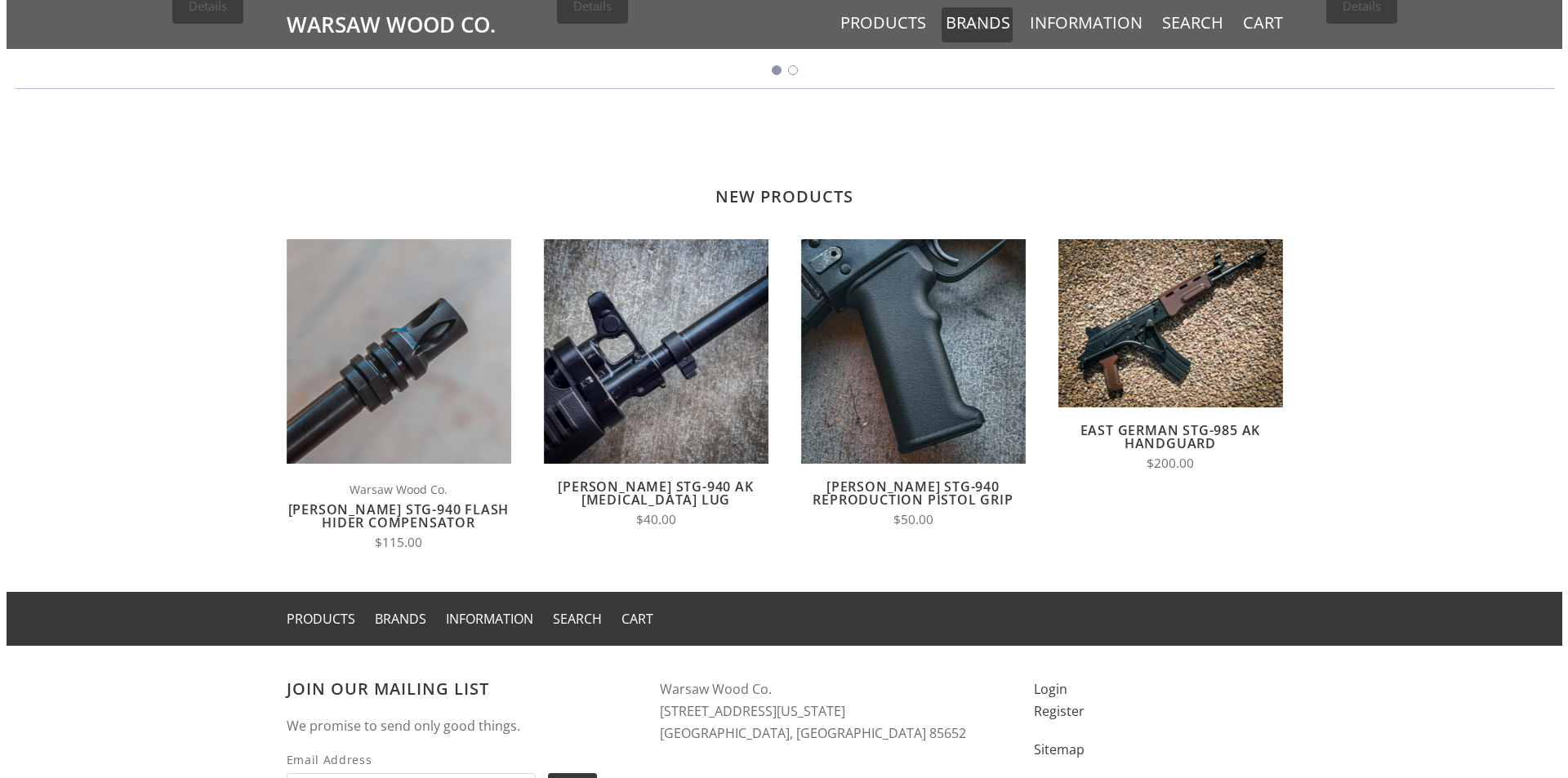
scroll to position [1325, 0]
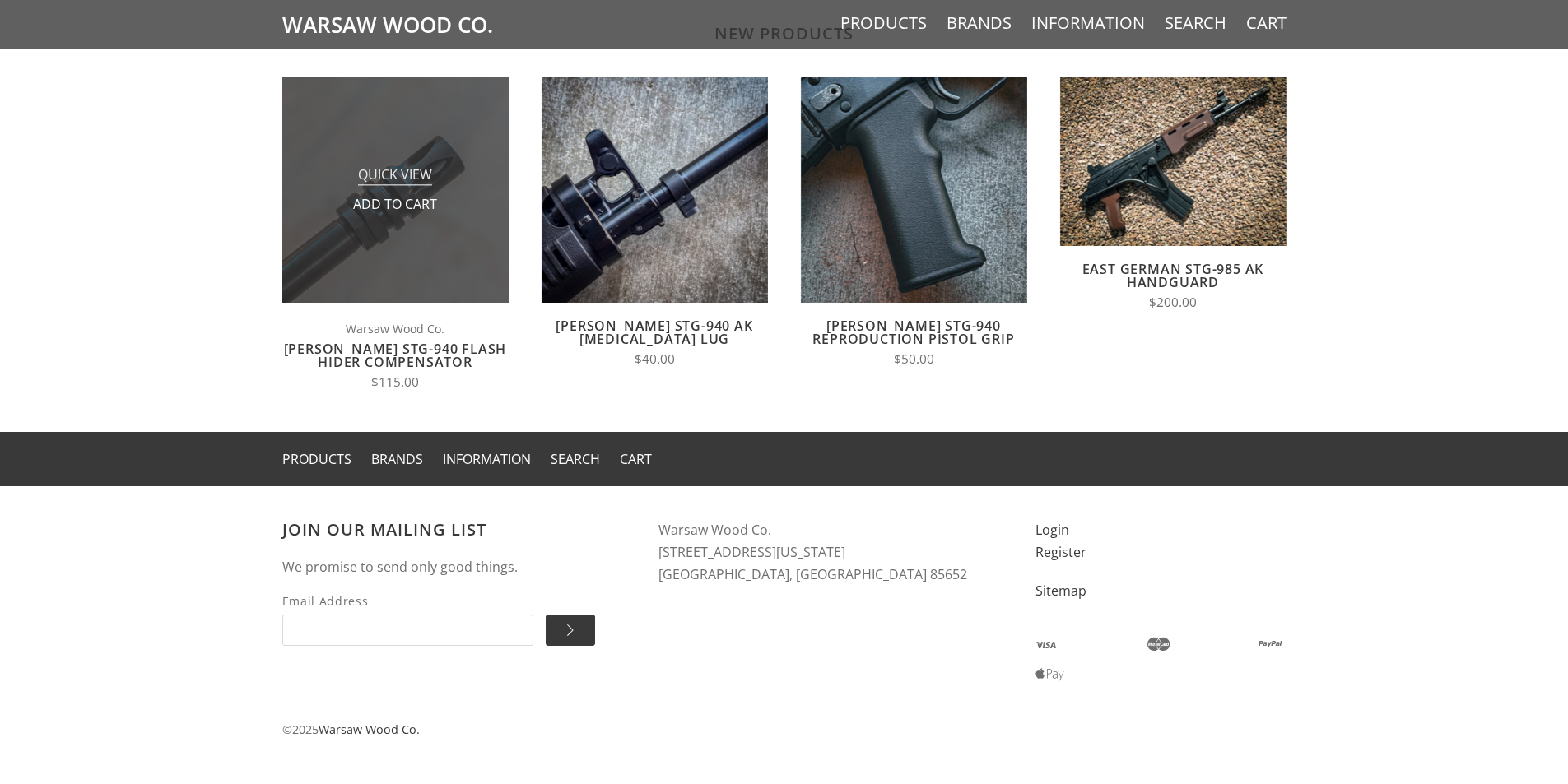
click at [428, 171] on span "Quick View" at bounding box center [395, 175] width 74 height 21
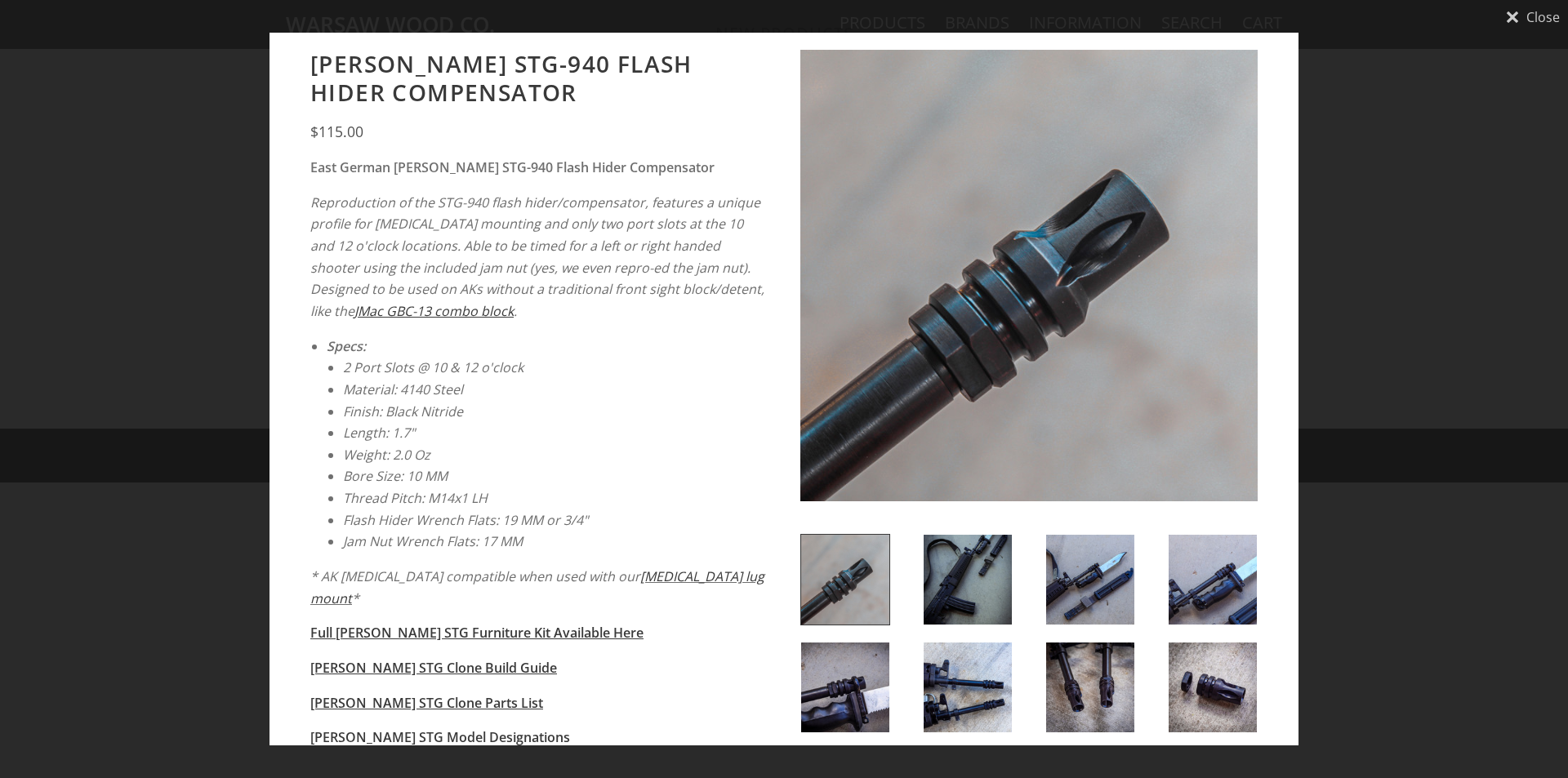
scroll to position [0, 0]
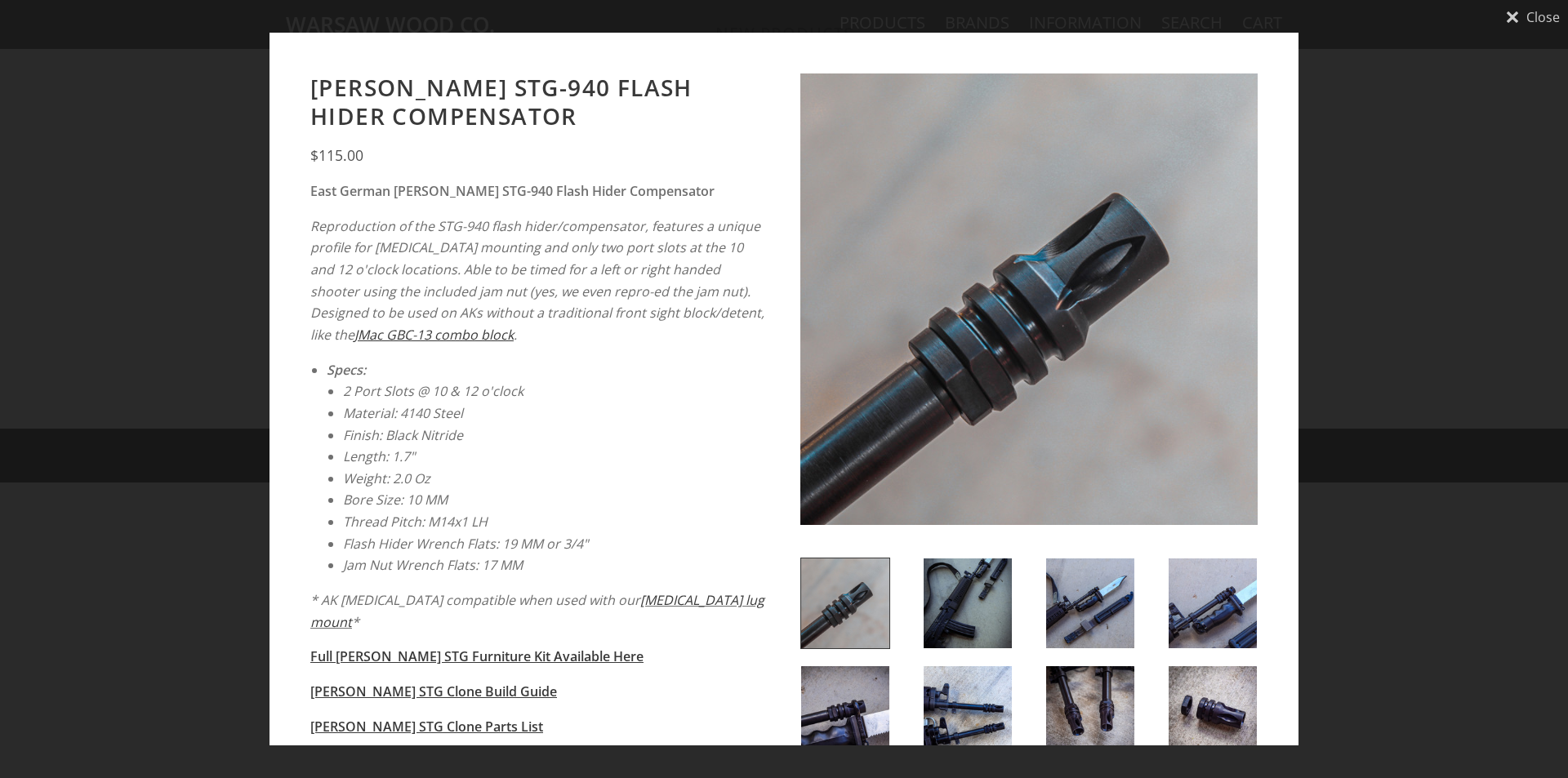
click at [976, 592] on img at bounding box center [967, 603] width 88 height 90
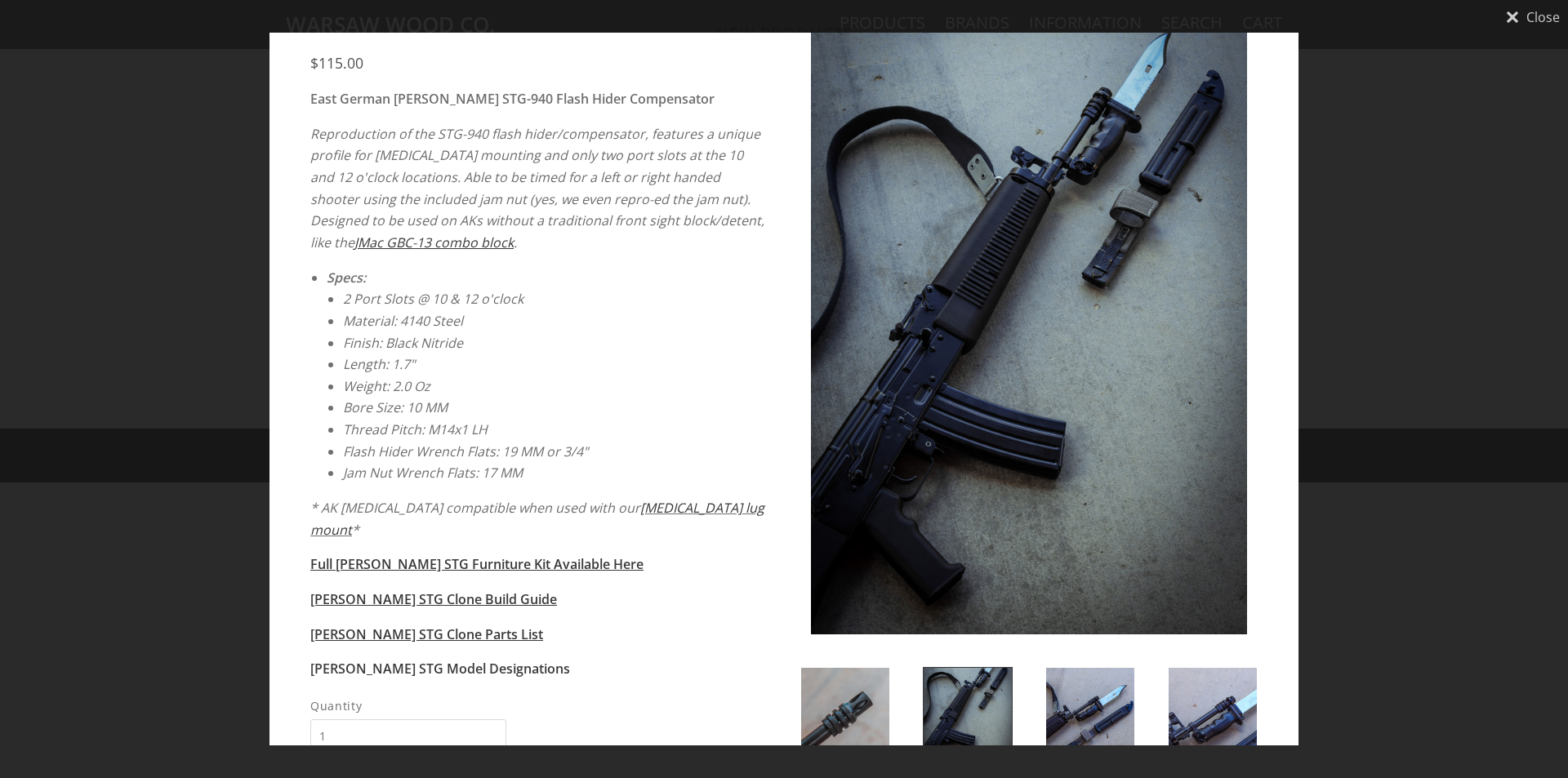
scroll to position [327, 0]
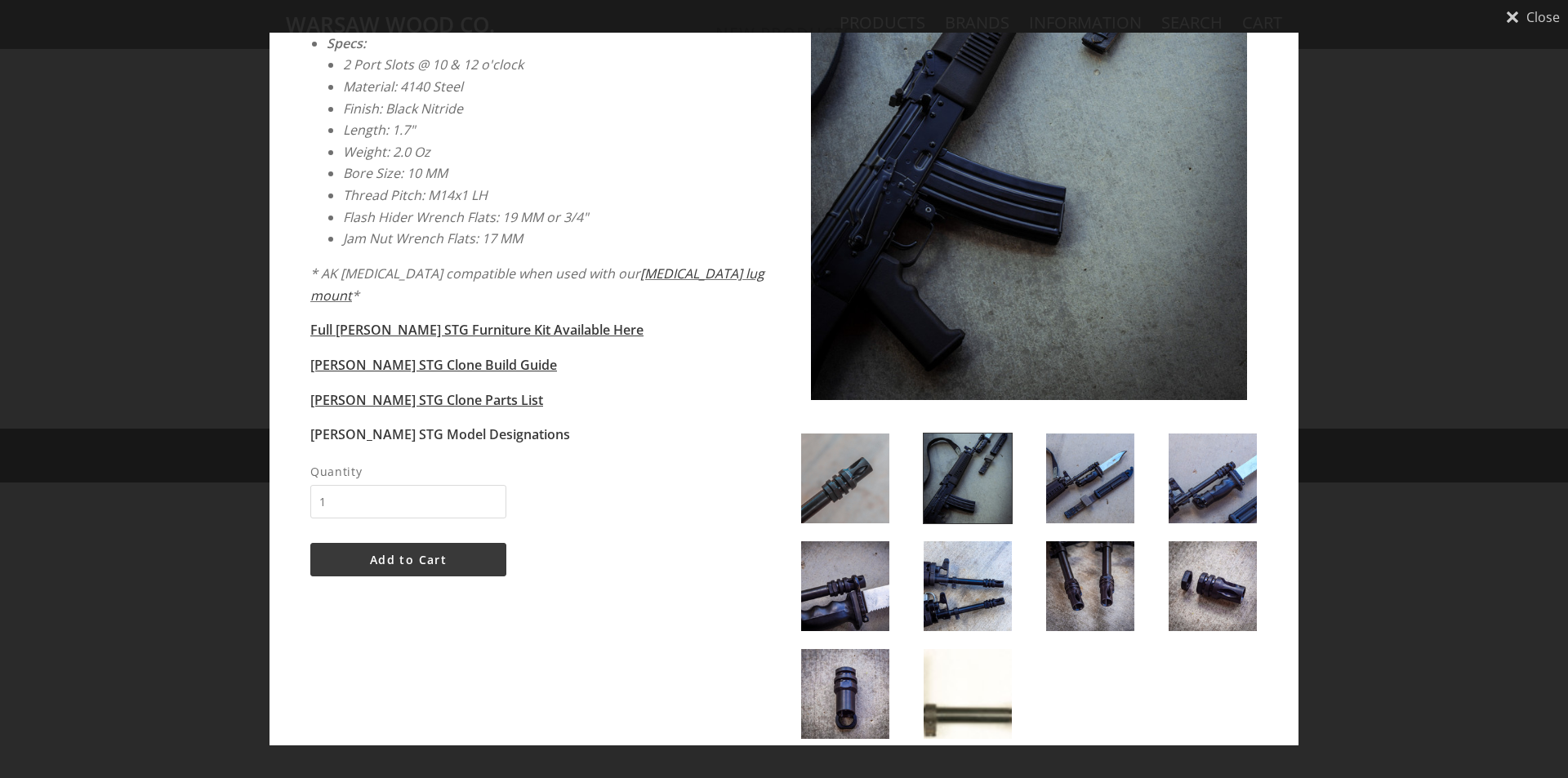
click at [1219, 592] on img at bounding box center [1212, 586] width 88 height 90
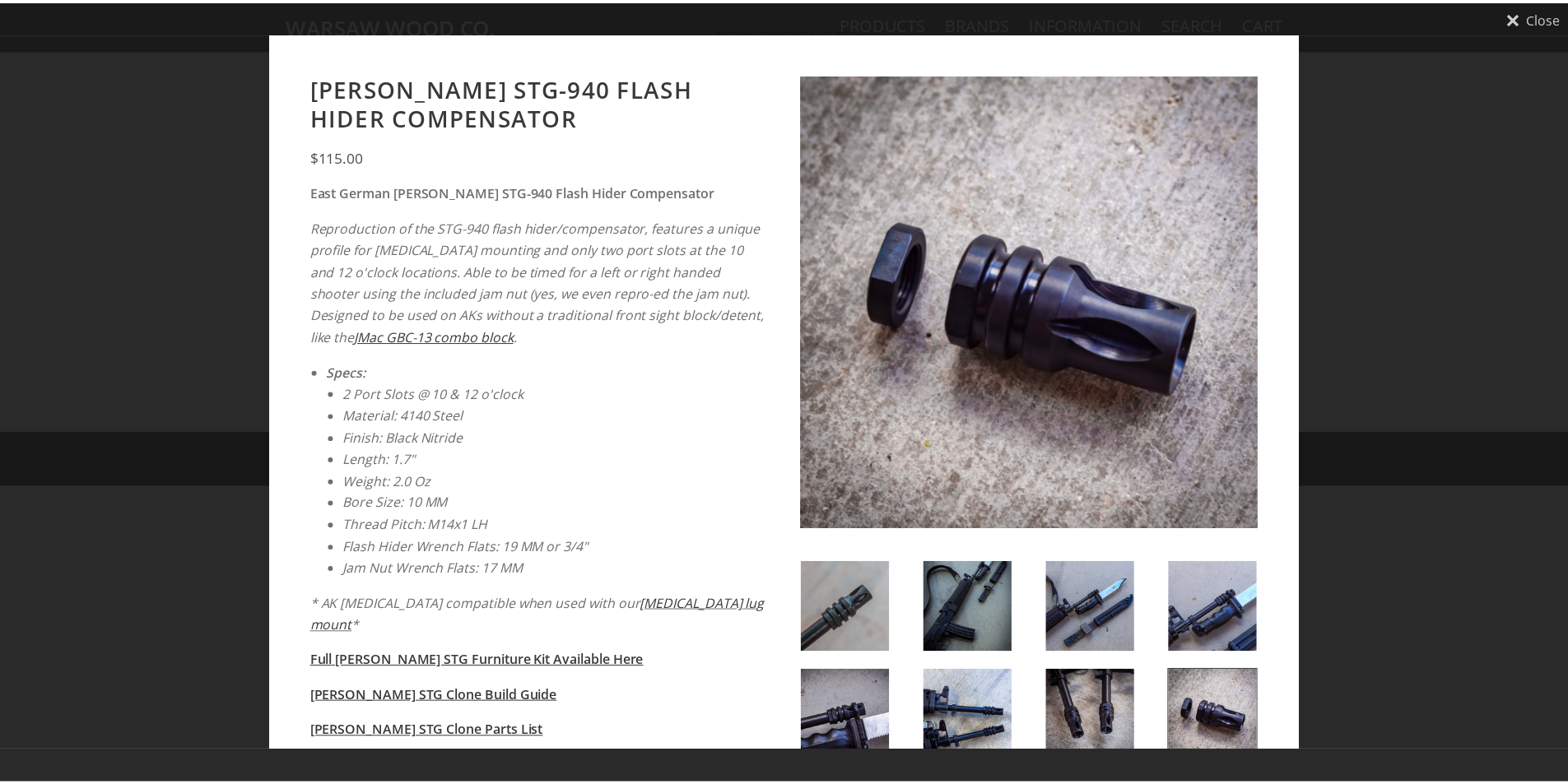
scroll to position [0, 0]
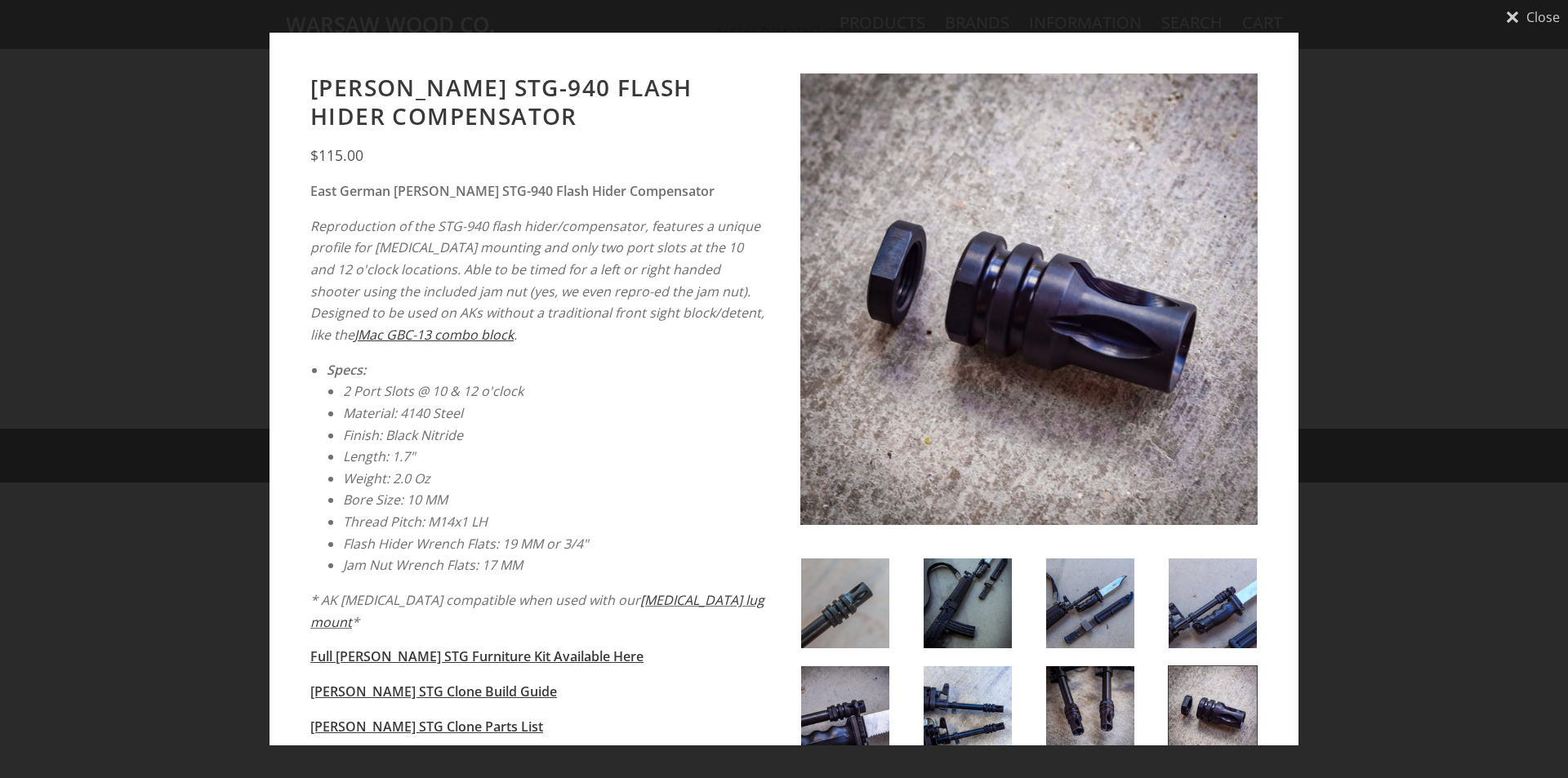
drag, startPoint x: 1548, startPoint y: 268, endPoint x: 1364, endPoint y: 257, distance: 184.3
click at [1542, 270] on div "Close [PERSON_NAME] STG-940 Flash Hider Compensator $115.00" at bounding box center [784, 389] width 1568 height 778
